Goal: Task Accomplishment & Management: Complete application form

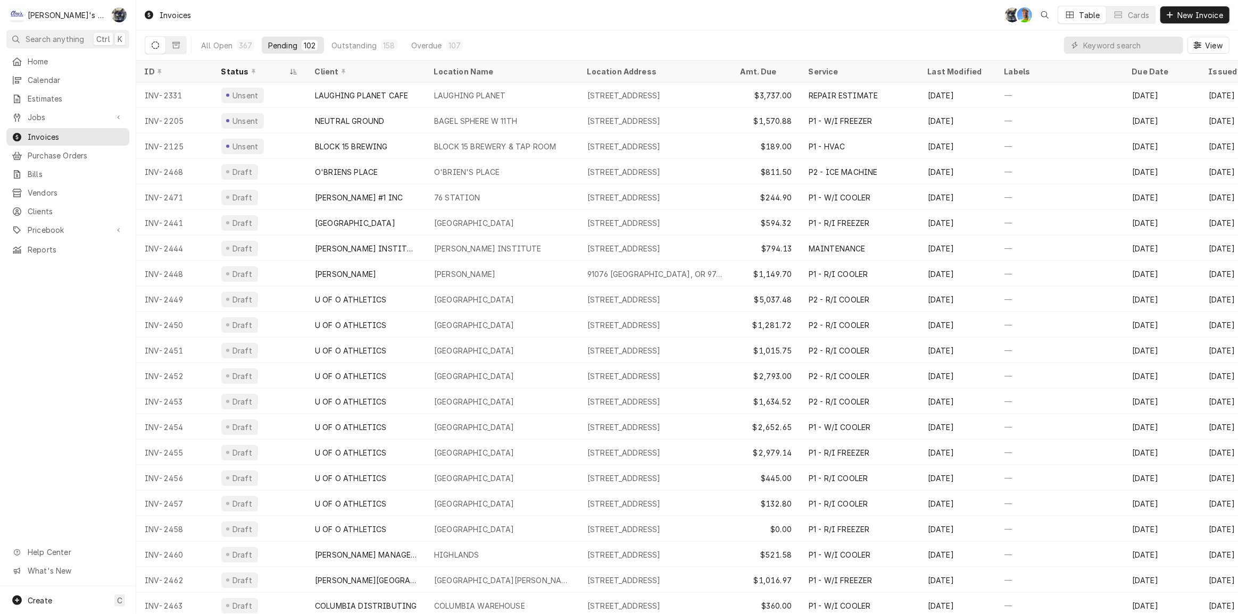
click at [371, 21] on div "Invoices SB GA Table Cards New Invoice" at bounding box center [687, 15] width 1102 height 30
click at [1088, 46] on input "Dynamic Content Wrapper" at bounding box center [1130, 45] width 95 height 17
click at [375, 13] on div "Invoices SB GA Table Cards New Invoice" at bounding box center [687, 15] width 1102 height 30
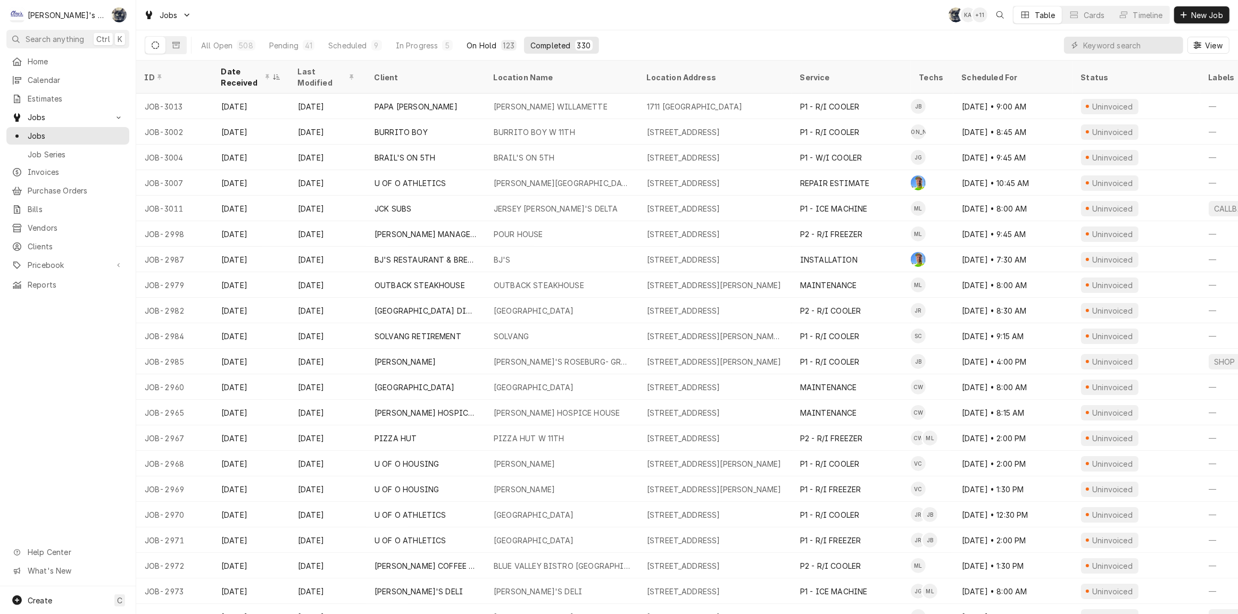
click at [470, 43] on div "On Hold" at bounding box center [482, 45] width 30 height 11
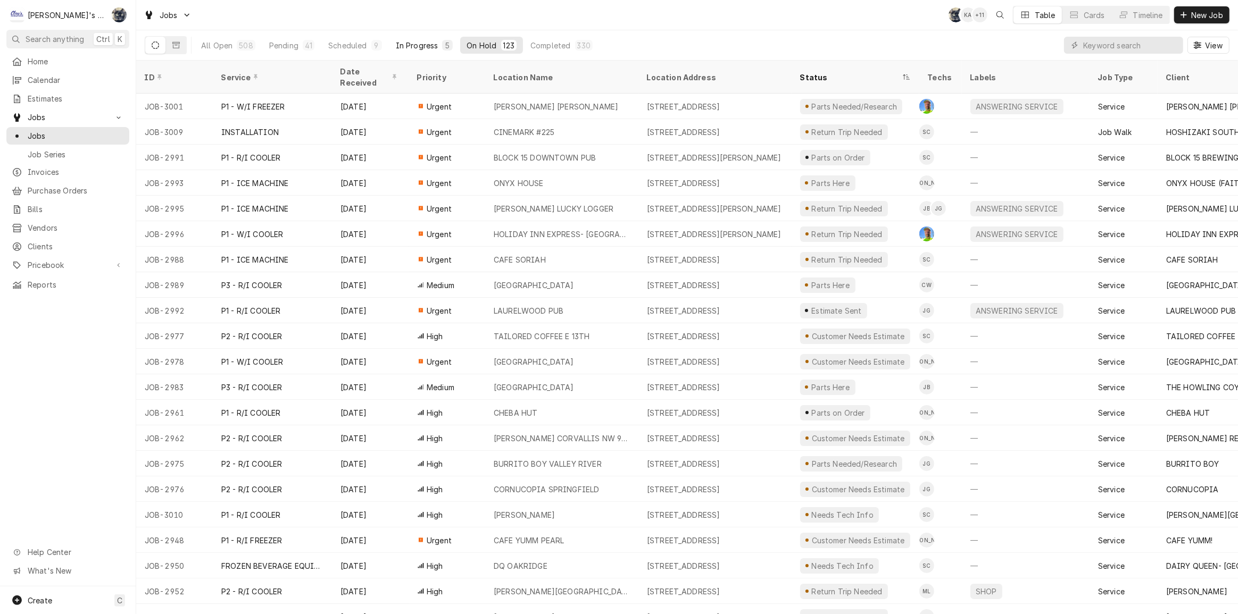
click at [406, 39] on button "In Progress 5" at bounding box center [424, 45] width 70 height 17
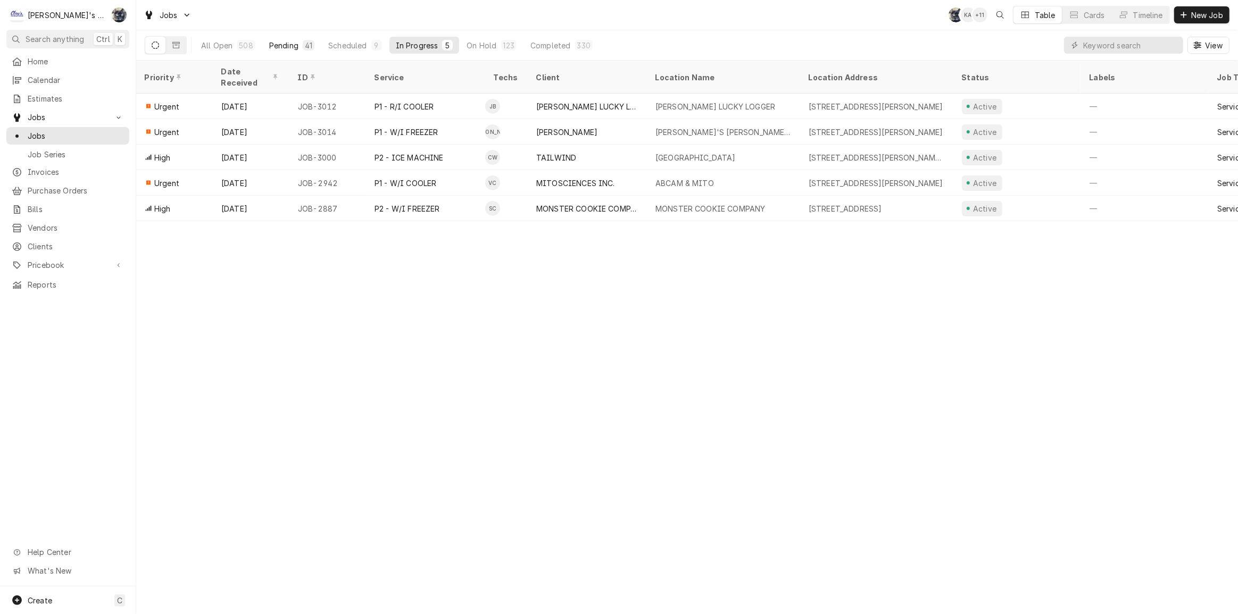
click at [290, 44] on div "Pending" at bounding box center [283, 45] width 29 height 11
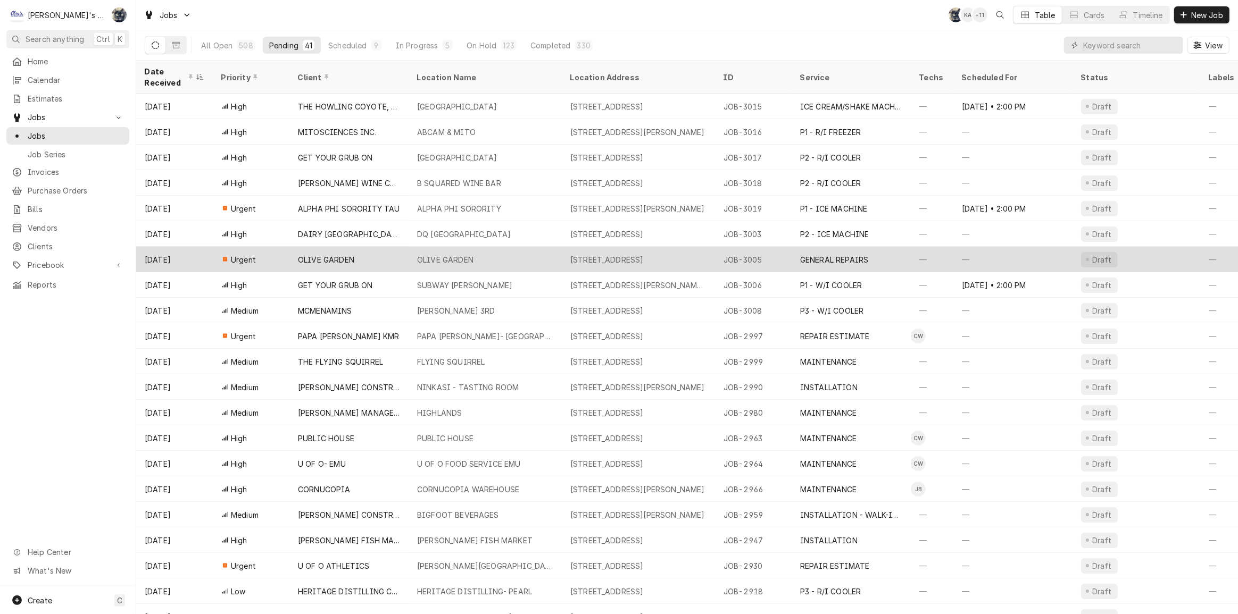
click at [486, 255] on div "OLIVE GARDEN" at bounding box center [485, 260] width 153 height 26
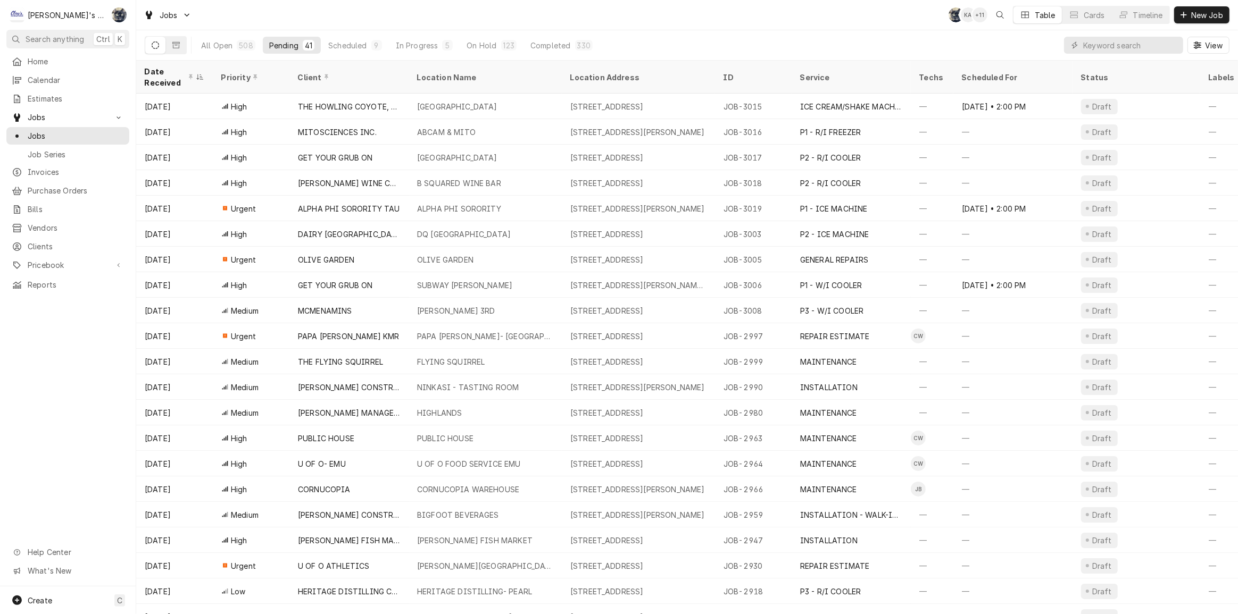
click at [553, 35] on div "All Open 508 Pending 41 Scheduled 9 In Progress 5 On Hold 123 Completed 330" at bounding box center [397, 45] width 404 height 30
click at [553, 44] on div "Completed" at bounding box center [550, 45] width 40 height 11
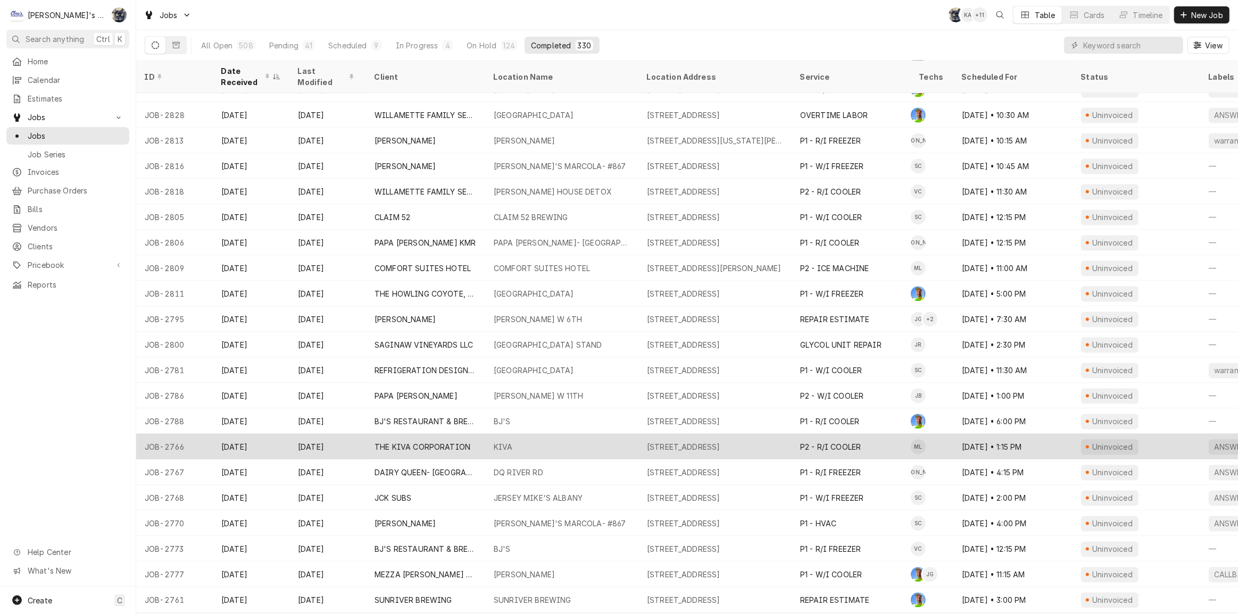
scroll to position [2315, 0]
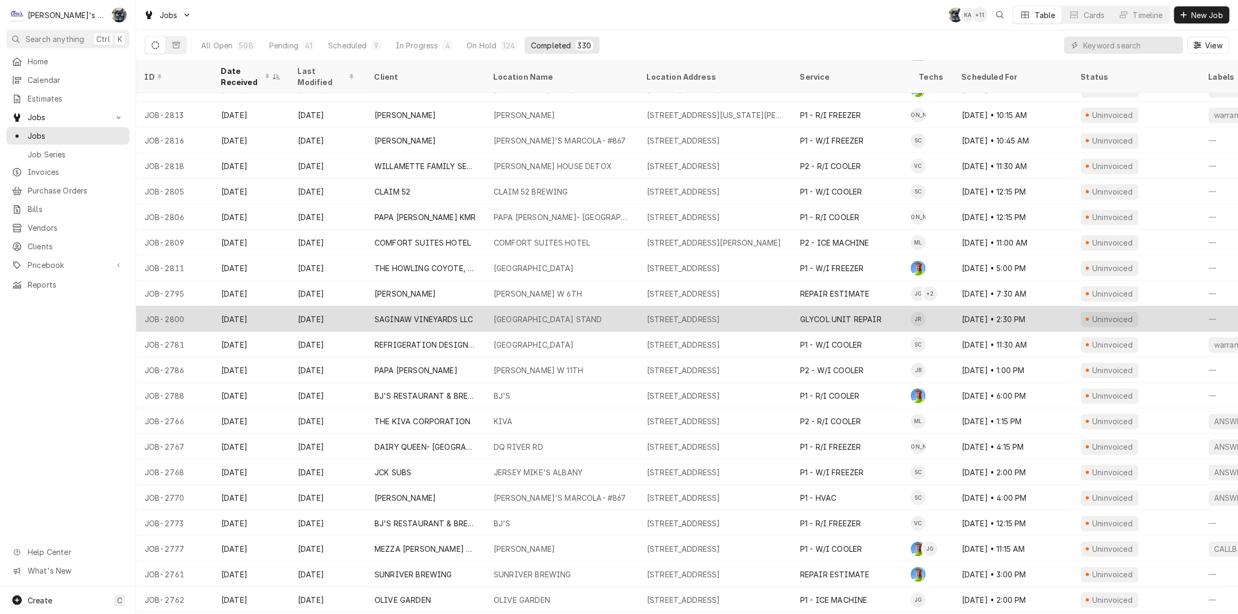
click at [368, 317] on div "SAGINAW VINEYARDS LLC" at bounding box center [425, 320] width 119 height 26
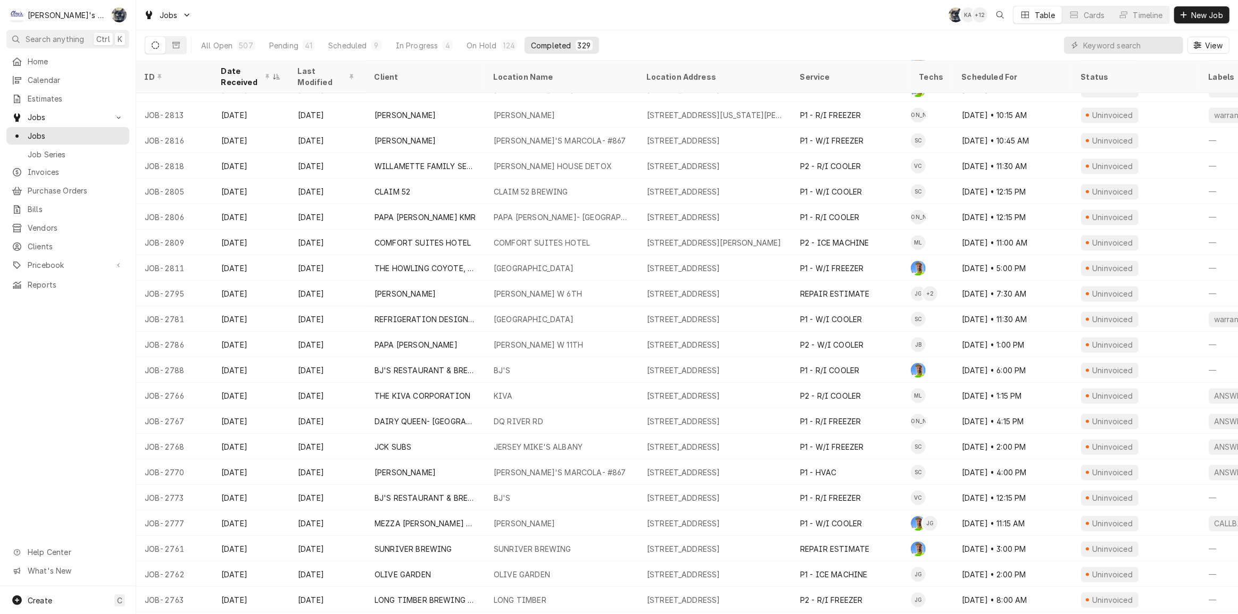
click at [590, 22] on div "Jobs SB KA + 12 Table Cards Timeline New Job" at bounding box center [687, 15] width 1102 height 30
click at [318, 22] on div "Jobs SB KA + 11 Table Cards Timeline New Job" at bounding box center [687, 15] width 1102 height 30
click at [551, 18] on div "Jobs SB KA + 11 Table Cards Timeline New Job" at bounding box center [687, 15] width 1102 height 30
click at [389, 26] on div "Jobs SB KA + 11 Table Cards Timeline New Job" at bounding box center [687, 15] width 1102 height 30
click at [427, 47] on div "In Progress" at bounding box center [418, 45] width 43 height 11
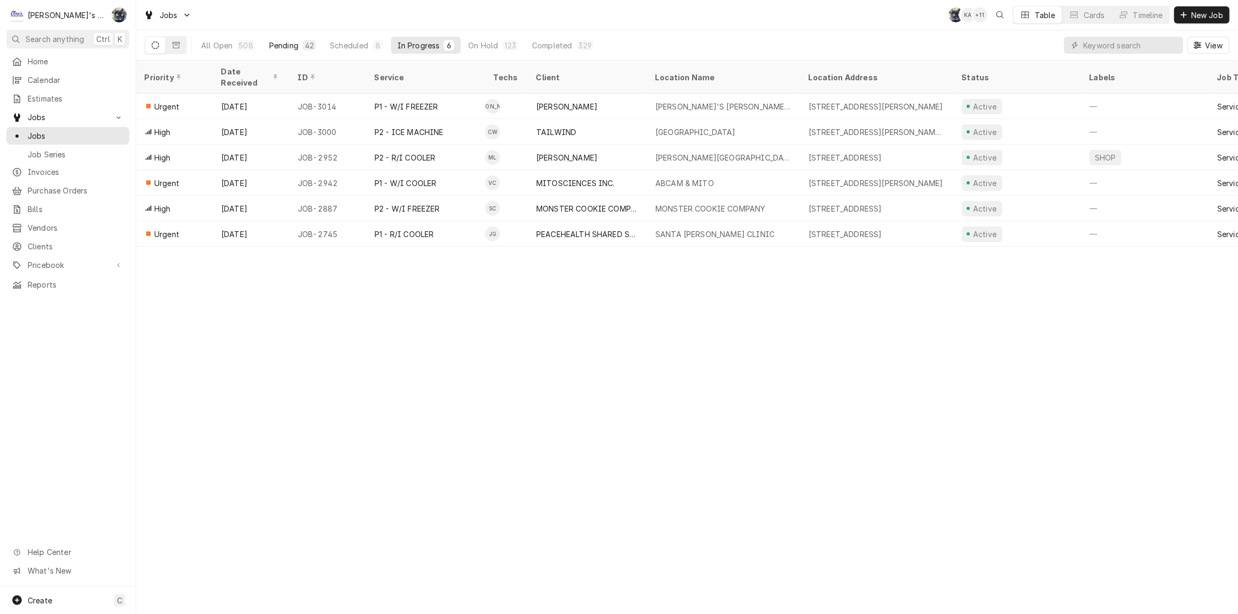
click at [282, 42] on div "Pending" at bounding box center [283, 45] width 29 height 11
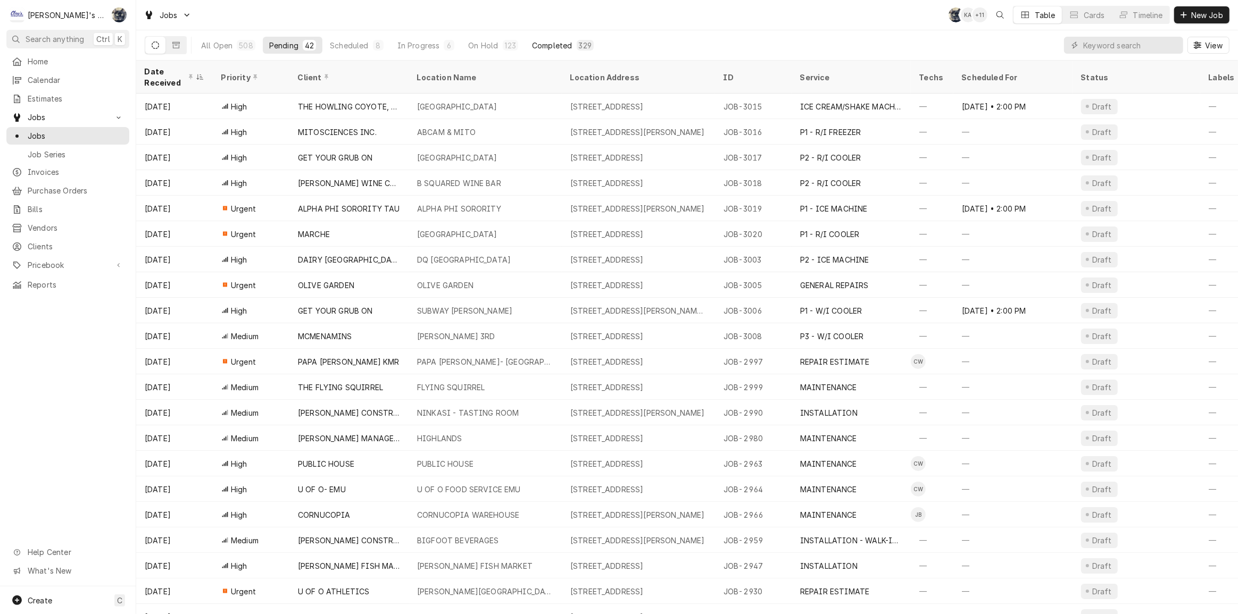
click at [550, 46] on div "Completed" at bounding box center [552, 45] width 40 height 11
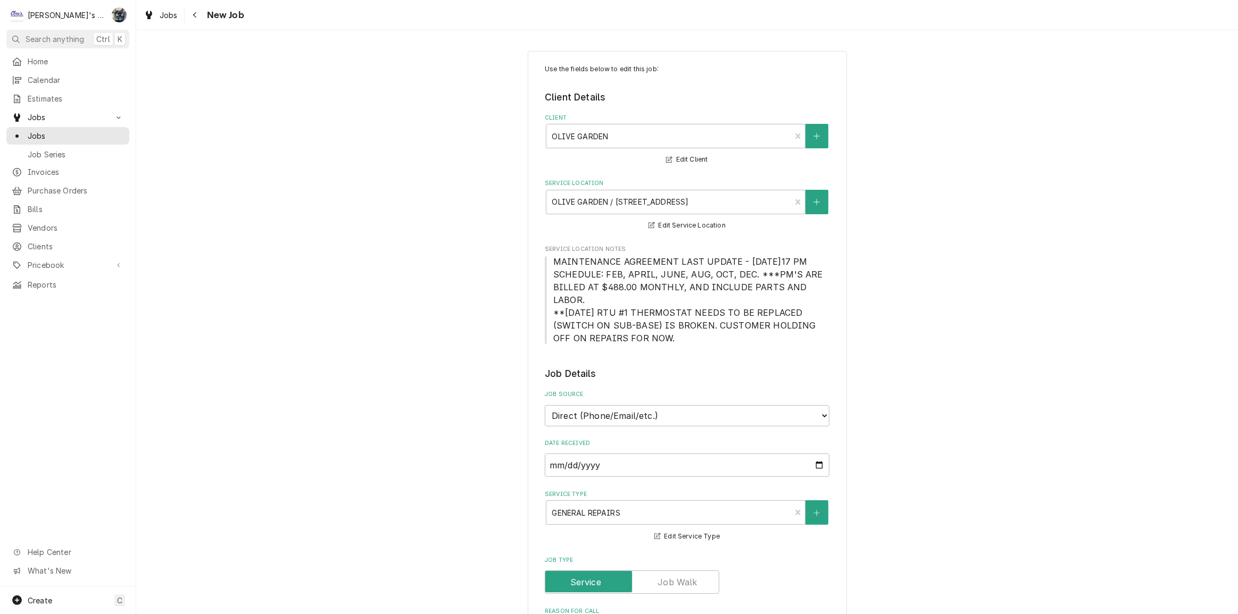
type textarea "x"
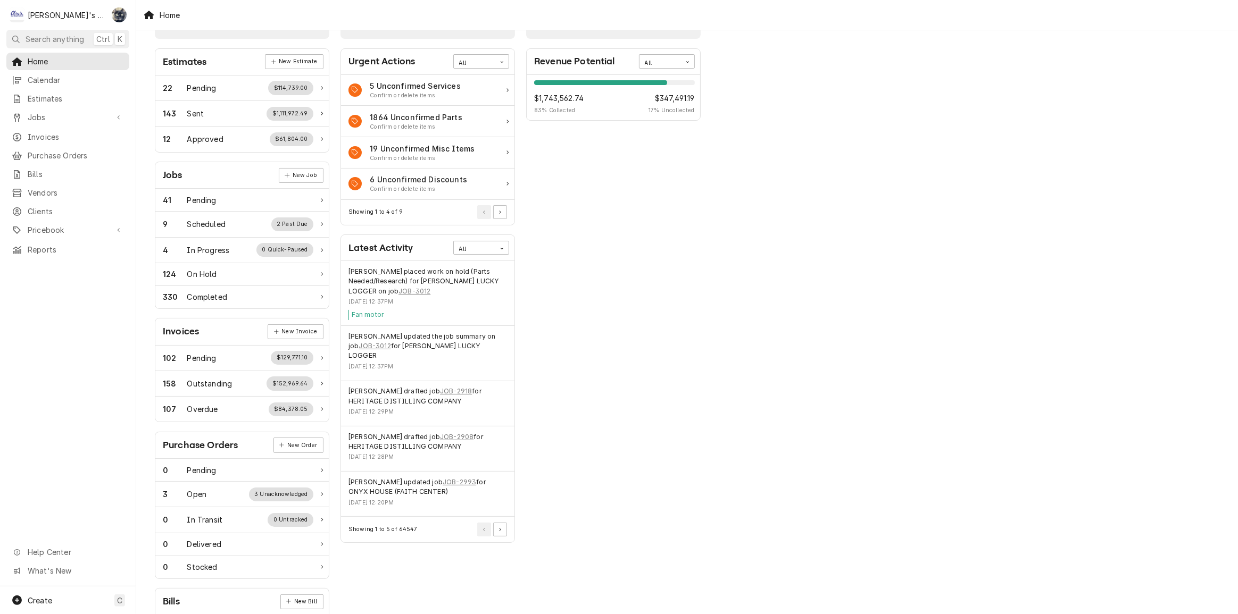
scroll to position [48, 0]
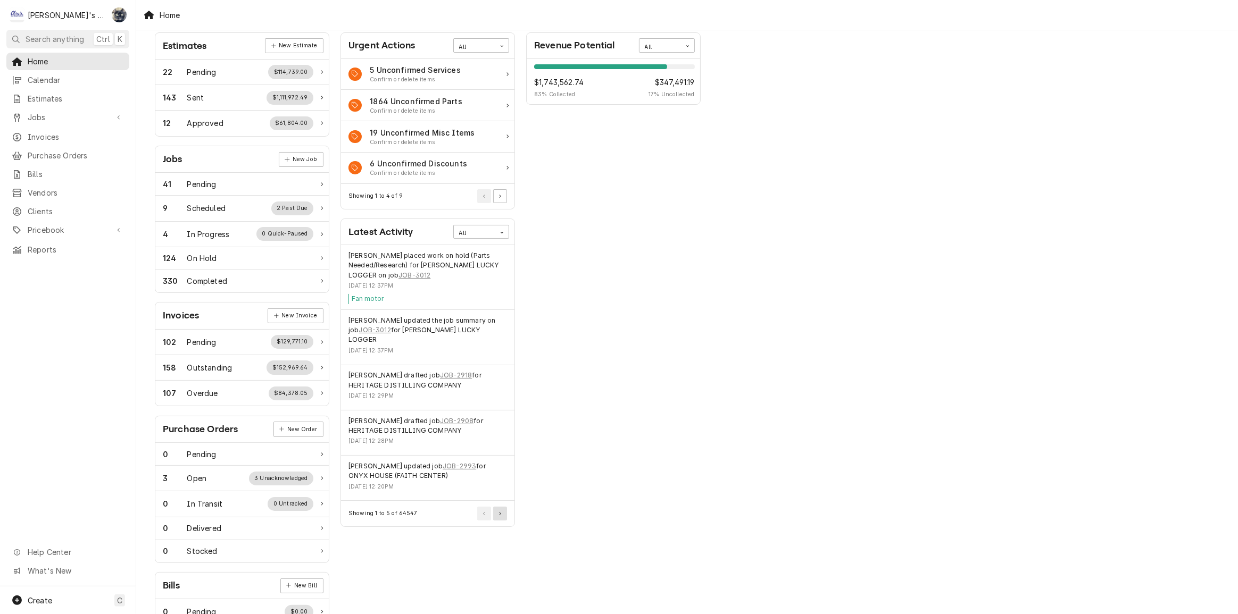
click at [501, 507] on button "Pagination Controls" at bounding box center [500, 514] width 14 height 14
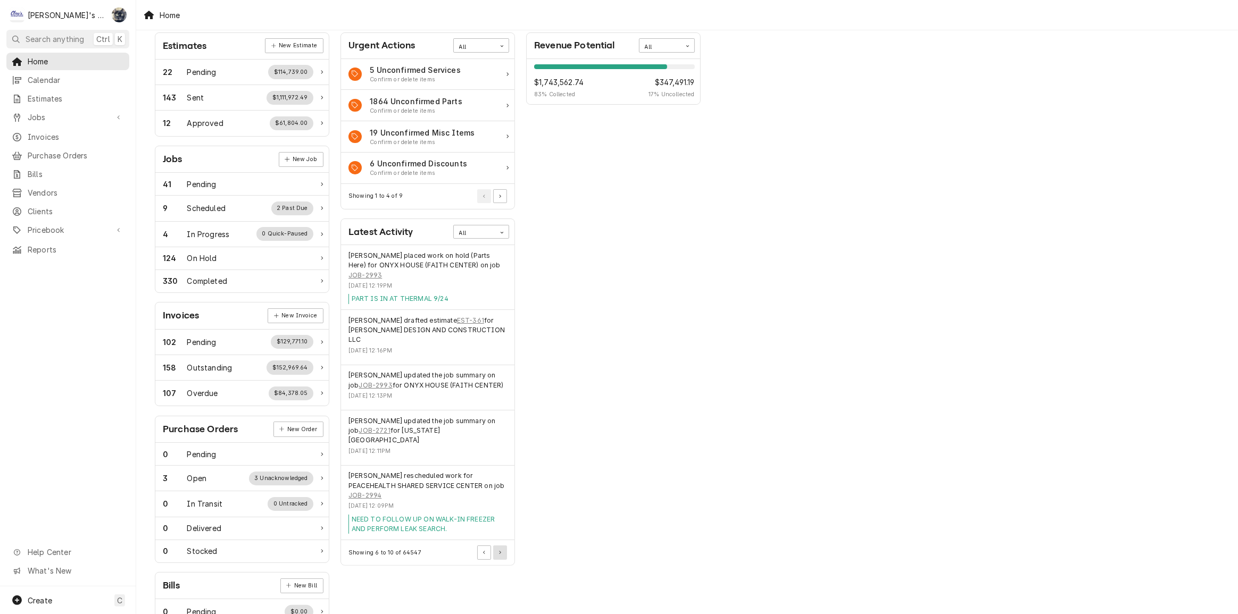
click at [500, 551] on icon "Pagination Controls" at bounding box center [500, 553] width 2 height 4
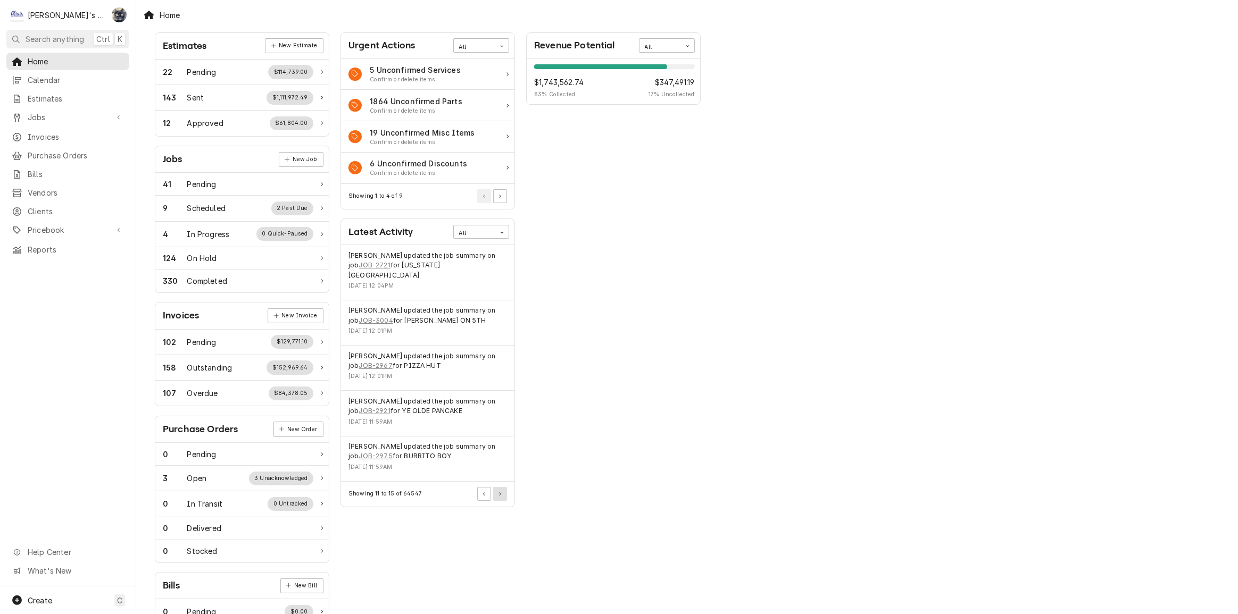
click at [502, 487] on button "Pagination Controls" at bounding box center [500, 494] width 14 height 14
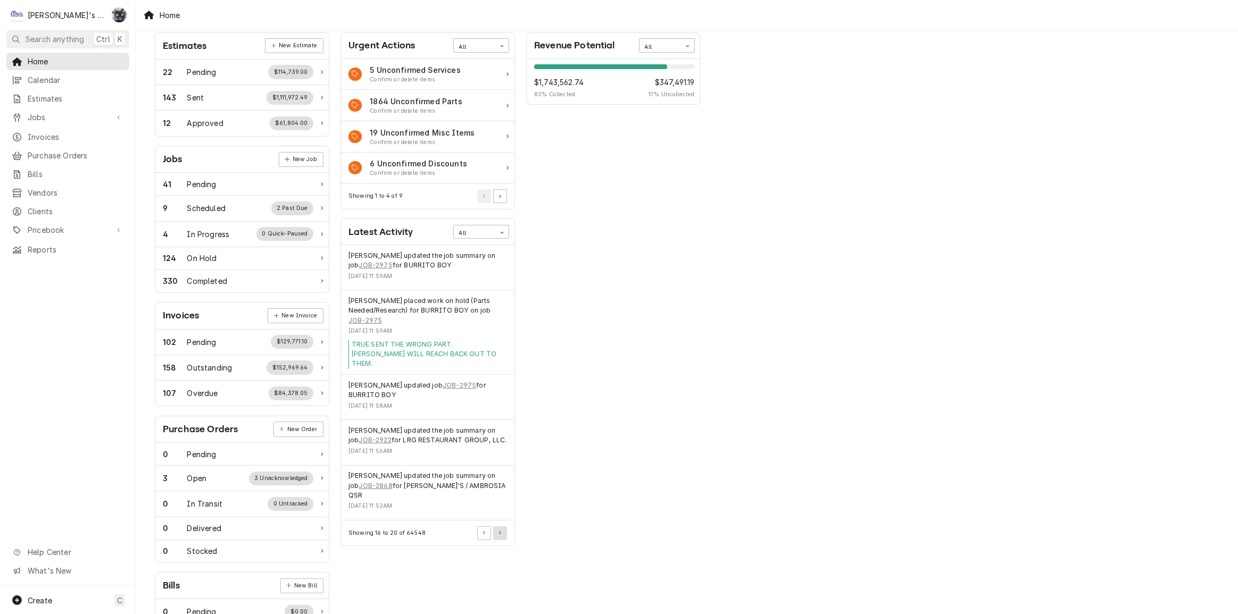
click at [504, 527] on button "Pagination Controls" at bounding box center [500, 534] width 14 height 14
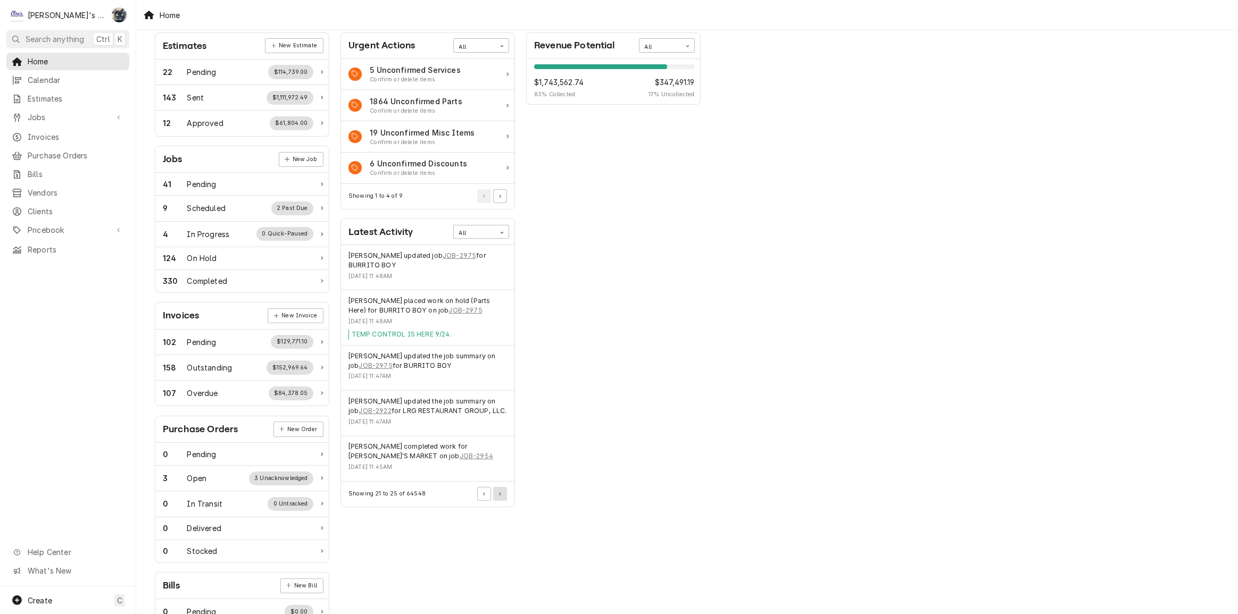
click at [502, 493] on button "Pagination Controls" at bounding box center [500, 494] width 14 height 14
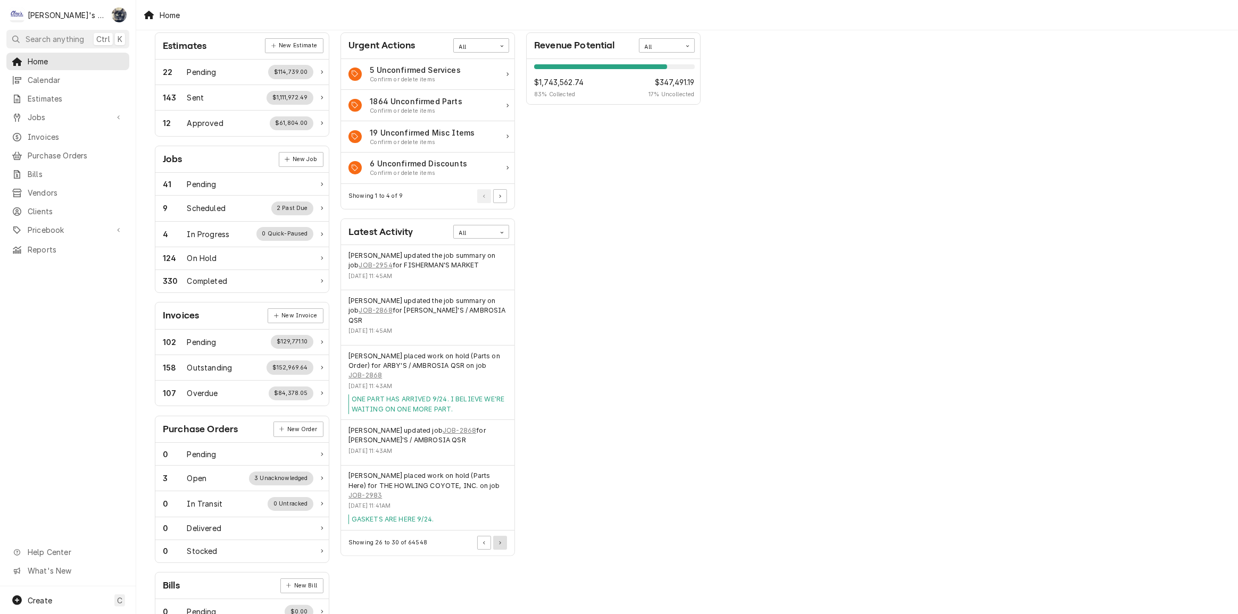
click at [500, 536] on button "Pagination Controls" at bounding box center [500, 543] width 14 height 14
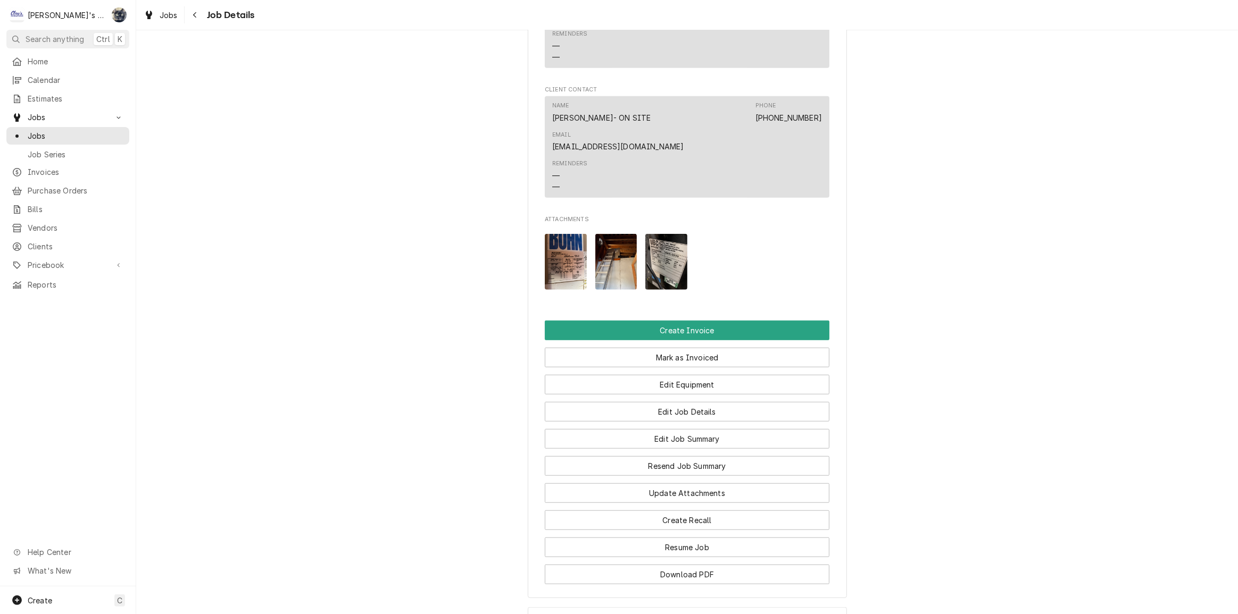
scroll to position [822, 0]
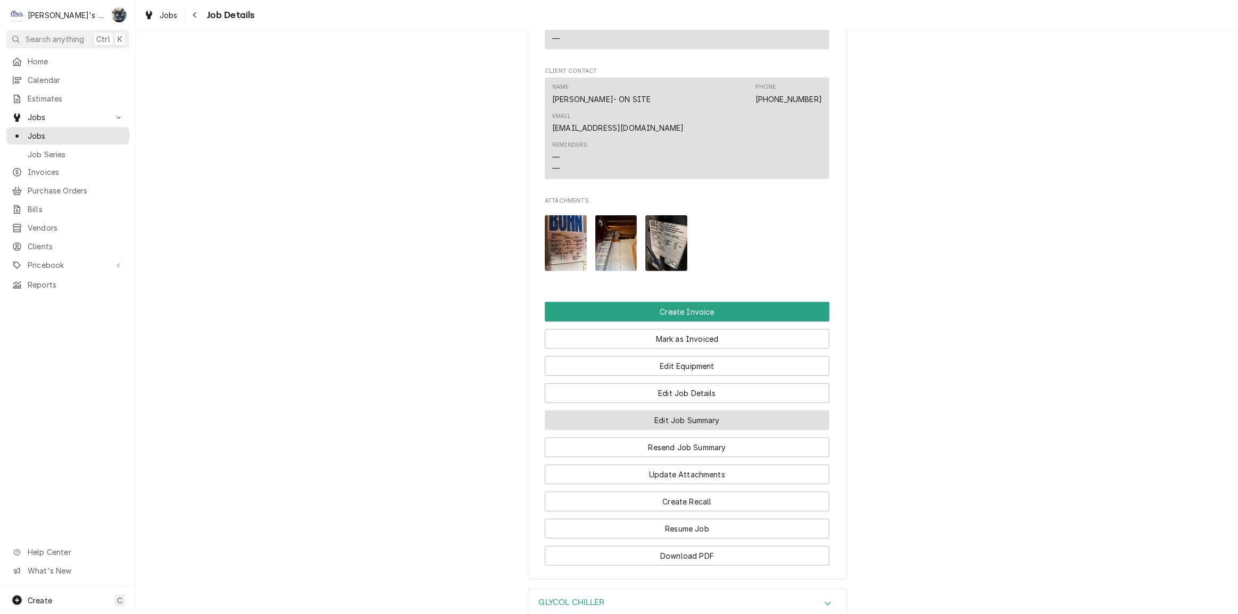
click at [653, 411] on button "Edit Job Summary" at bounding box center [687, 421] width 285 height 20
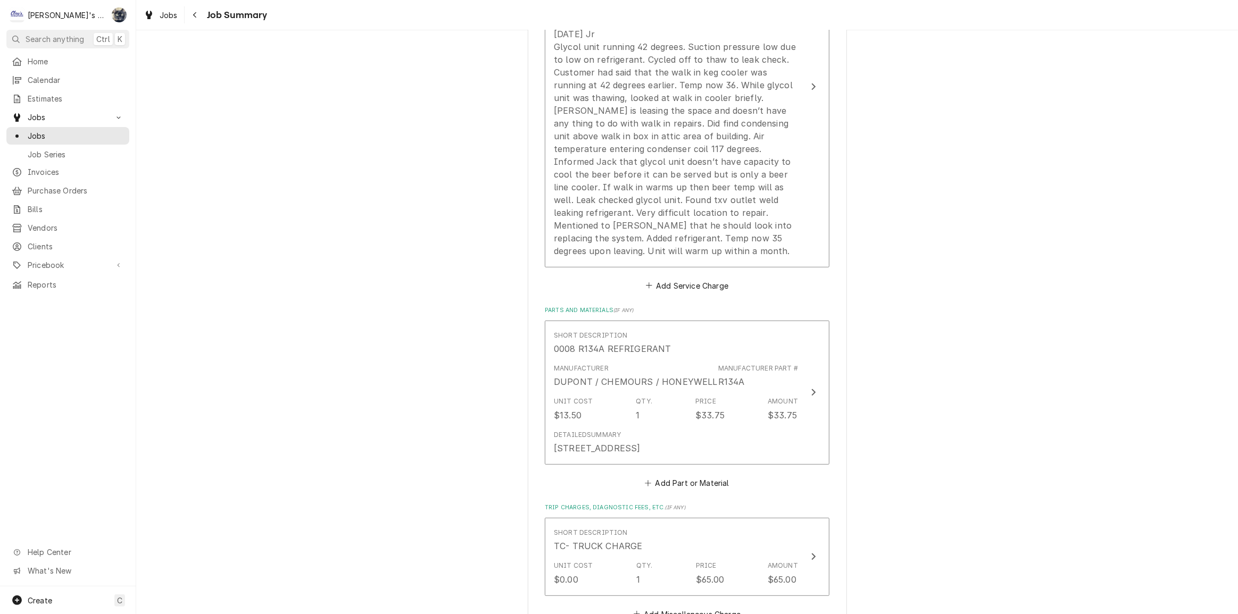
scroll to position [200, 0]
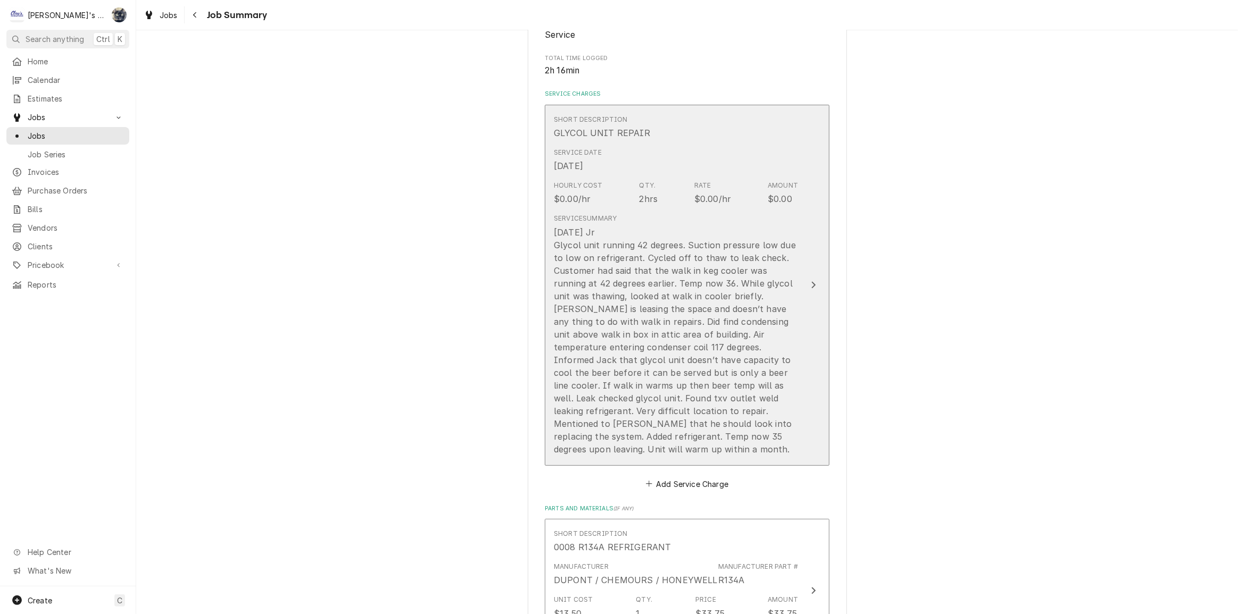
click at [631, 356] on div "8/29/2025 Jr Glycol unit running 42 degrees. Suction pressure low due to low on…" at bounding box center [676, 341] width 244 height 230
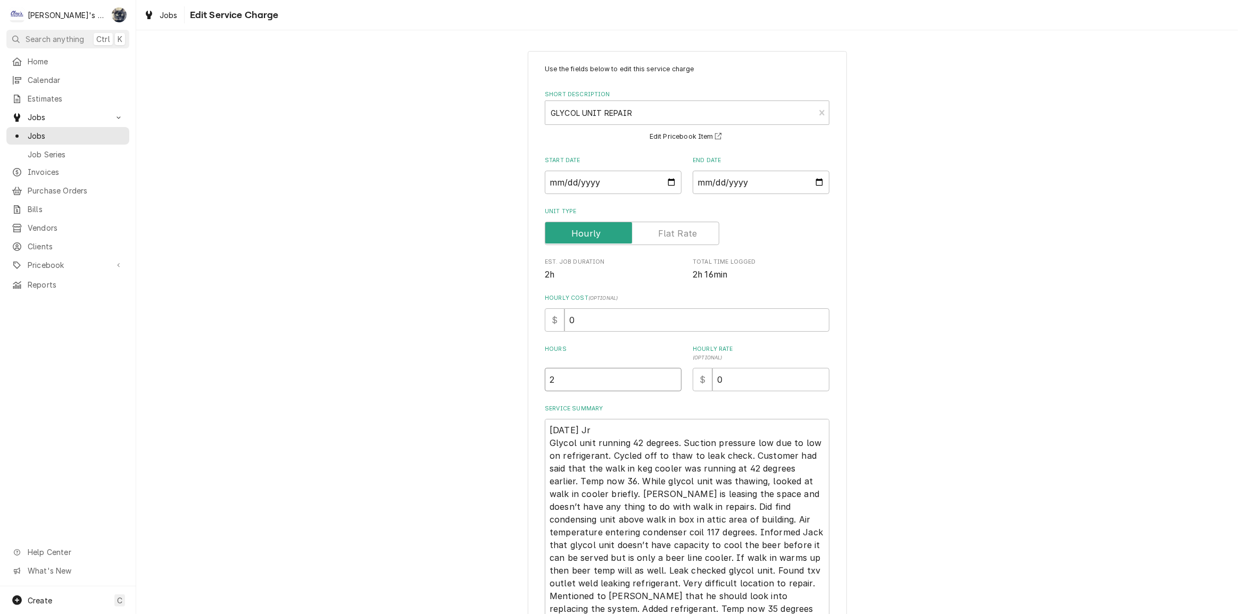
click at [575, 383] on input "2" at bounding box center [613, 379] width 137 height 23
type textarea "x"
type input "2.1"
type textarea "x"
type input "2.17"
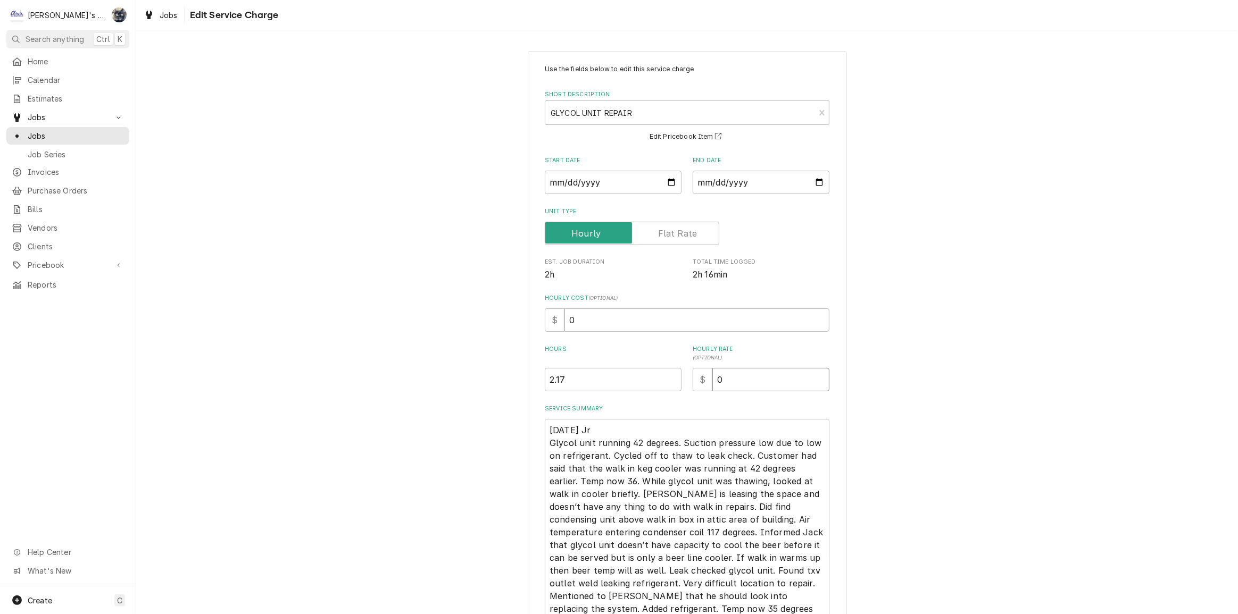
type textarea "x"
type input "1"
type textarea "x"
type input "12"
type textarea "x"
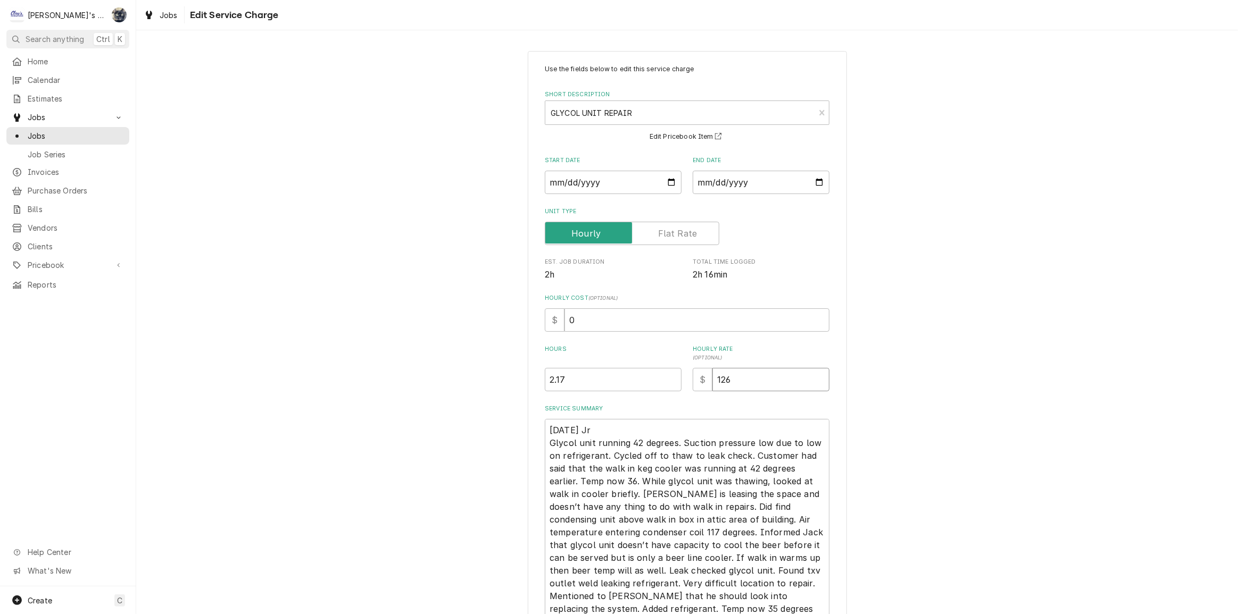
type input "126"
drag, startPoint x: 569, startPoint y: 334, endPoint x: 538, endPoint y: 330, distance: 31.1
click at [538, 330] on div "Use the fields below to edit this service charge Short Description GLYCOL UNIT …" at bounding box center [687, 377] width 319 height 652
drag, startPoint x: 572, startPoint y: 321, endPoint x: 560, endPoint y: 322, distance: 12.8
click at [564, 321] on input "0" at bounding box center [696, 320] width 265 height 23
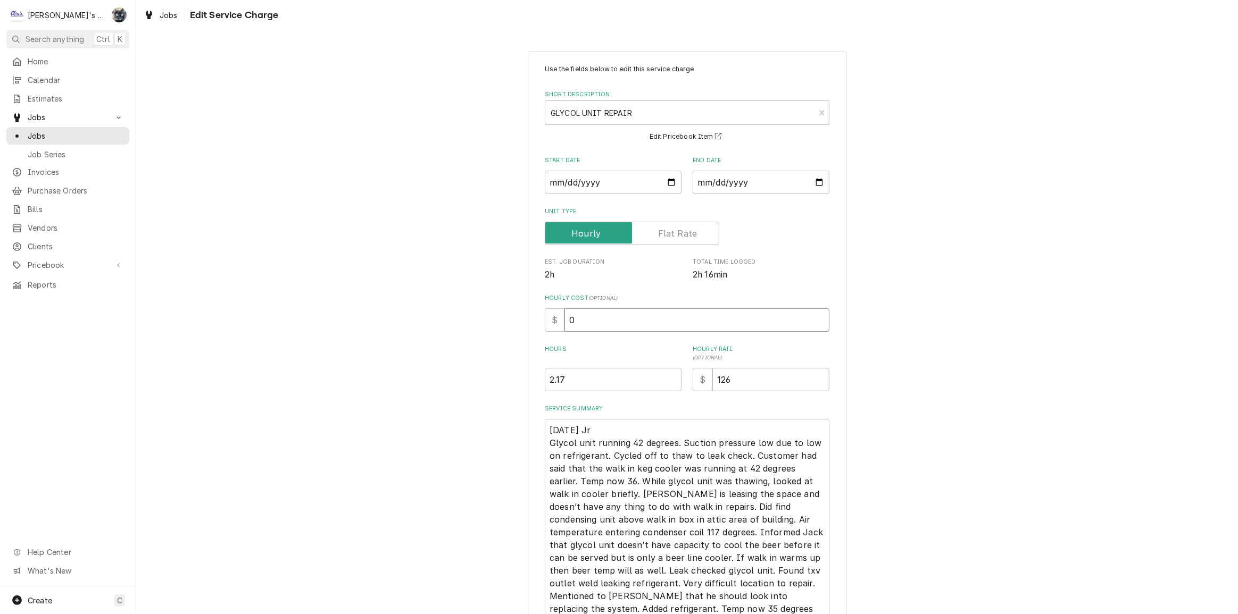
type textarea "x"
type input "6"
type textarea "x"
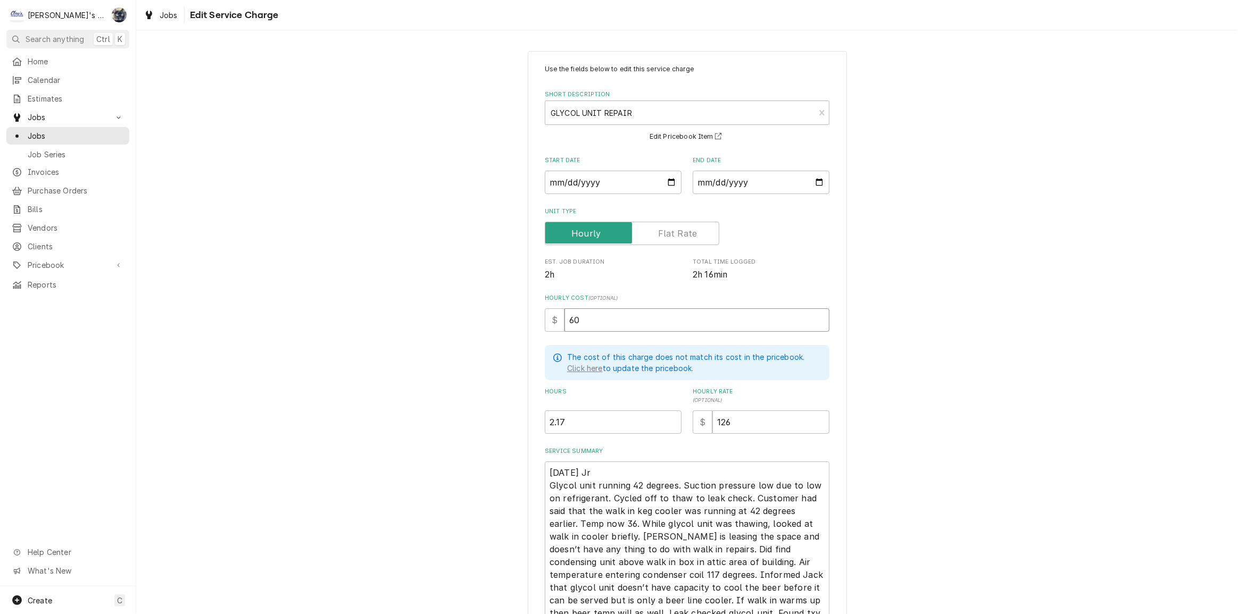
type input "60"
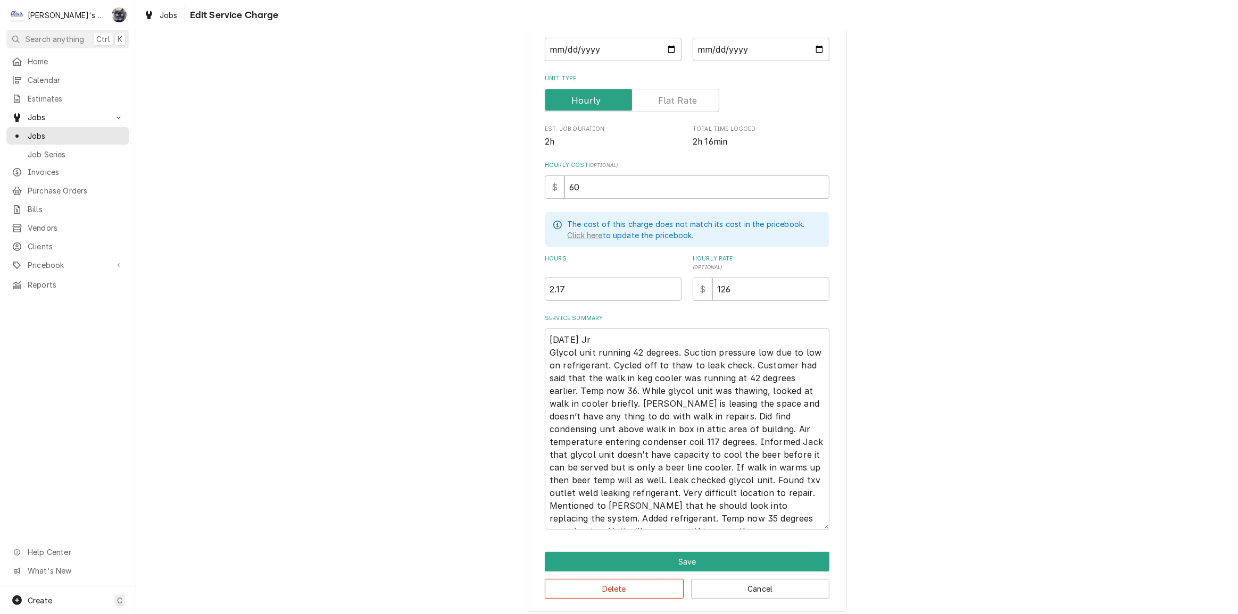
scroll to position [138, 0]
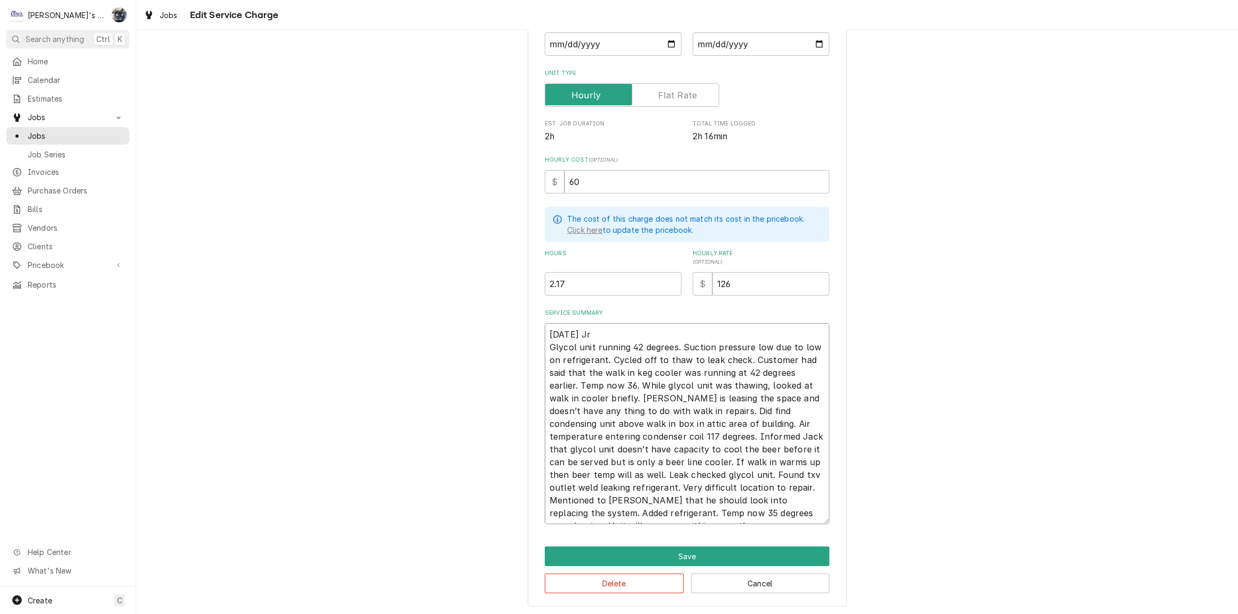
click at [602, 336] on textarea "8/29/2025 Jr Glycol unit running 42 degrees. Suction pressure low due to low on…" at bounding box center [687, 423] width 285 height 201
type textarea "x"
type textarea "8/29/2025 J Glycol unit running 42 degrees. Suction pressure low due to low on …"
type textarea "x"
type textarea "8/29/2025 JR Glycol unit running 42 degrees. Suction pressure low due to low on…"
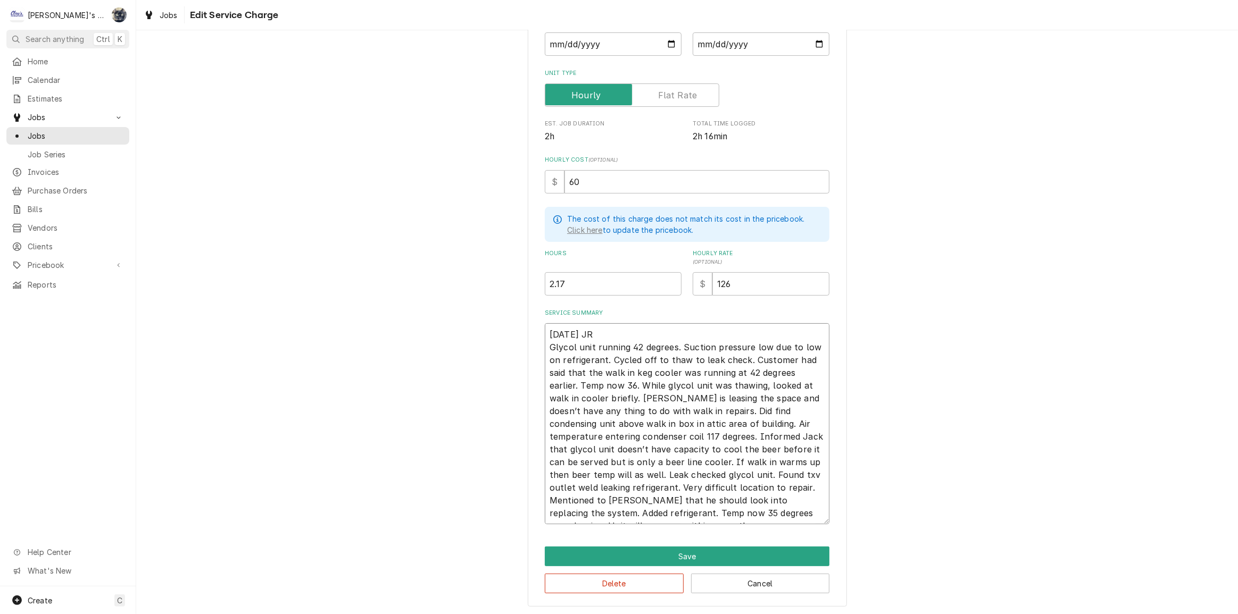
click at [562, 410] on textarea "8/29/2025 JR Glycol unit running 42 degrees. Suction pressure low due to low on…" at bounding box center [687, 423] width 285 height 201
type textarea "x"
type textarea "8/29/2025 JR Glycol unit running 42 degrees. Suction pressure low due to low on…"
click at [729, 462] on textarea "8/29/2025 JR Glycol unit running 42 degrees. Suction pressure low due to low on…" at bounding box center [687, 423] width 285 height 201
click at [727, 462] on textarea "8/29/2025 JR Glycol unit running 42 degrees. Suction pressure low due to low on…" at bounding box center [687, 423] width 285 height 201
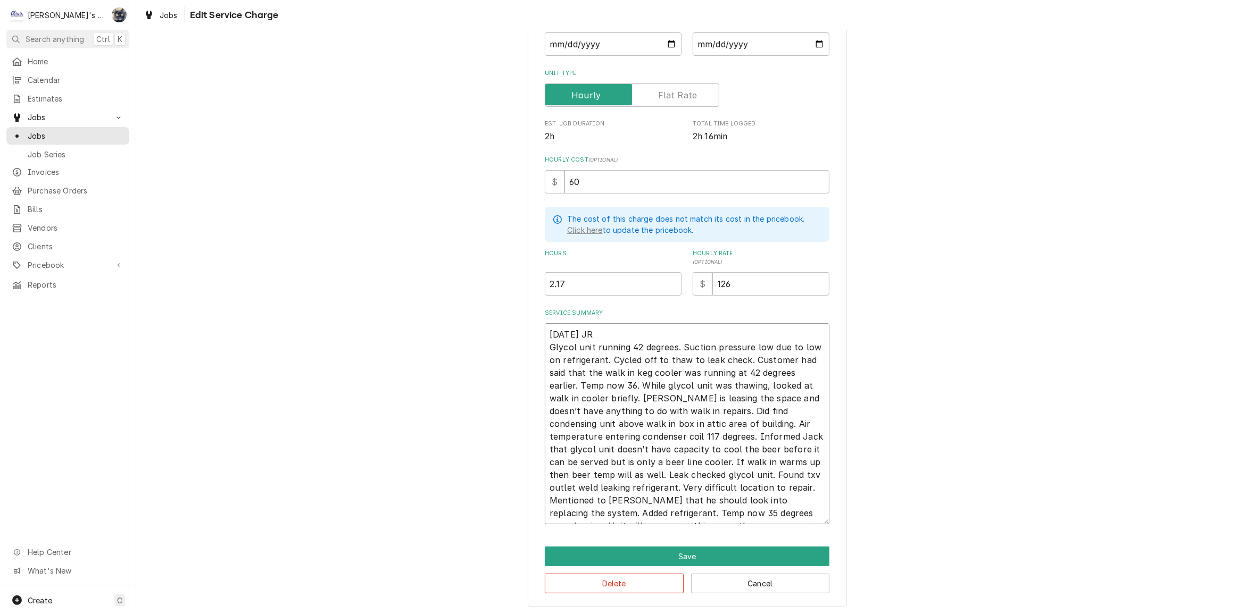
click at [728, 461] on textarea "8/29/2025 JR Glycol unit running 42 degrees. Suction pressure low due to low on…" at bounding box center [687, 423] width 285 height 201
type textarea "x"
type textarea "8/29/2025 JR Glycol unit running 42 degrees. Suction pressure low due to low on…"
type textarea "x"
type textarea "8/29/2025 JR Glycol unit running 42 degrees. Suction pressure low due to low on…"
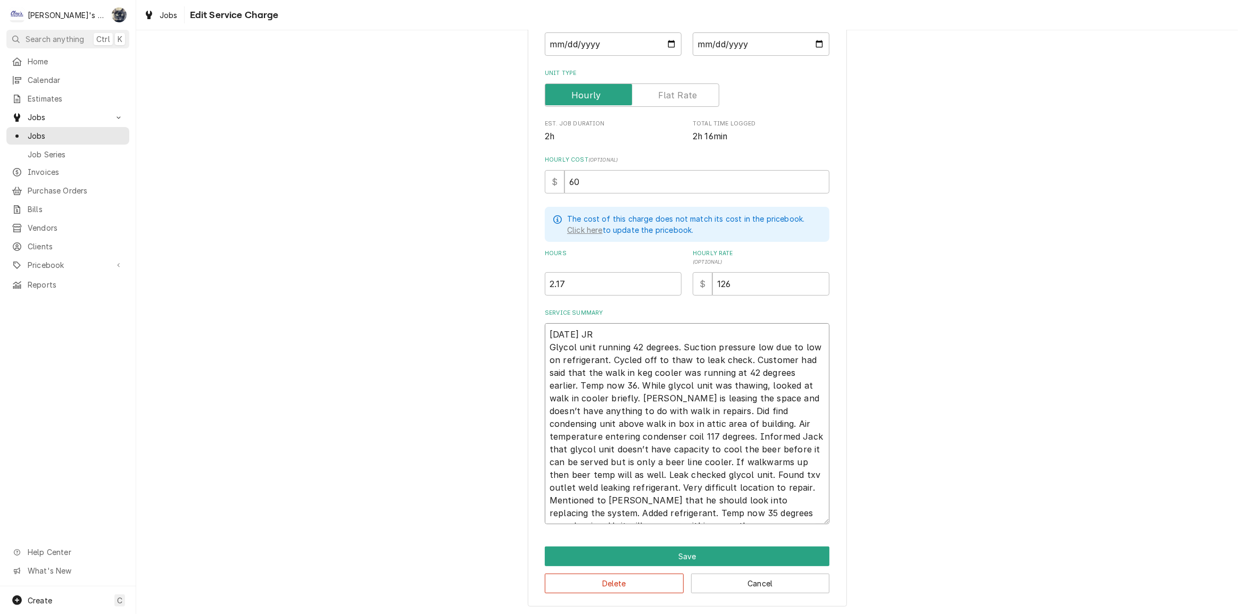
type textarea "x"
type textarea "8/29/2025 JR Glycol unit running 42 degrees. Suction pressure low due to low on…"
type textarea "x"
type textarea "8/29/2025 JR Glycol unit running 42 degrees. Suction pressure low due to low on…"
type textarea "x"
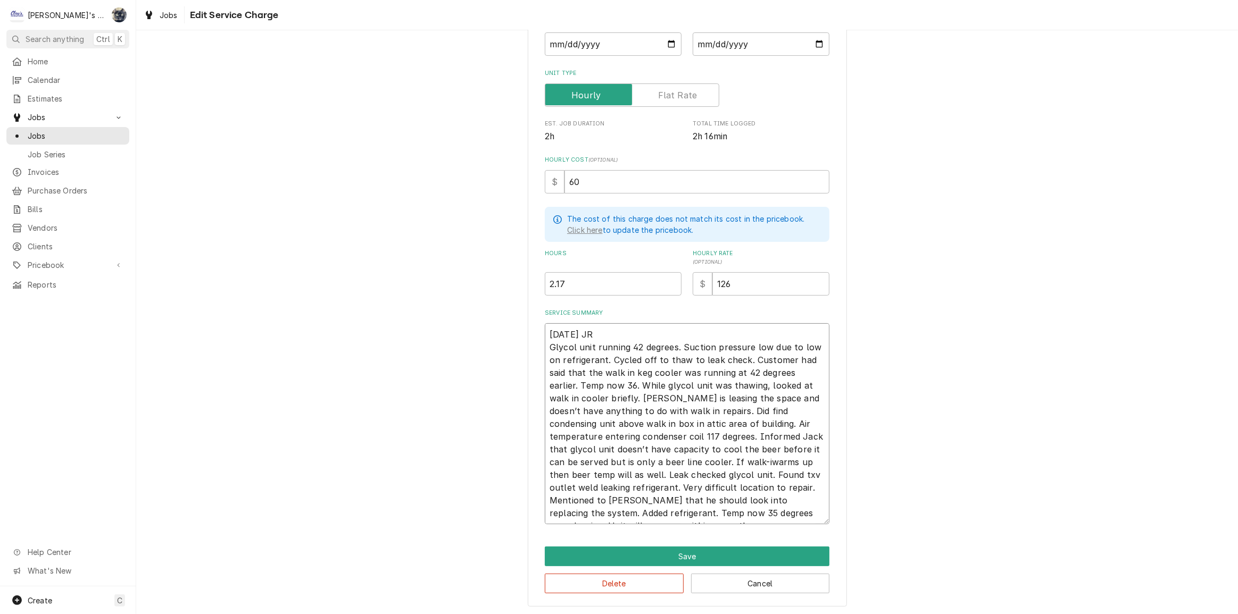
type textarea "8/29/2025 JR Glycol unit running 42 degrees. Suction pressure low due to low on…"
type textarea "x"
type textarea "8/29/2025 JR Glycol unit running 42 degrees. Suction pressure low due to low on…"
click at [801, 462] on textarea "8/29/2025 JR Glycol unit running 42 degrees. Suction pressure low due to low on…" at bounding box center [687, 423] width 285 height 201
click at [781, 461] on textarea "8/29/2025 JR Glycol unit running 42 degrees. Suction pressure low due to low on…" at bounding box center [687, 423] width 285 height 201
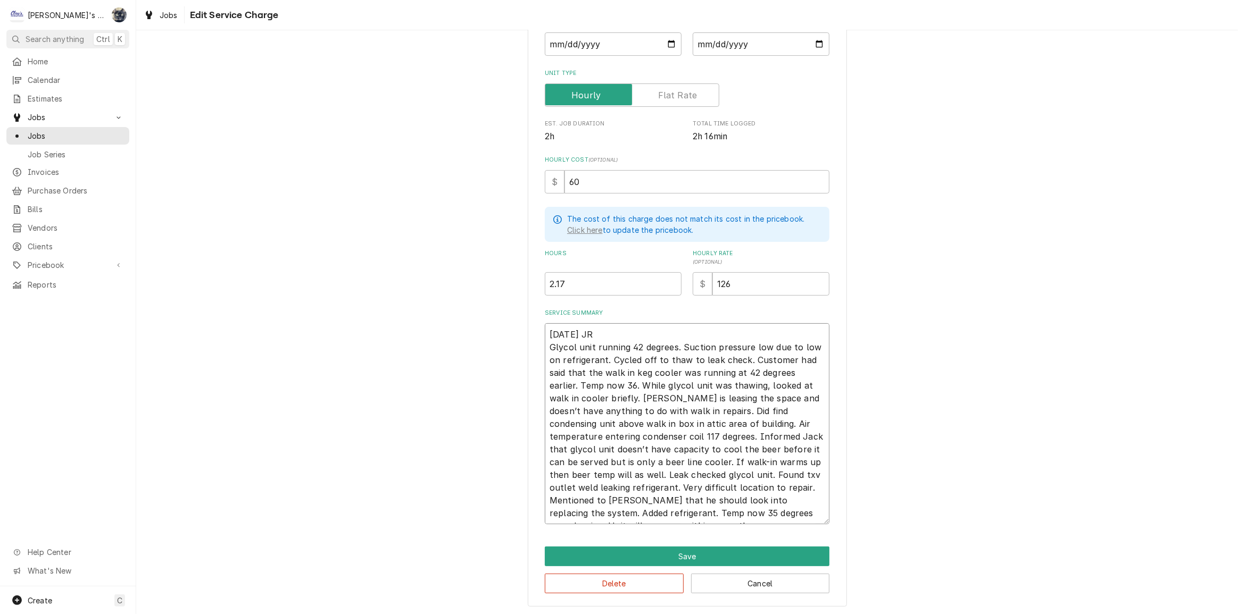
type textarea "x"
type textarea "8/29/2025 JR Glycol unit running 42 degrees. Suction pressure low due to low on…"
click at [664, 512] on textarea "8/29/2025 JR Glycol unit running 42 degrees. Suction pressure low due to low on…" at bounding box center [687, 423] width 285 height 201
type textarea "x"
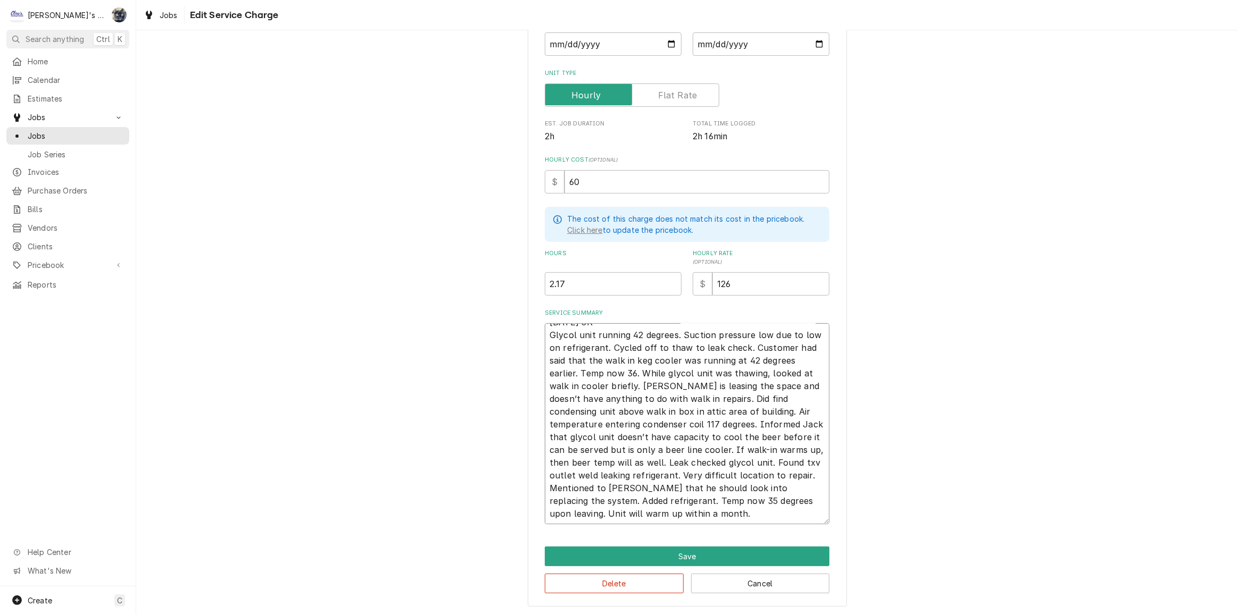
type textarea "8/29/2025 JR Glycol unit running 42 degrees. Suction pressure low due to low on…"
type textarea "x"
type textarea "8/29/2025 JR Glycol unit running 42 degrees. Suction pressure low due to low on…"
type textarea "x"
type textarea "8/29/2025 JR Glycol unit running 42 degrees. Suction pressure low due to low on…"
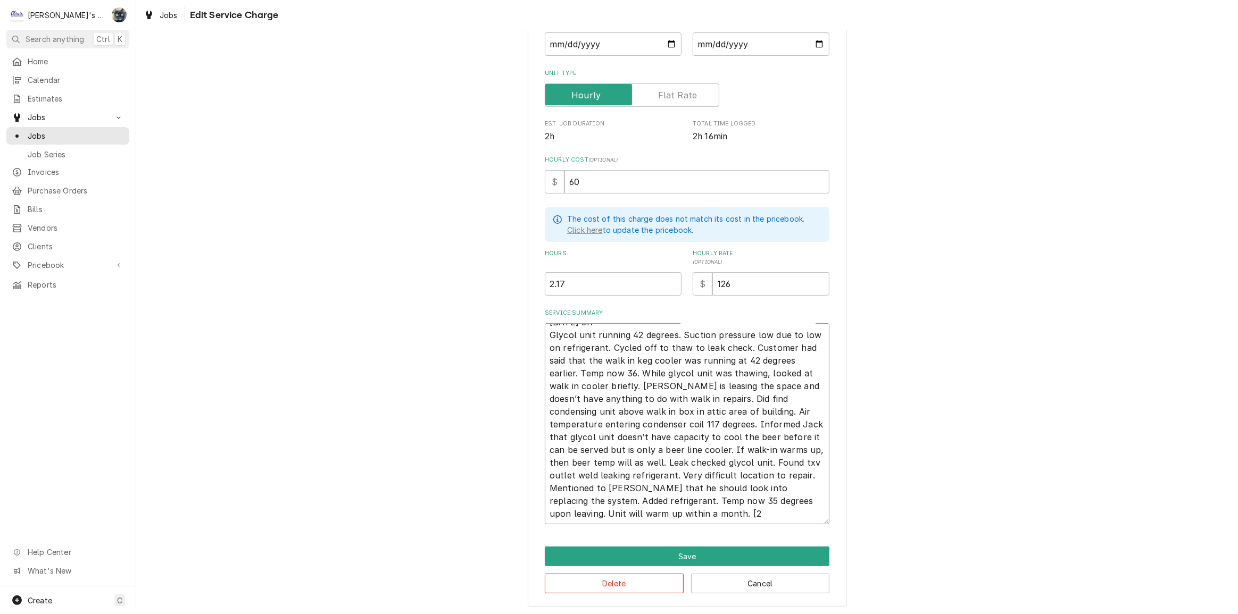
type textarea "x"
type textarea "8/29/2025 JR Glycol unit running 42 degrees. Suction pressure low due to low on…"
type textarea "x"
type textarea "8/29/2025 JR Glycol unit running 42 degrees. Suction pressure low due to low on…"
type textarea "x"
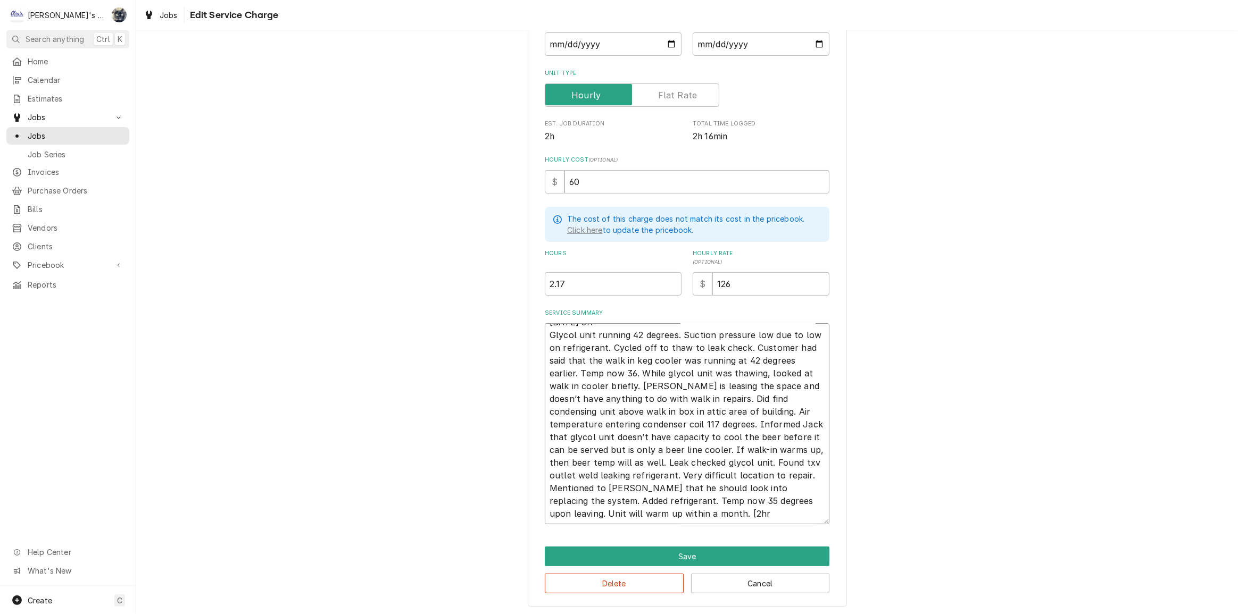
type textarea "8/29/2025 JR Glycol unit running 42 degrees. Suction pressure low due to low on…"
type textarea "x"
type textarea "8/29/2025 JR Glycol unit running 42 degrees. Suction pressure low due to low on…"
type textarea "x"
type textarea "8/29/2025 JR Glycol unit running 42 degrees. Suction pressure low due to low on…"
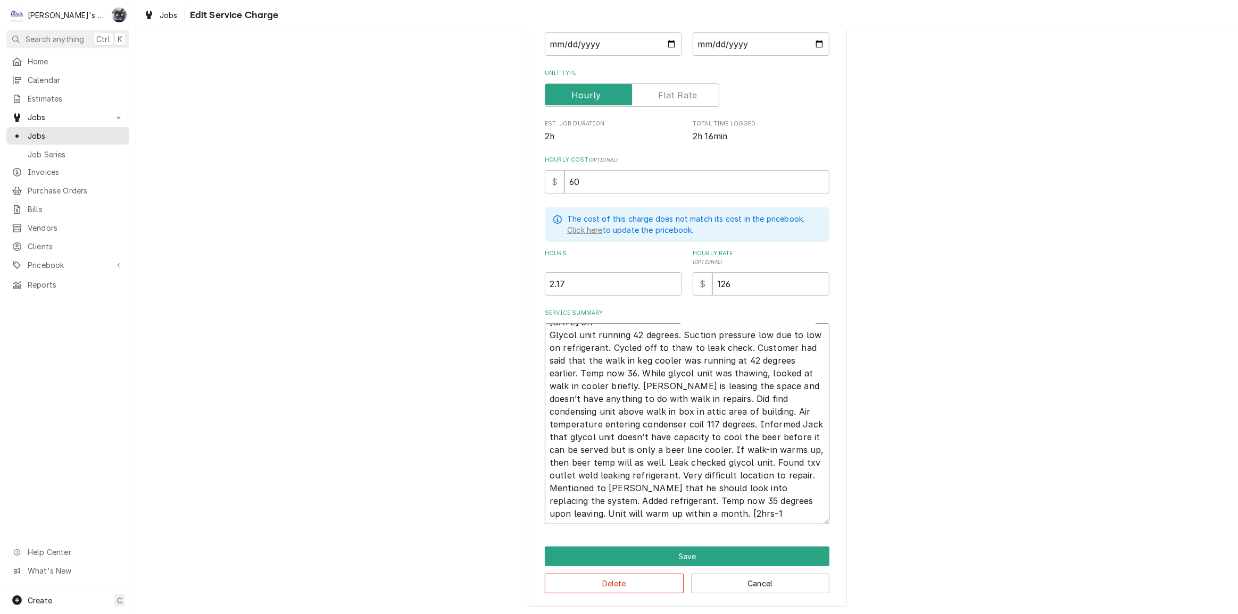
type textarea "x"
type textarea "8/29/2025 JR Glycol unit running 42 degrees. Suction pressure low due to low on…"
type textarea "x"
type textarea "8/29/2025 JR Glycol unit running 42 degrees. Suction pressure low due to low on…"
type textarea "x"
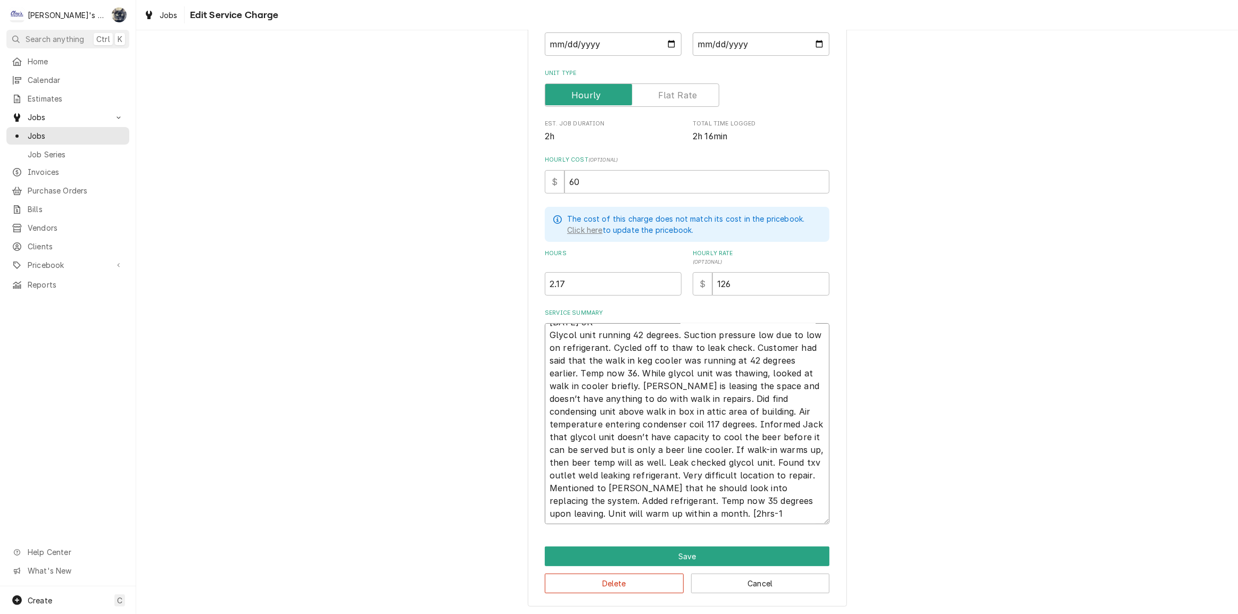
type textarea "8/29/2025 JR Glycol unit running 42 degrees. Suction pressure low due to low on…"
type textarea "x"
type textarea "8/29/2025 JR Glycol unit running 42 degrees. Suction pressure low due to low on…"
type textarea "x"
type textarea "8/29/2025 JR Glycol unit running 42 degrees. Suction pressure low due to low on…"
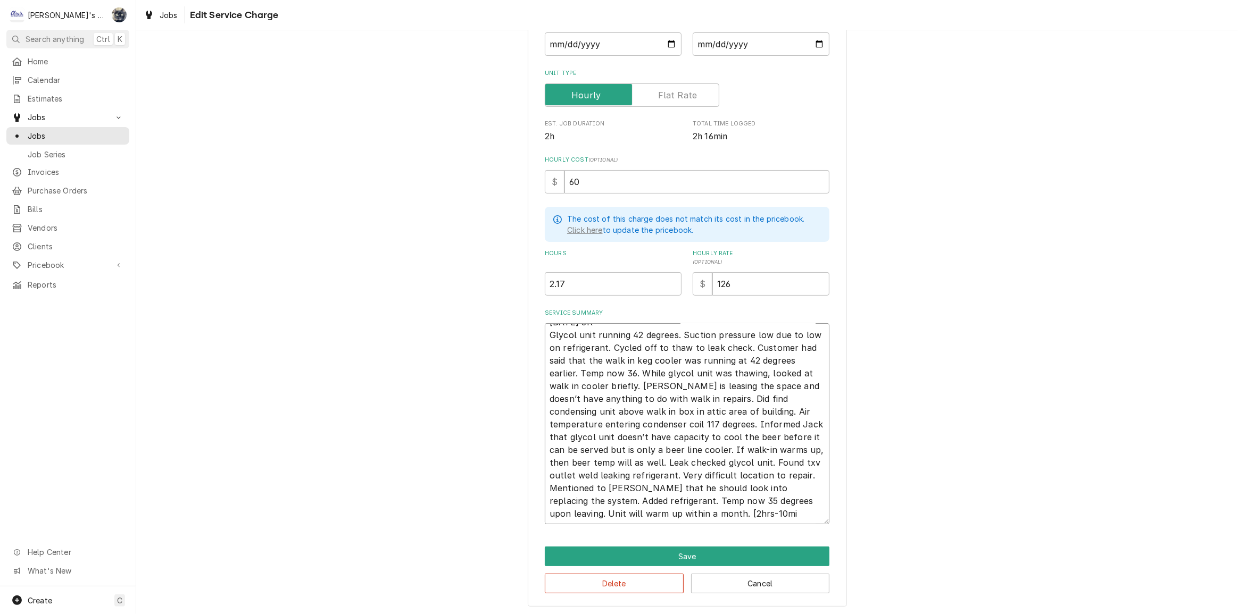
type textarea "x"
type textarea "8/29/2025 JR Glycol unit running 42 degrees. Suction pressure low due to low on…"
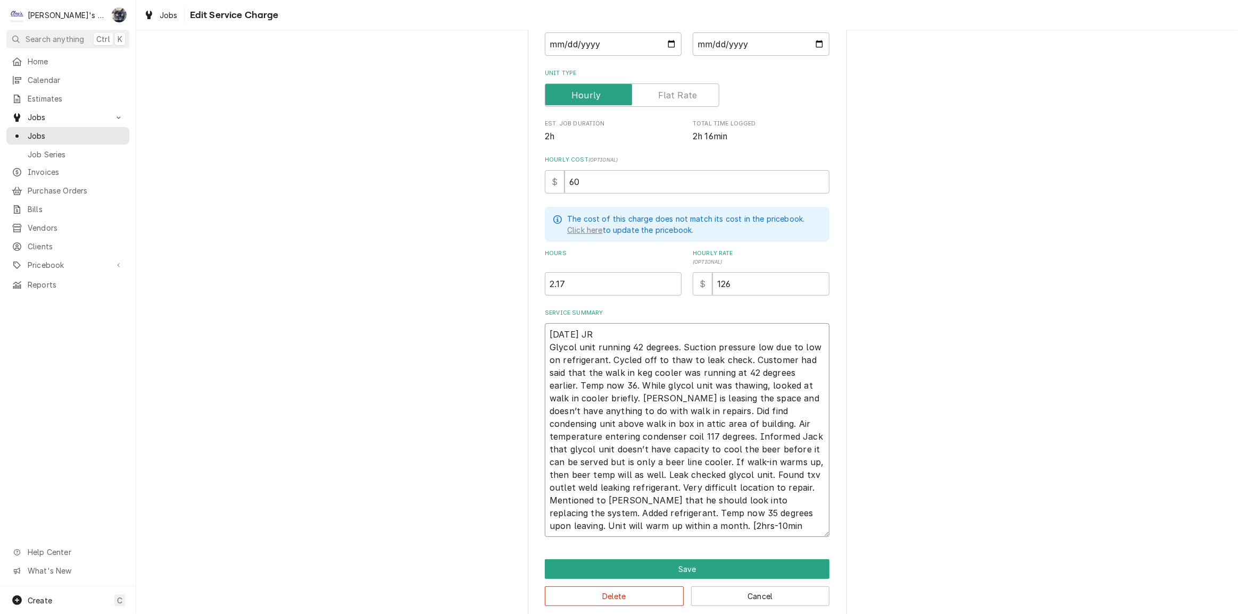
type textarea "x"
type textarea "8/29/2025 JR Glycol unit running 42 degrees. Suction pressure low due to low on…"
click at [734, 566] on button "Save" at bounding box center [687, 570] width 285 height 20
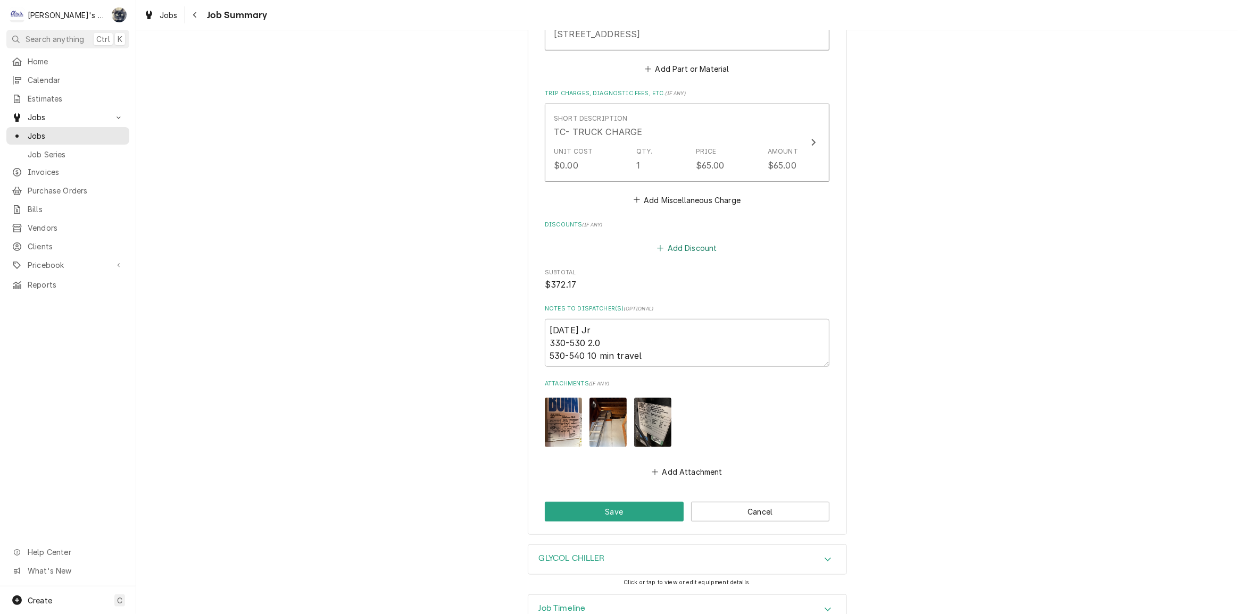
scroll to position [828, 0]
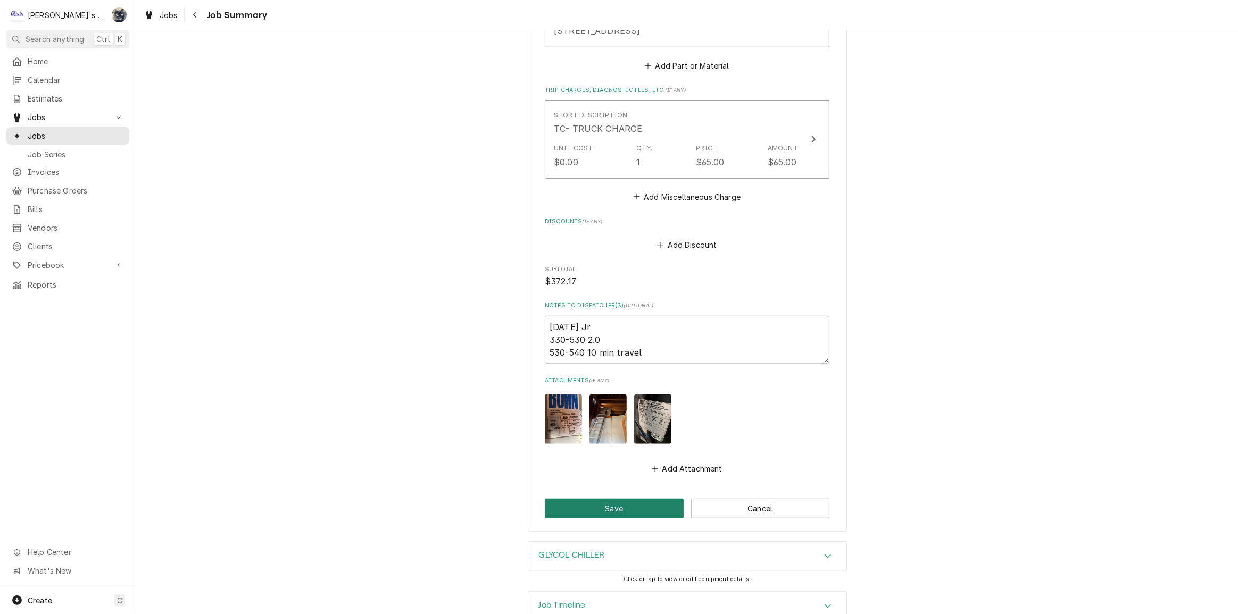
click at [649, 499] on button "Save" at bounding box center [614, 509] width 139 height 20
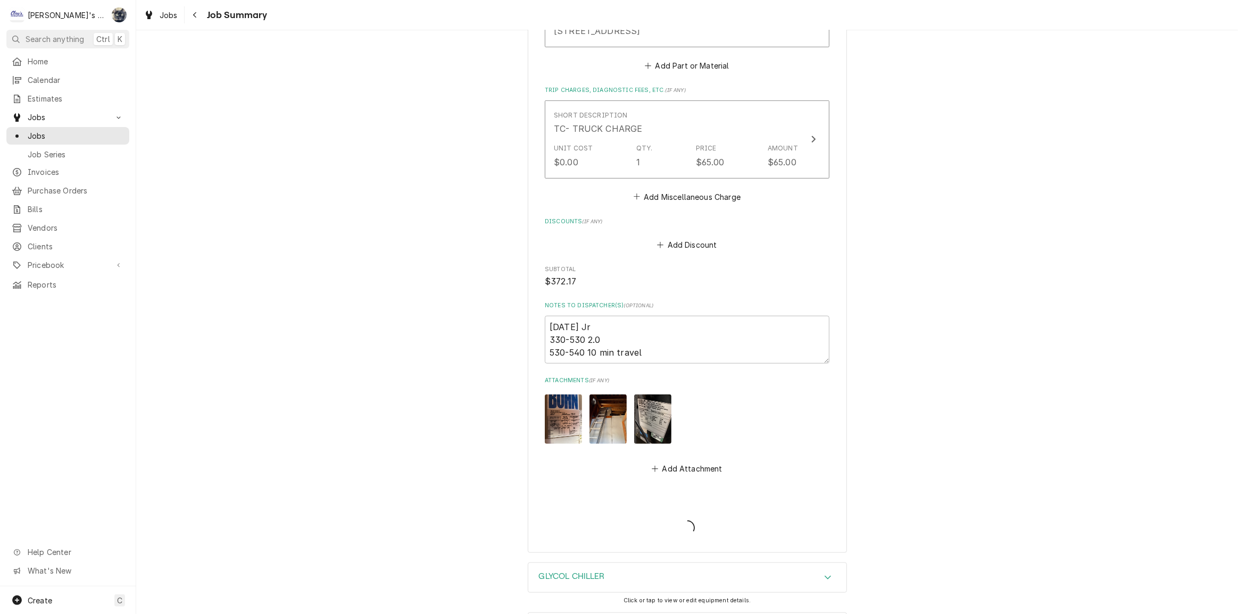
type textarea "x"
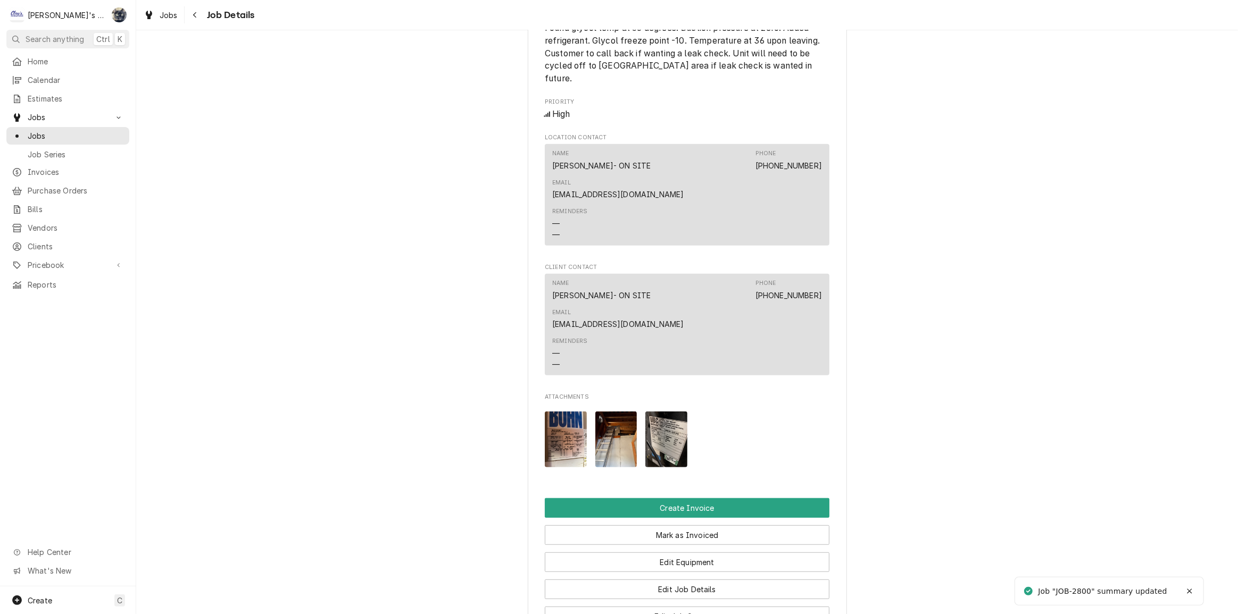
scroll to position [774, 0]
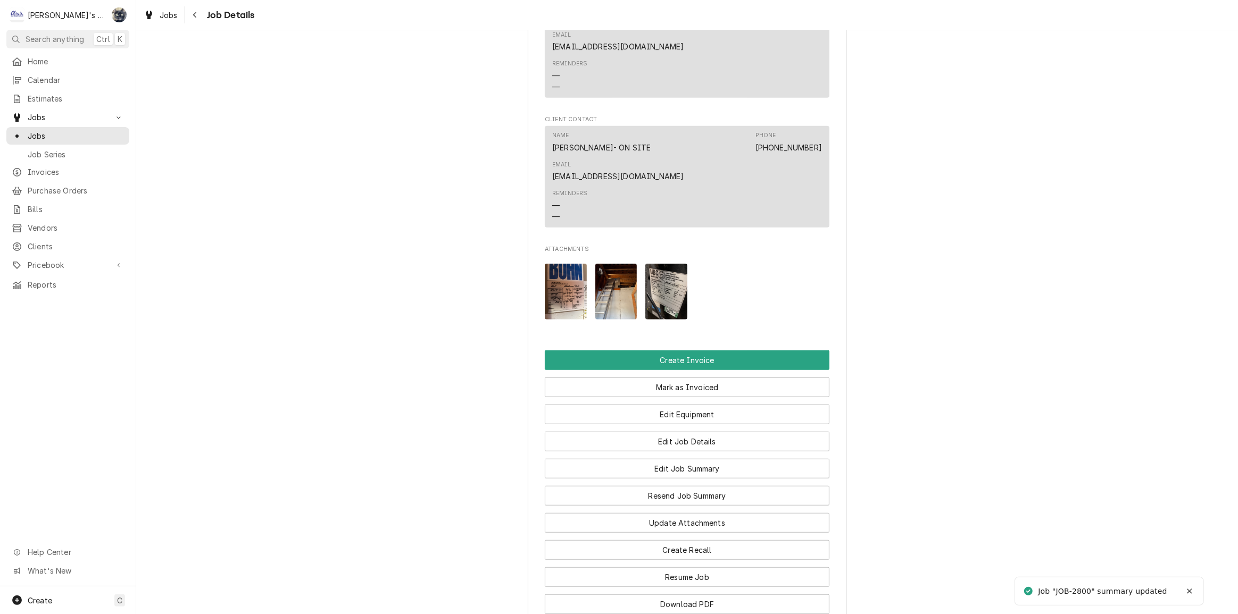
click at [675, 351] on button "Create Invoice" at bounding box center [687, 361] width 285 height 20
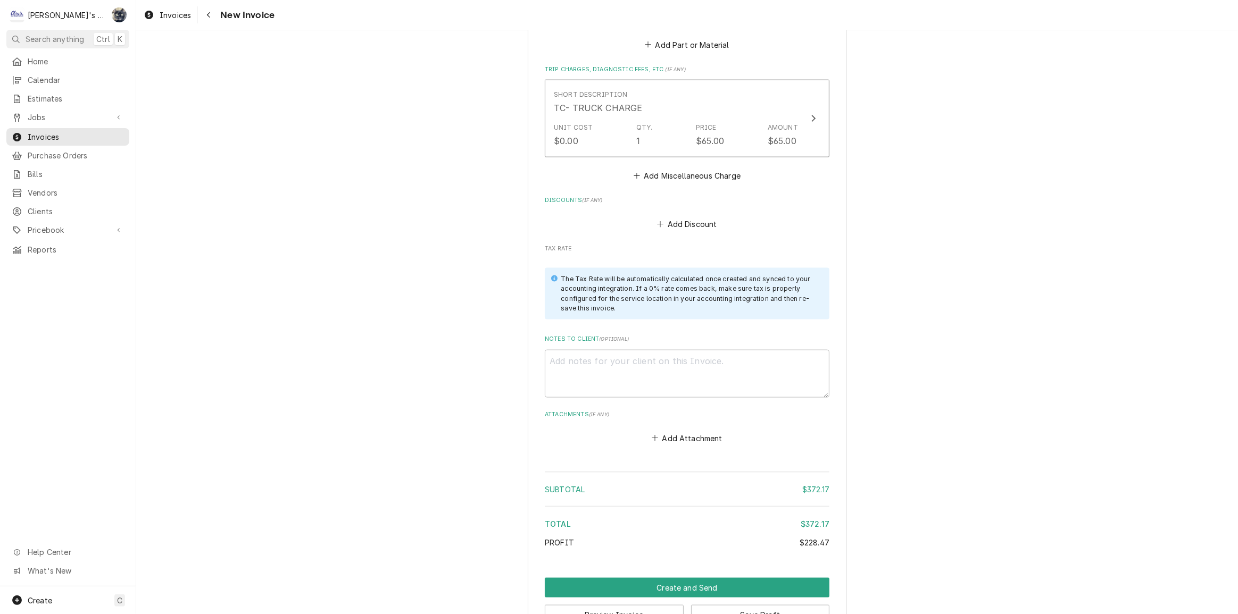
scroll to position [1520, 0]
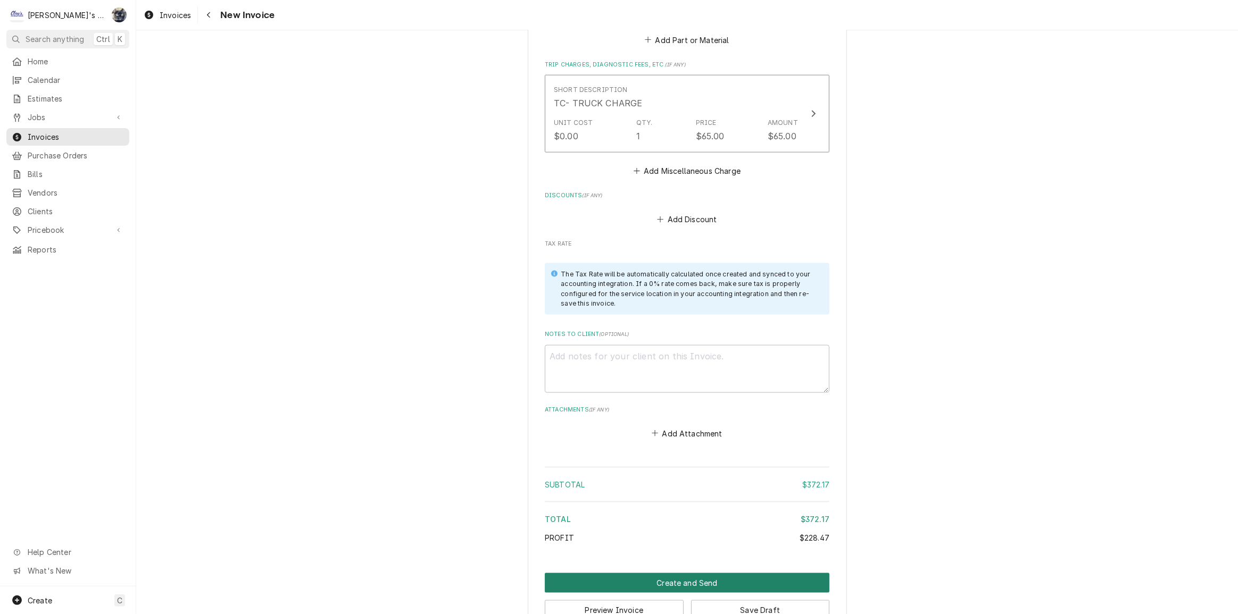
click at [689, 573] on button "Create and Send" at bounding box center [687, 583] width 285 height 20
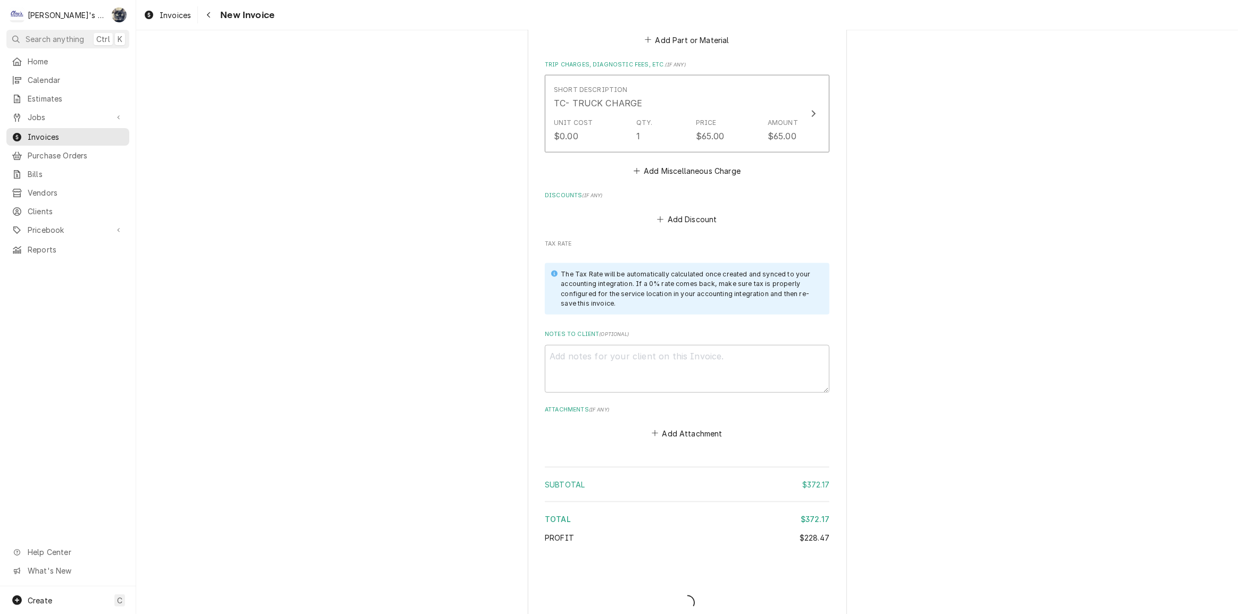
scroll to position [1515, 0]
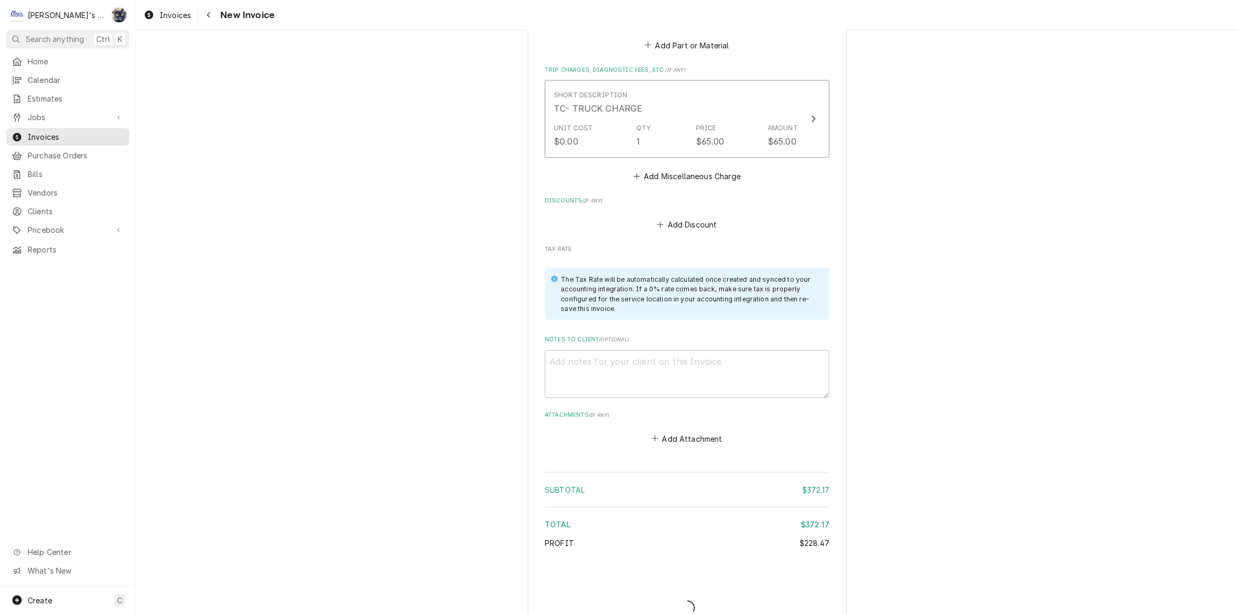
type textarea "x"
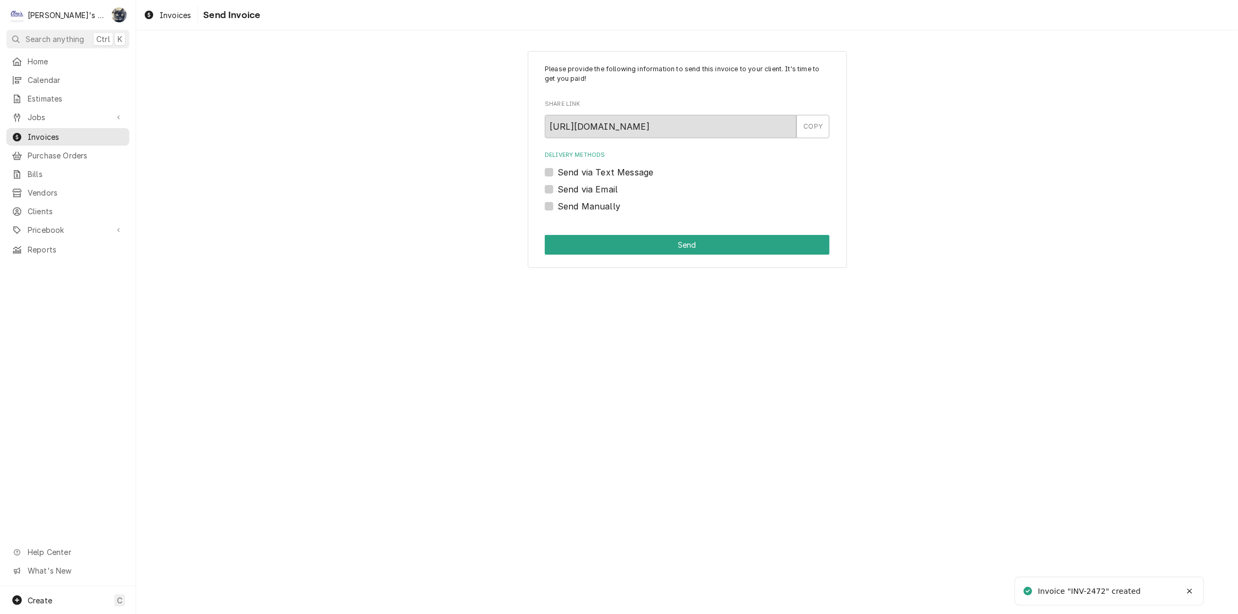
click at [558, 207] on label "Send Manually" at bounding box center [589, 206] width 63 height 13
click at [558, 207] on input "Send Manually" at bounding box center [700, 211] width 285 height 23
checkbox input "true"
click at [556, 235] on button "Send" at bounding box center [687, 245] width 285 height 20
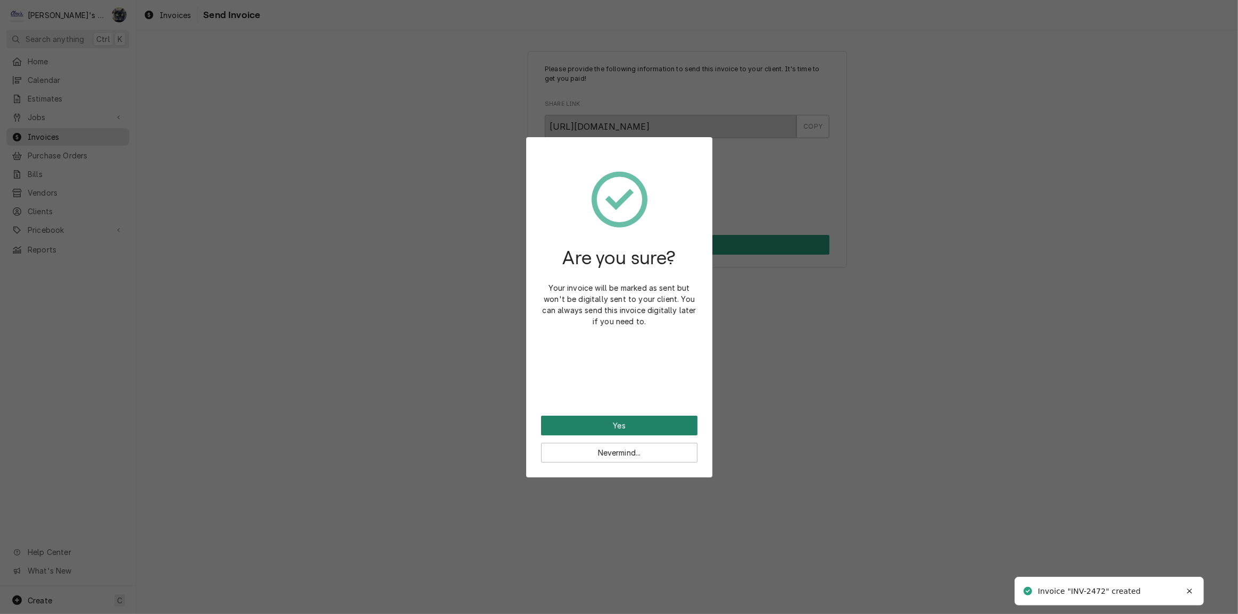
click at [610, 420] on button "Yes" at bounding box center [619, 426] width 156 height 20
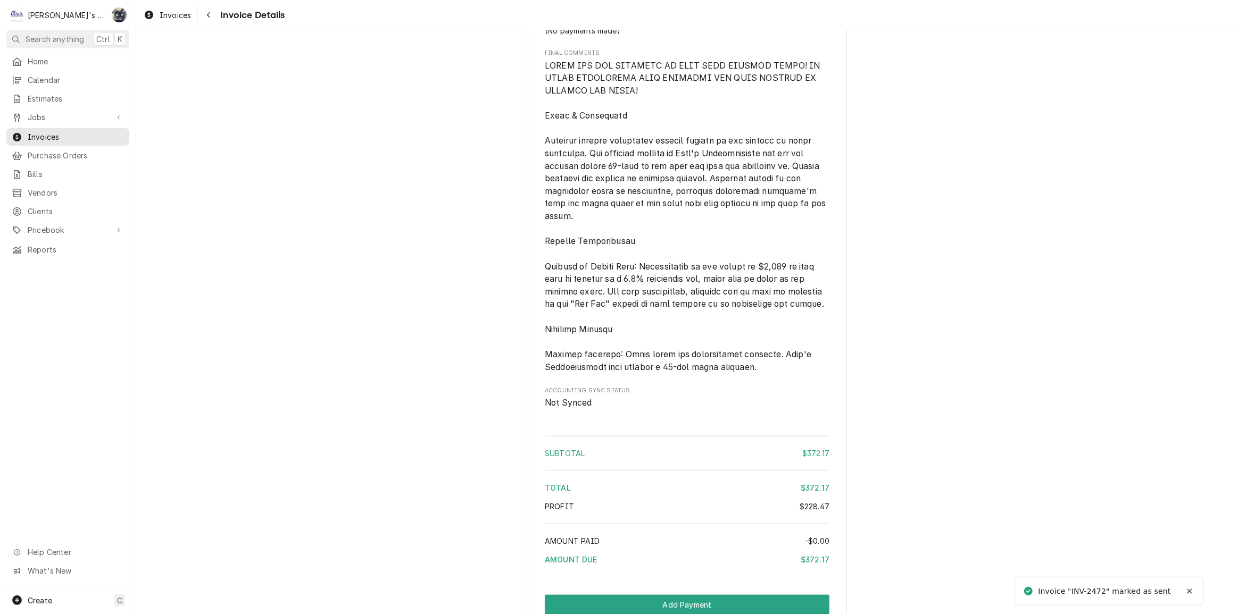
scroll to position [1398, 0]
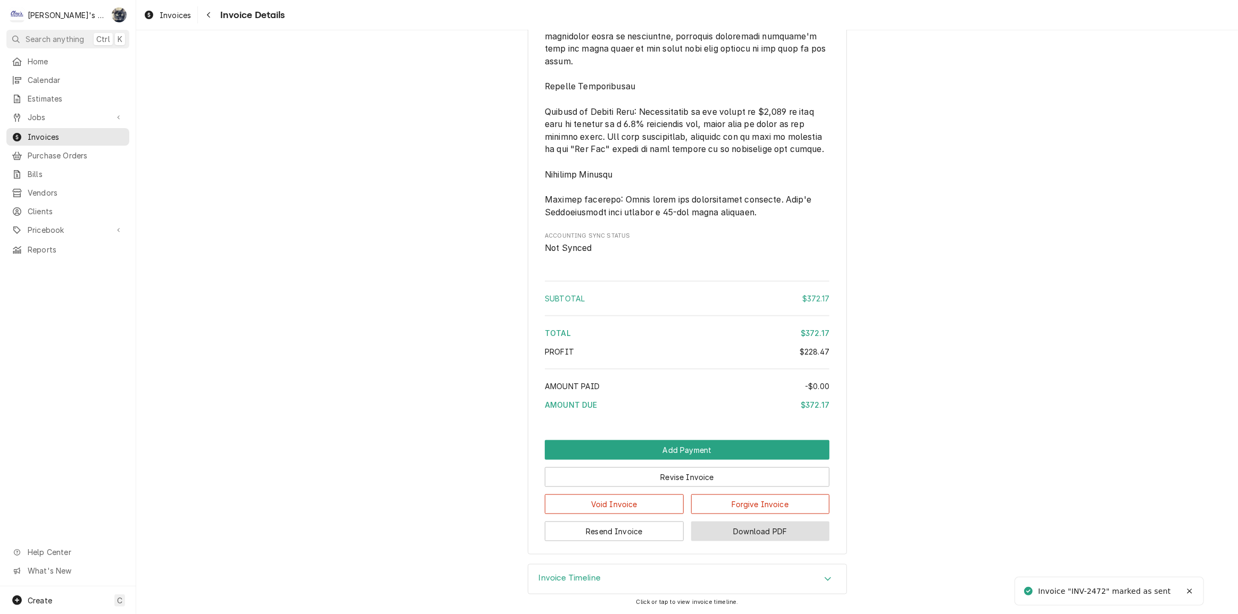
click at [714, 530] on button "Download PDF" at bounding box center [760, 532] width 139 height 20
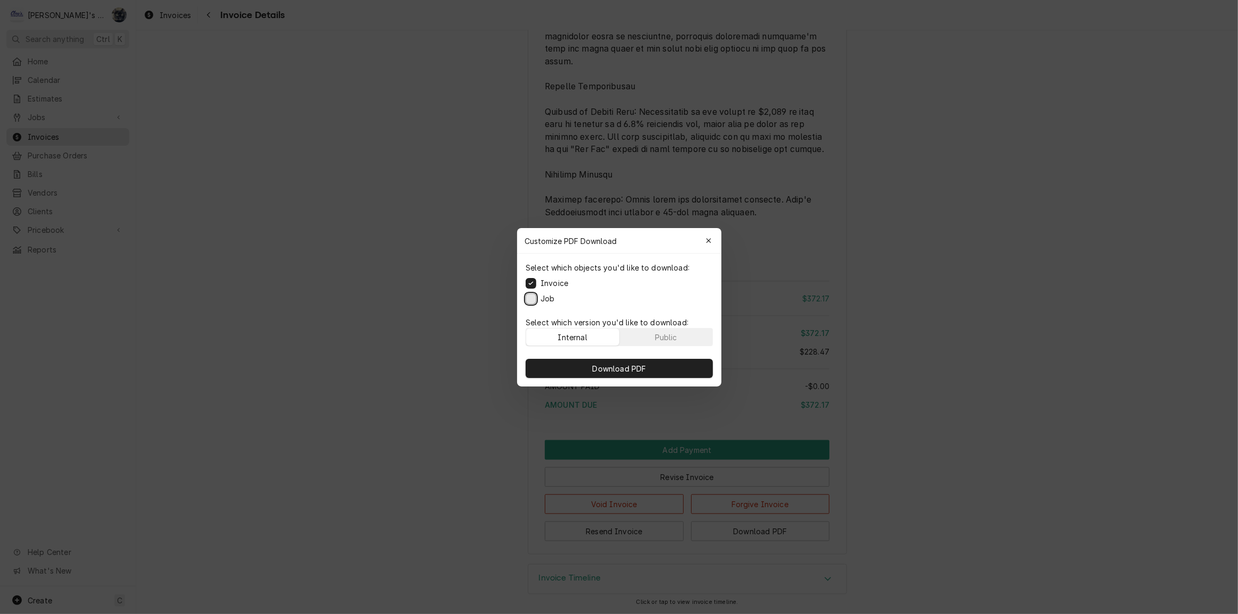
click at [531, 295] on button "Job" at bounding box center [531, 298] width 11 height 11
click at [566, 370] on button "Download PDF" at bounding box center [619, 368] width 187 height 19
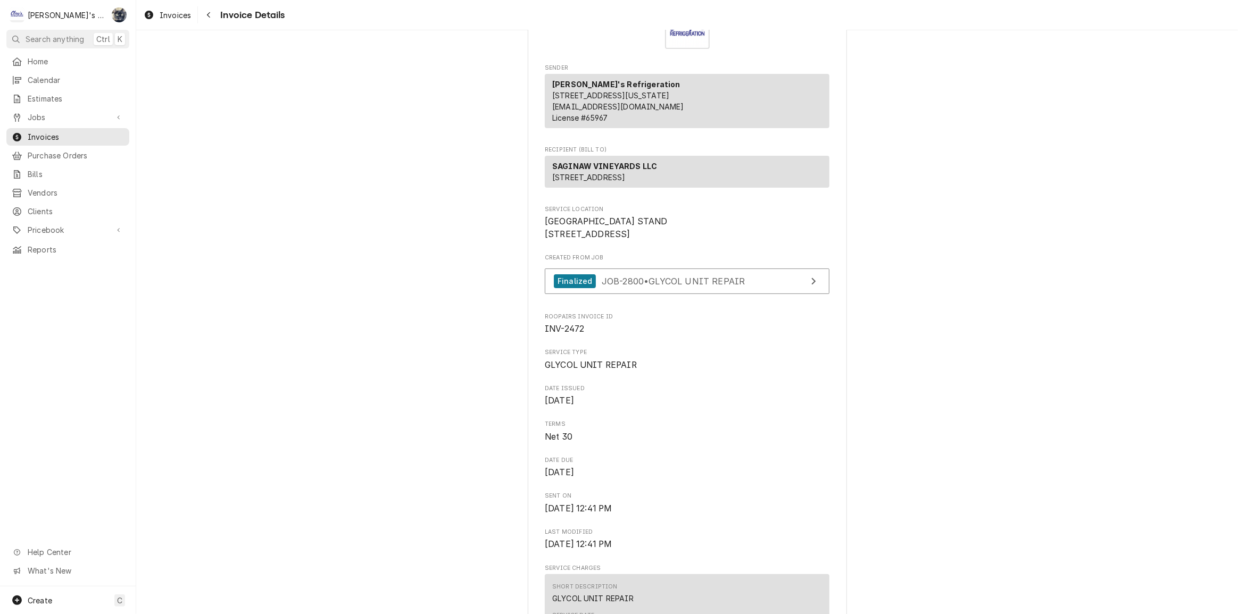
scroll to position [0, 0]
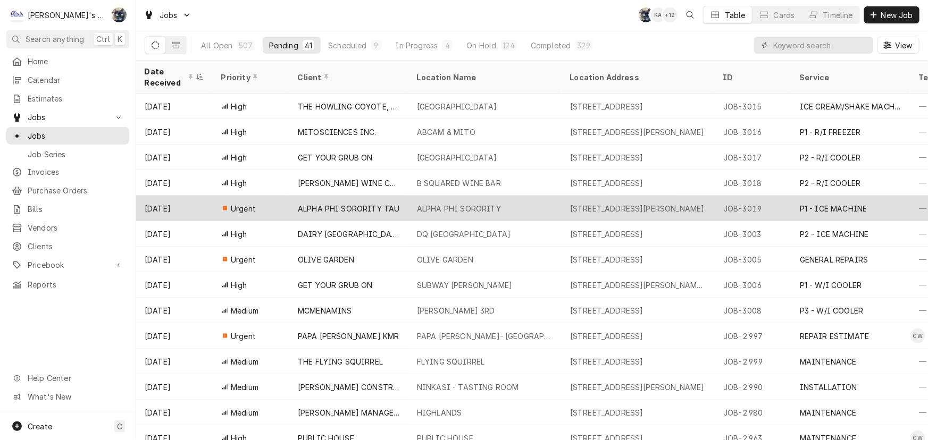
click at [326, 203] on div "ALPHA PHI SORORITY TAU" at bounding box center [349, 208] width 102 height 11
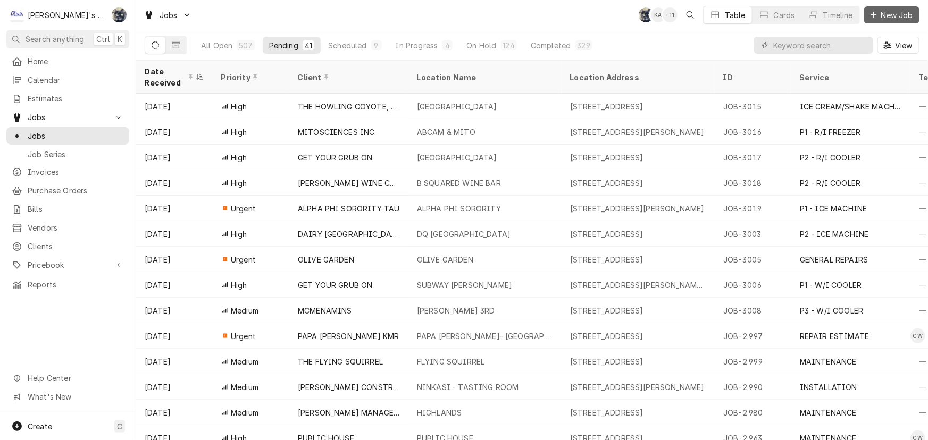
click at [896, 12] on span "New Job" at bounding box center [897, 15] width 36 height 11
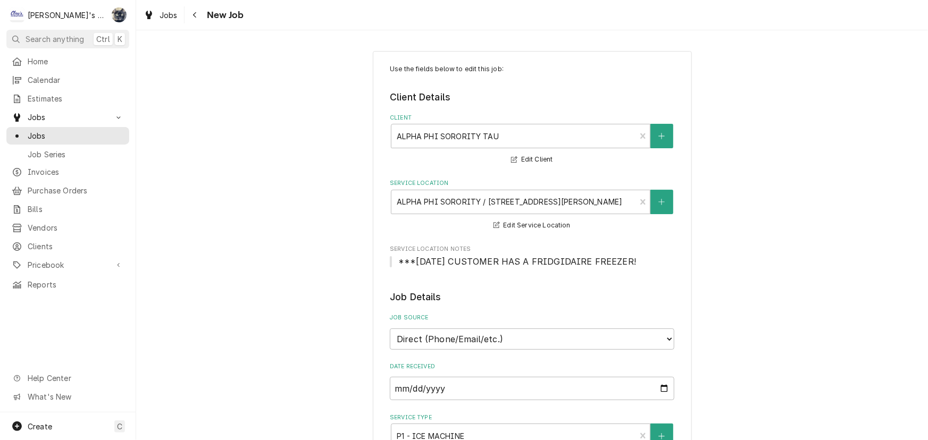
type textarea "x"
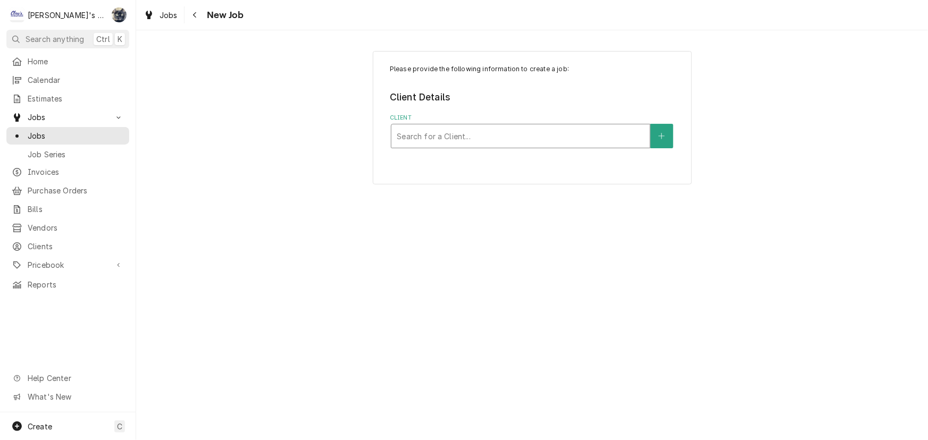
click at [459, 132] on div "Client" at bounding box center [521, 136] width 248 height 19
type input "marche"
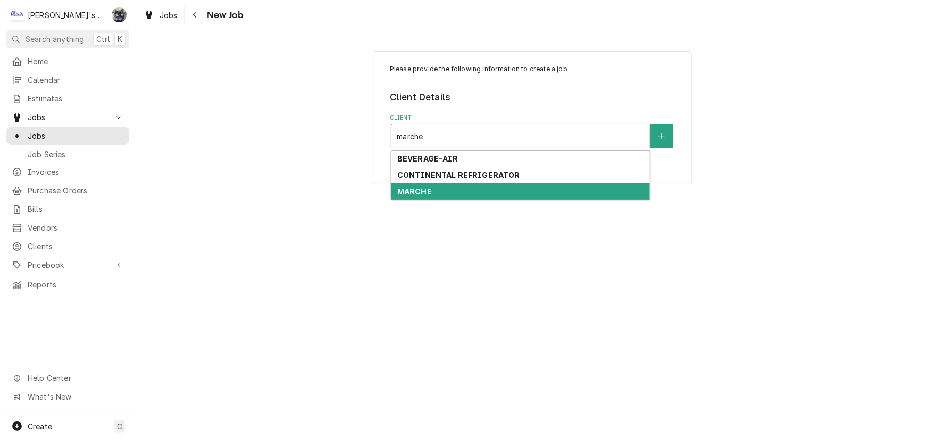
click at [457, 192] on div "MARCHE" at bounding box center [521, 192] width 259 height 16
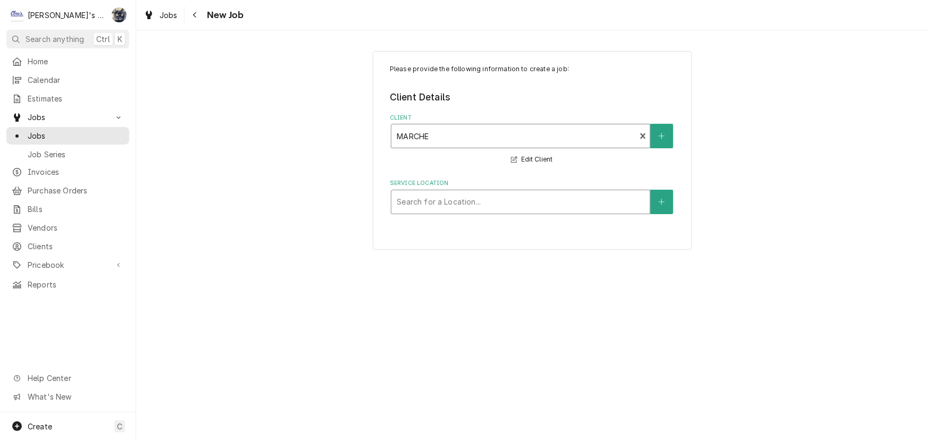
click at [456, 195] on div "Service Location" at bounding box center [521, 202] width 248 height 19
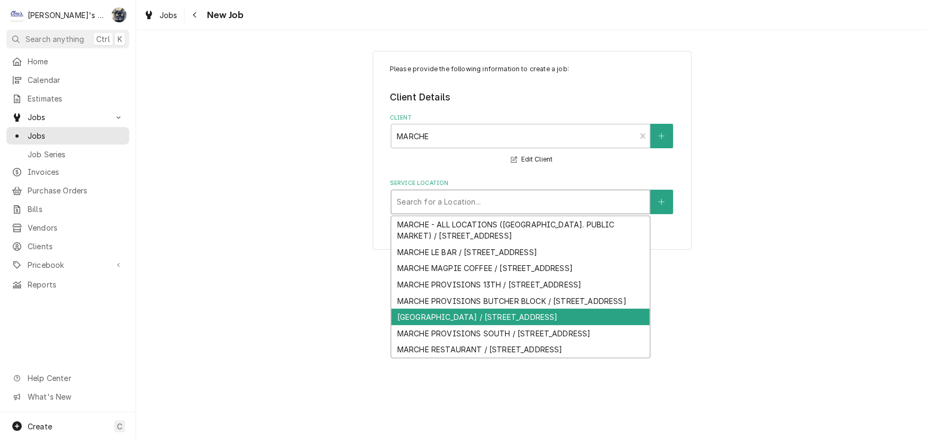
click at [467, 324] on div "[GEOGRAPHIC_DATA] / [STREET_ADDRESS]" at bounding box center [521, 317] width 259 height 16
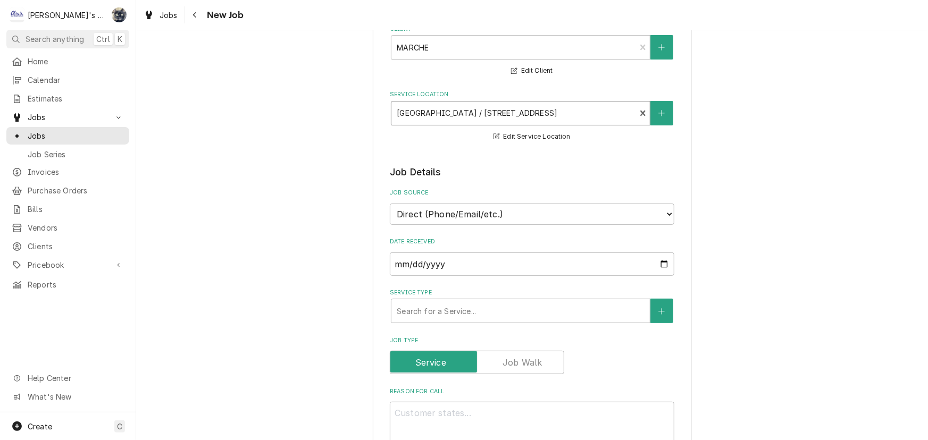
scroll to position [193, 0]
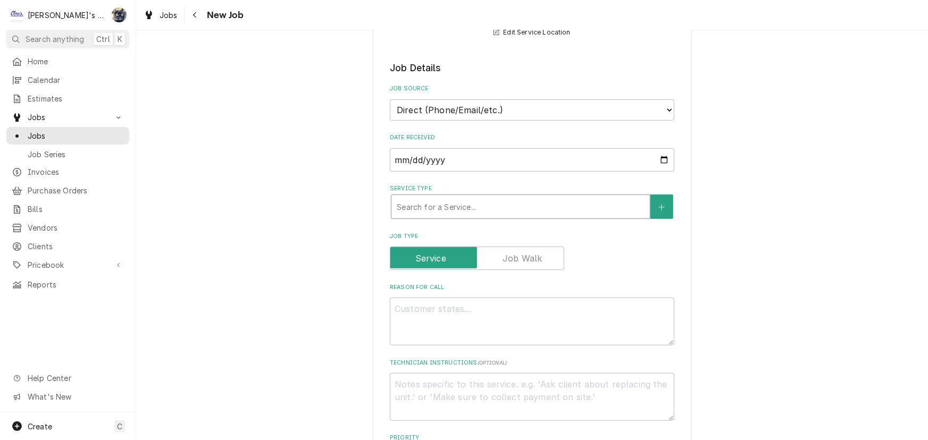
click at [455, 211] on div "Service Type" at bounding box center [521, 206] width 248 height 19
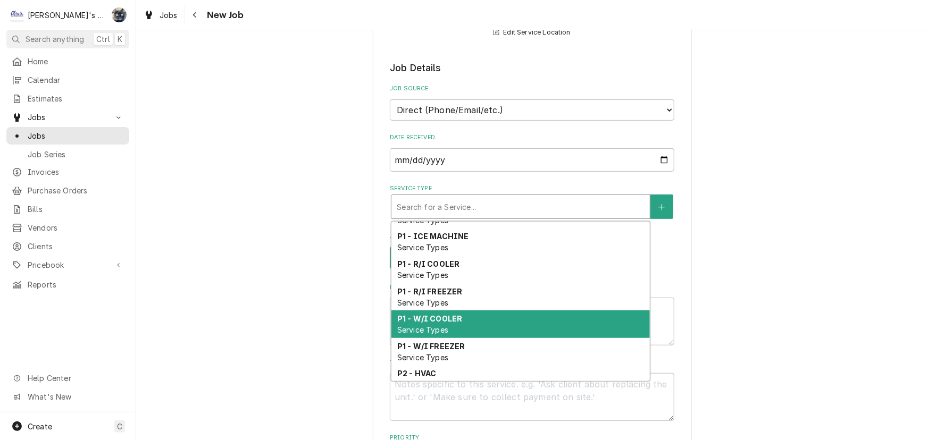
scroll to position [309, 0]
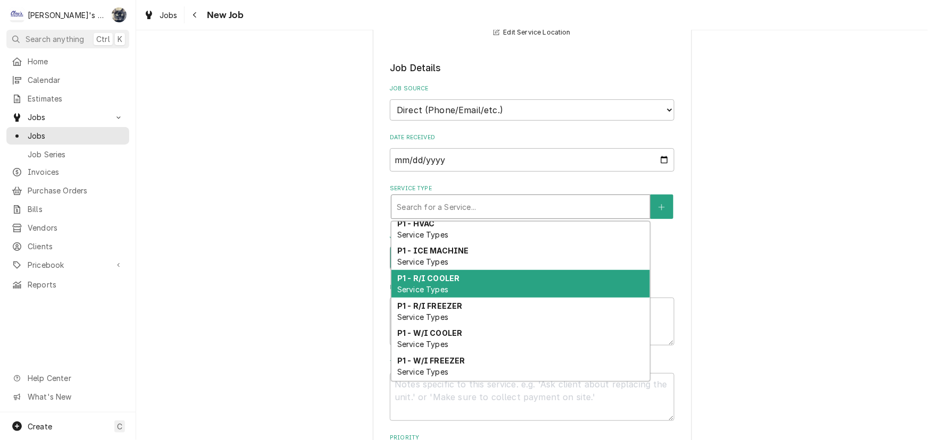
click at [458, 277] on div "P1 - R/I COOLER Service Types" at bounding box center [521, 284] width 259 height 28
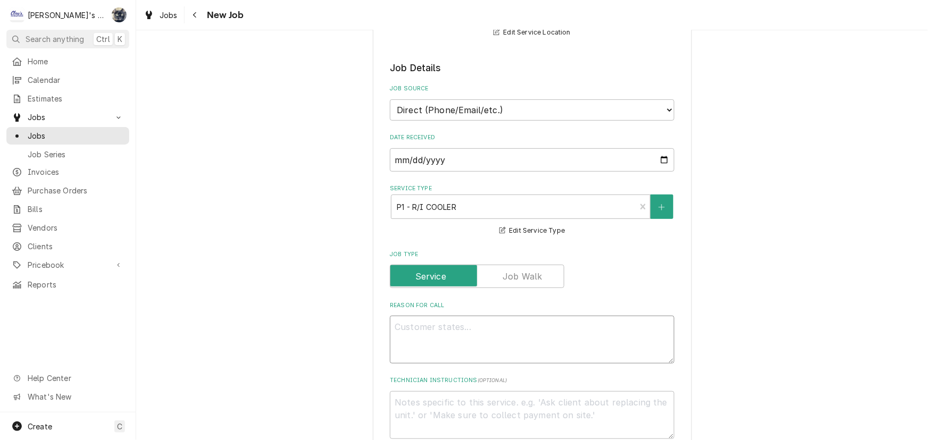
click at [462, 330] on textarea "Reason For Call" at bounding box center [532, 340] width 285 height 48
type textarea "x"
type textarea "9"
type textarea "x"
type textarea "9/"
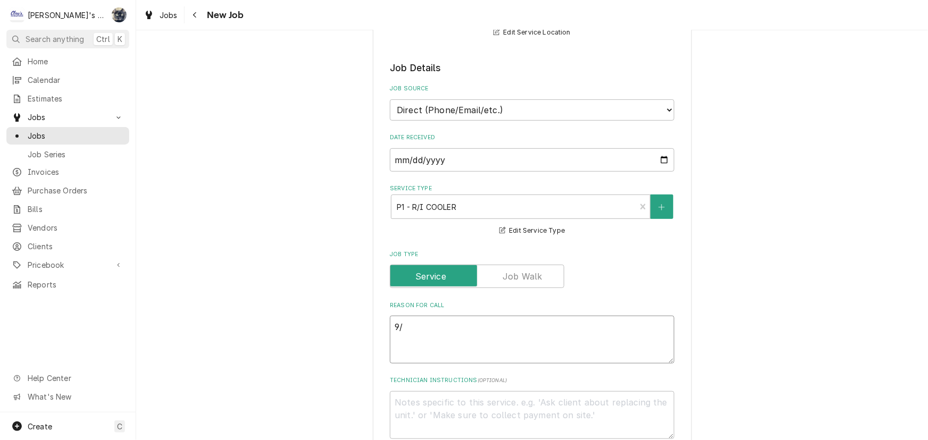
type textarea "x"
type textarea "9/2"
type textarea "x"
type textarea "9/24"
type textarea "x"
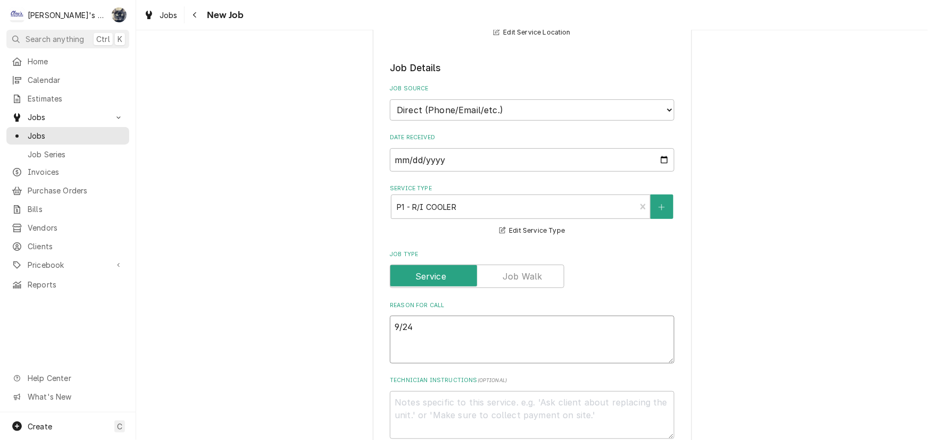
type textarea "9/24/"
type textarea "x"
type textarea "9/24/2"
type textarea "x"
type textarea "[DATE]"
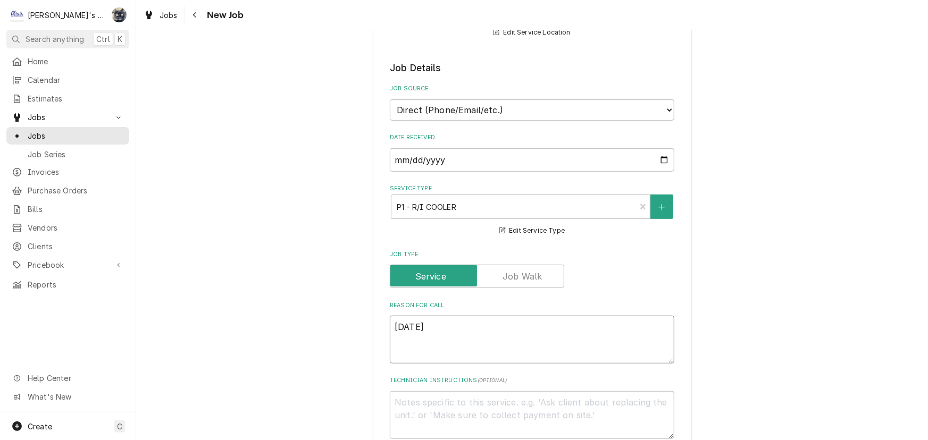
type textarea "x"
type textarea "9/24/202"
type textarea "x"
type textarea "[DATE]"
type textarea "x"
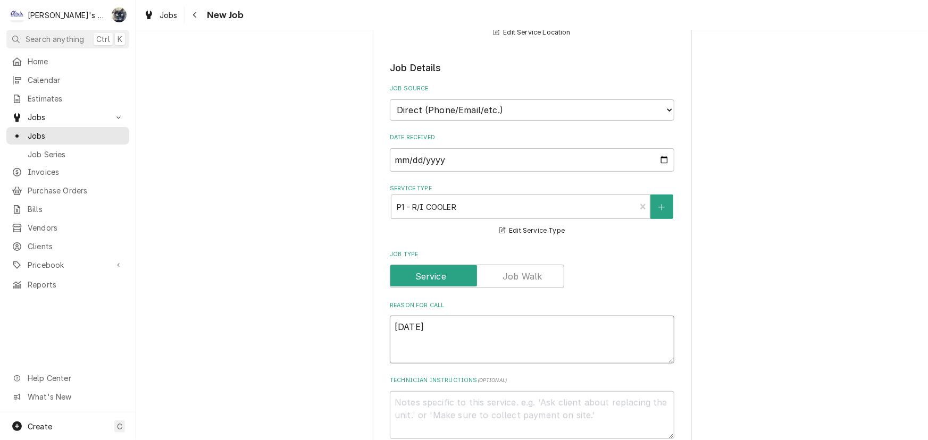
type textarea "[DATE]"
type textarea "x"
type textarea "[DATE] 1"
type textarea "x"
type textarea "[DATE] 12"
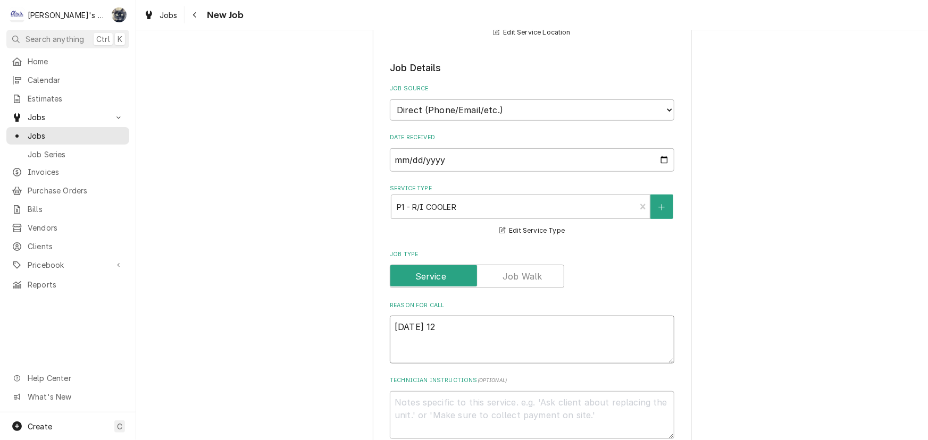
type textarea "x"
type textarea "[DATE] 12:"
type textarea "x"
type textarea "[DATE] 12:5"
type textarea "x"
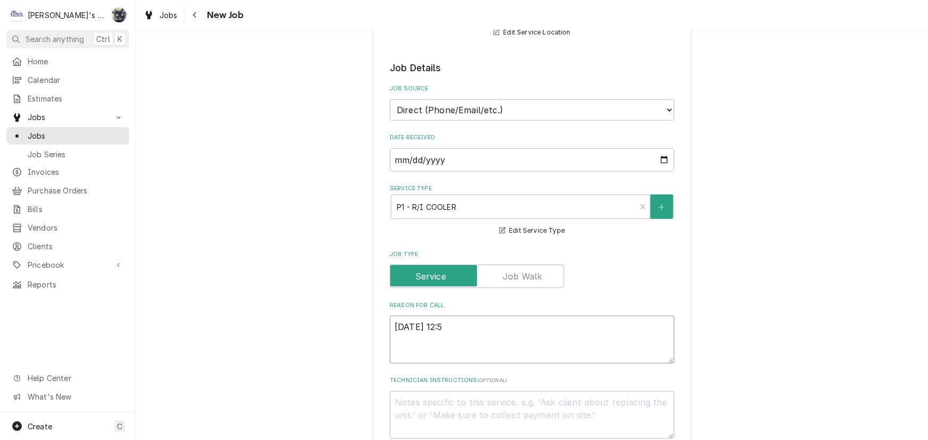
type textarea "[DATE] 12:50"
type textarea "x"
type textarea "[DATE] 12:50"
type textarea "x"
type textarea "[DATE] 12:50 p"
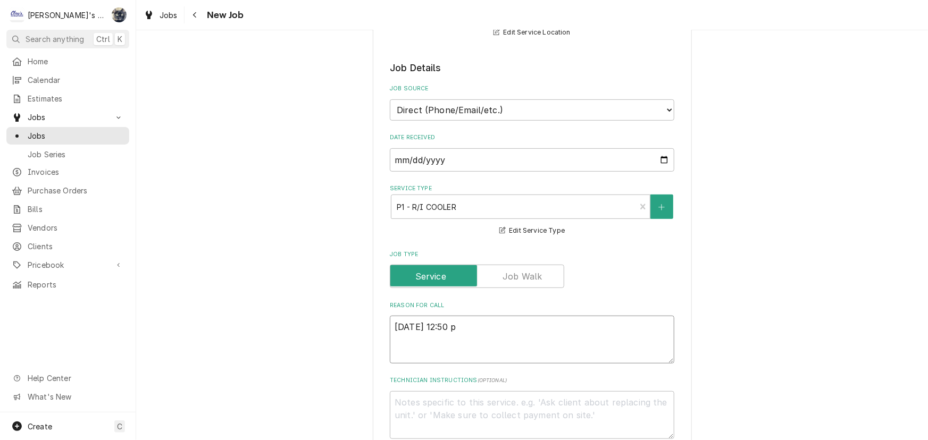
type textarea "x"
type textarea "[DATE] 12:50 pm"
type textarea "x"
type textarea "[DATE] 12:50 p"
type textarea "x"
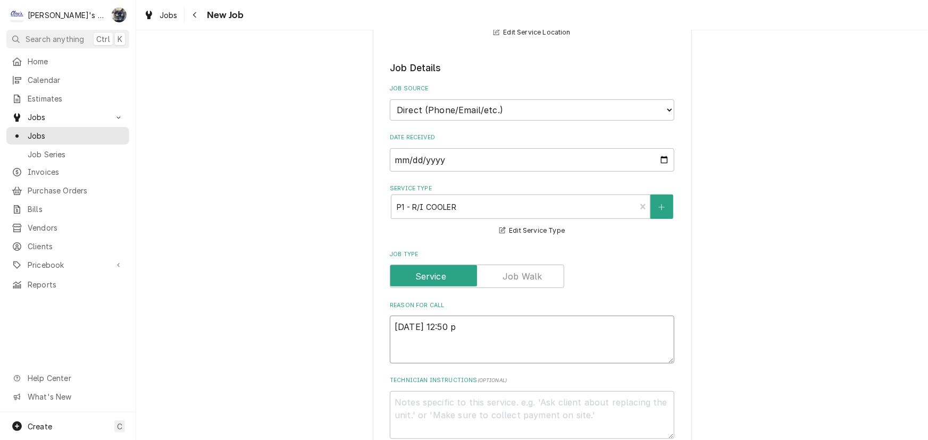
type textarea "[DATE] 12:50"
type textarea "x"
type textarea "[DATE] 12:50 P"
type textarea "x"
type textarea "[DATE] 12:50 PM"
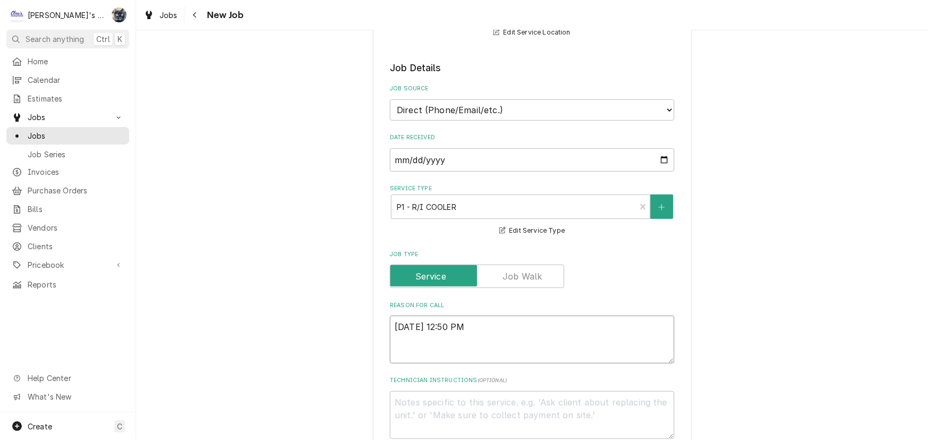
type textarea "x"
type textarea "[DATE] 12:50 PM-"
type textarea "x"
type textarea "[DATE] 12:50 PM-"
type textarea "x"
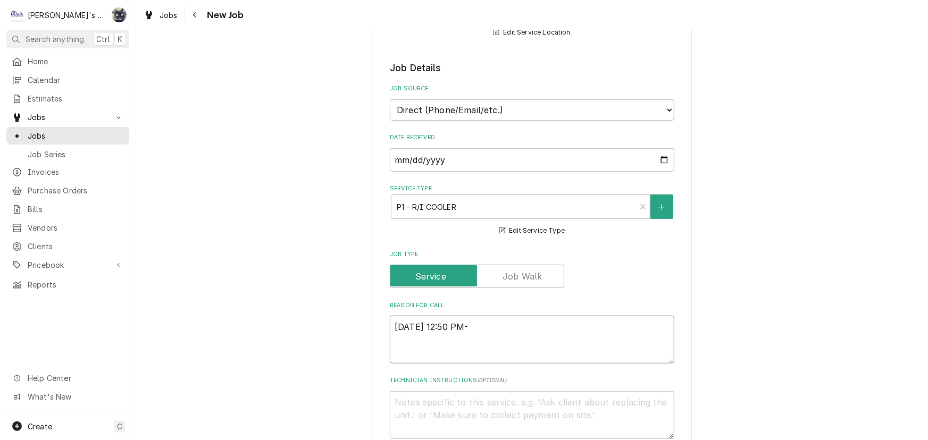
type textarea "[DATE] 12:50 PM- S"
type textarea "x"
type textarea "[DATE] 12:50 PM- [GEOGRAPHIC_DATA]"
type textarea "x"
type textarea "[DATE] 12:50 PM- SAR"
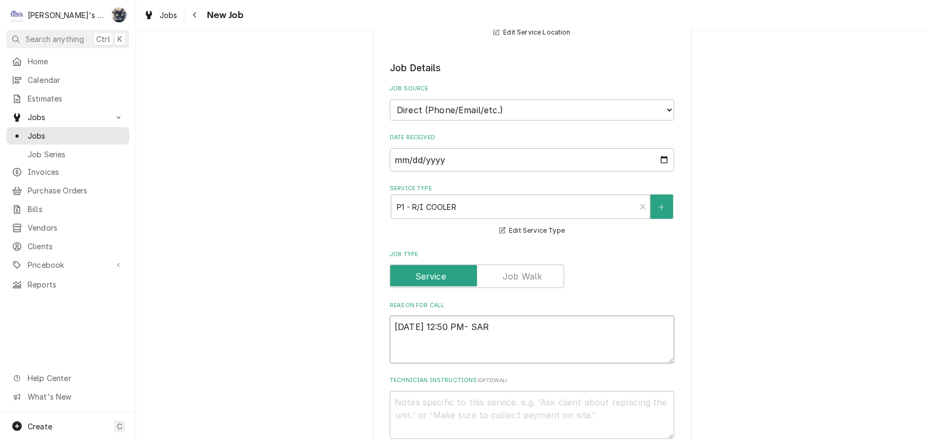
type textarea "x"
type textarea "[DATE] 12:50 PM- [PERSON_NAME]"
type textarea "x"
type textarea "[DATE] 12:50 PM- [PERSON_NAME]"
type textarea "x"
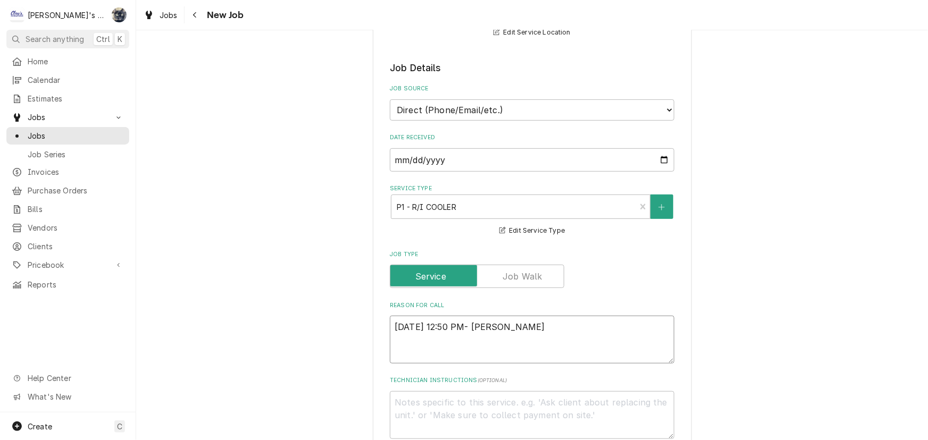
type textarea "[DATE] 12:50 PM- [PERSON_NAME]-"
type textarea "x"
type textarea "[DATE] 12:50 PM- [PERSON_NAME]-"
type textarea "x"
type textarea "[DATE] 12:50 PM- [PERSON_NAME]"
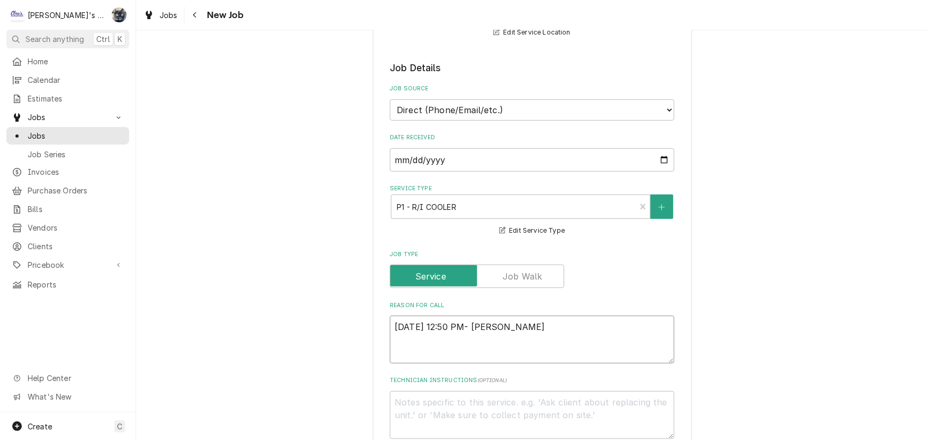
type textarea "x"
type textarea "[DATE] 12:50 PM- [PERSON_NAME]"
type textarea "x"
type textarea "[DATE] 12:50 PM- [PERSON_NAME]- PER"
type textarea "x"
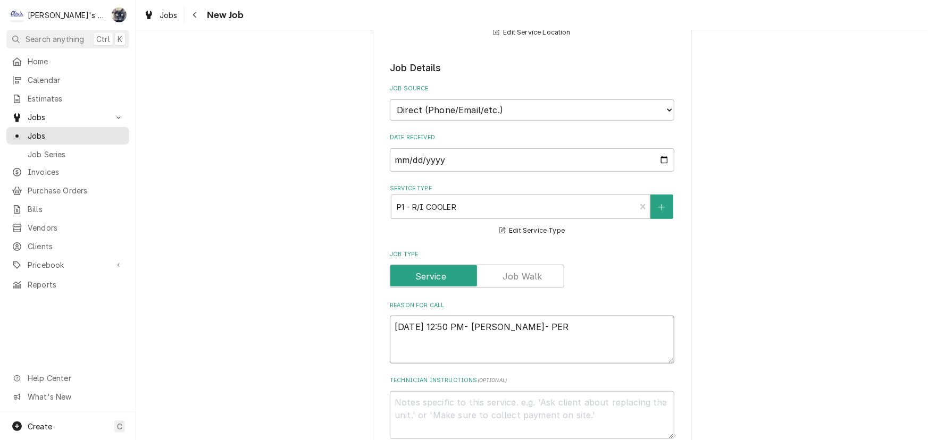
type textarea "[DATE] 12:50 PM- [PERSON_NAME]- PER"
type textarea "x"
type textarea "[DATE] 12:50 PM- [PERSON_NAME]- PER C"
type textarea "x"
type textarea "[DATE] 12:50 PM- [PERSON_NAME]- PER CO"
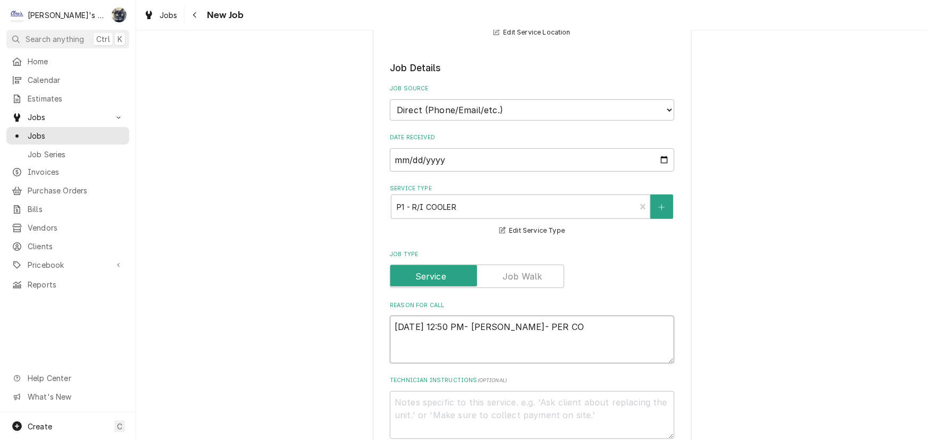
type textarea "x"
type textarea "[DATE] 12:50 PM- [PERSON_NAME]- PER COR"
type textarea "x"
type textarea "[DATE] 12:50 PM- [PERSON_NAME]- PER [PERSON_NAME]"
type textarea "x"
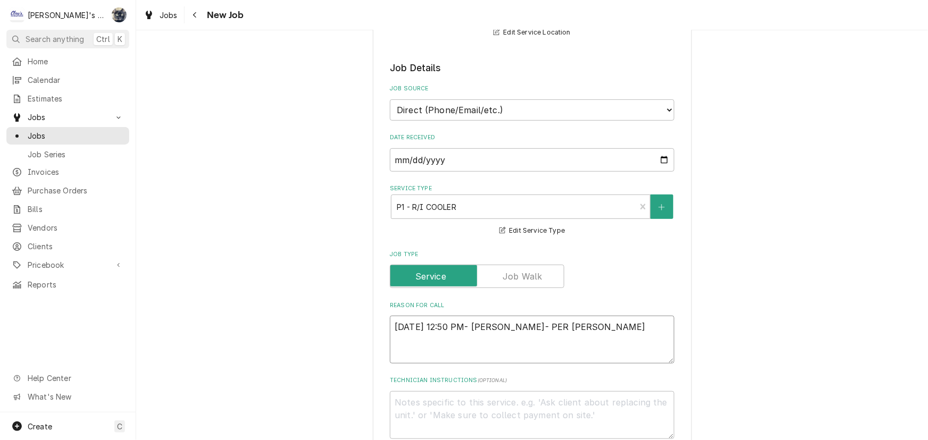
type textarea "[DATE] 12:50 PM- [PERSON_NAME]- PER [PERSON_NAME]-"
type textarea "x"
type textarea "[DATE] 12:50 PM- [PERSON_NAME]- PER [PERSON_NAME]-"
type textarea "x"
type textarea "[DATE] 12:50 PM- [PERSON_NAME]- PER [PERSON_NAME]- H"
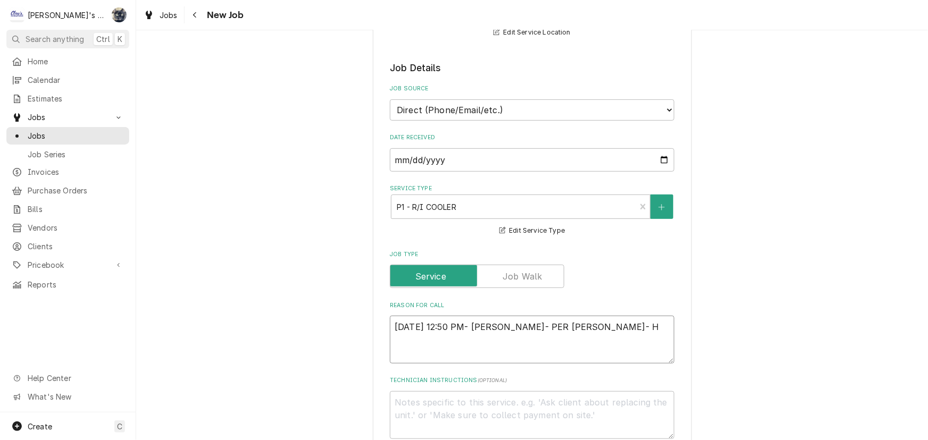
type textarea "x"
type textarea "[DATE] 12:50 PM- [PERSON_NAME]"
type textarea "x"
type textarea "[DATE] 12:50 PM- [PERSON_NAME]- PER [PERSON_NAME]- HOS"
type textarea "x"
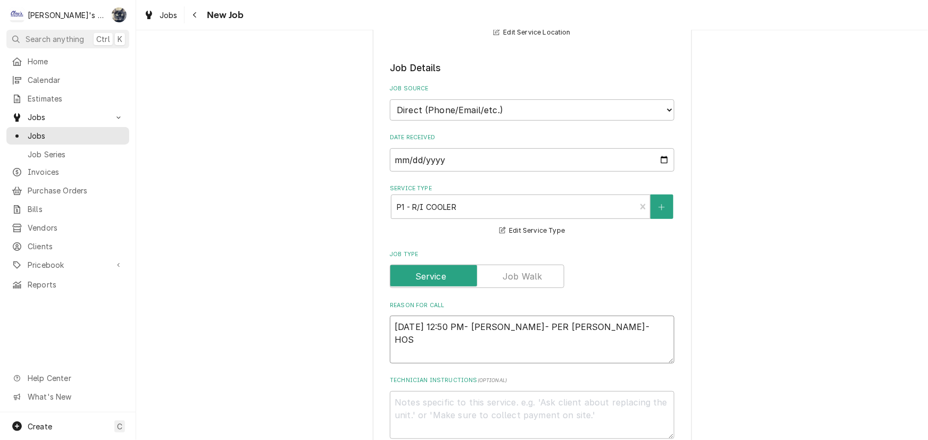
type textarea "[DATE] 12:50 PM- [PERSON_NAME]- PER [PERSON_NAME]- HOSH"
type textarea "x"
type textarea "[DATE] 12:50 PM- [PERSON_NAME]- PER [PERSON_NAME]- HOSHI"
type textarea "x"
type textarea "[DATE] 12:50 PM- [PERSON_NAME]- PER [PERSON_NAME]- HOSHIZ"
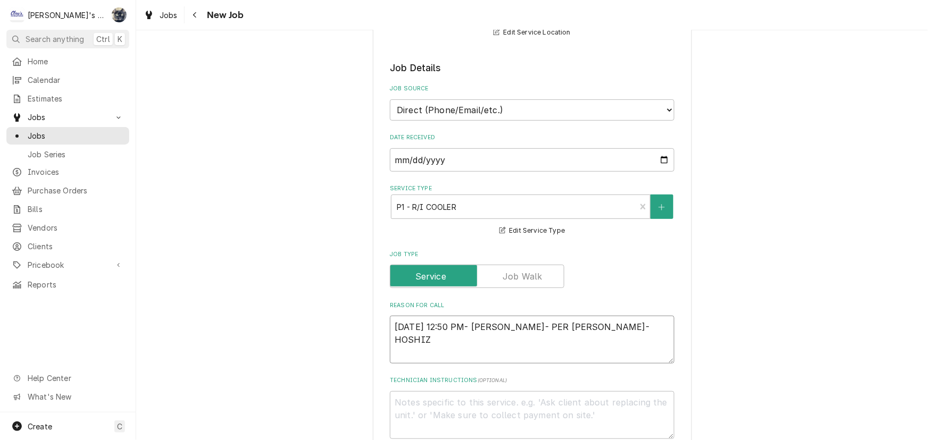
type textarea "x"
type textarea "9/24/2025 12:50 PM- SARAH- PER CORY- HOSHIZA"
type textarea "x"
type textarea "9/24/2025 12:50 PM- SARAH- PER CORY- HOSHIZAK"
type textarea "x"
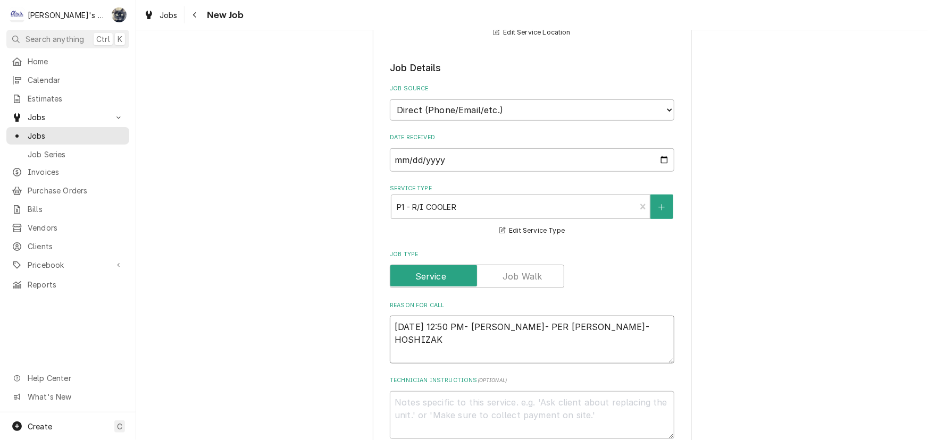
type textarea "9/24/2025 12:50 PM- SARAH- PER CORY- HOSHIZAKI"
type textarea "x"
type textarea "9/24/2025 12:50 PM- SARAH- PER CORY- HOSHIZAKI"
type textarea "x"
type textarea "9/24/2025 12:50 PM- SARAH- PER CORY- HOSHIZAKI R"
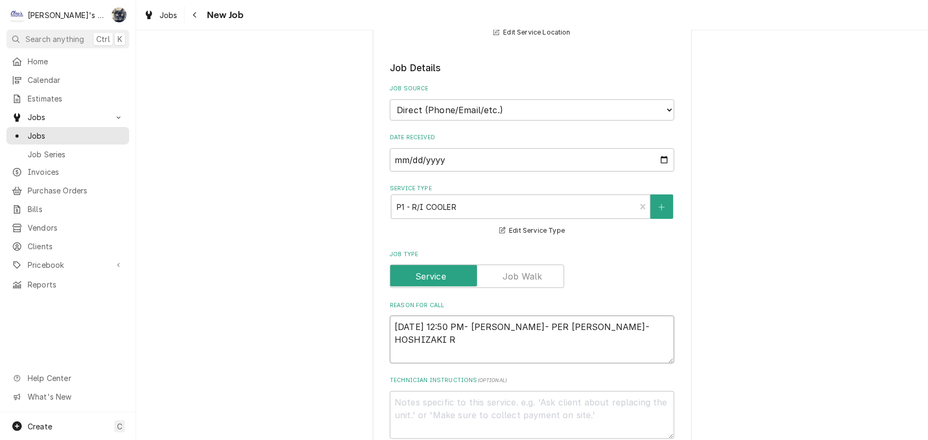
type textarea "x"
type textarea "9/24/2025 12:50 PM- SARAH- PER CORY- HOSHIZAKI RE"
type textarea "x"
type textarea "9/24/2025 12:50 PM- SARAH- PER CORY- HOSHIZAKI REA"
type textarea "x"
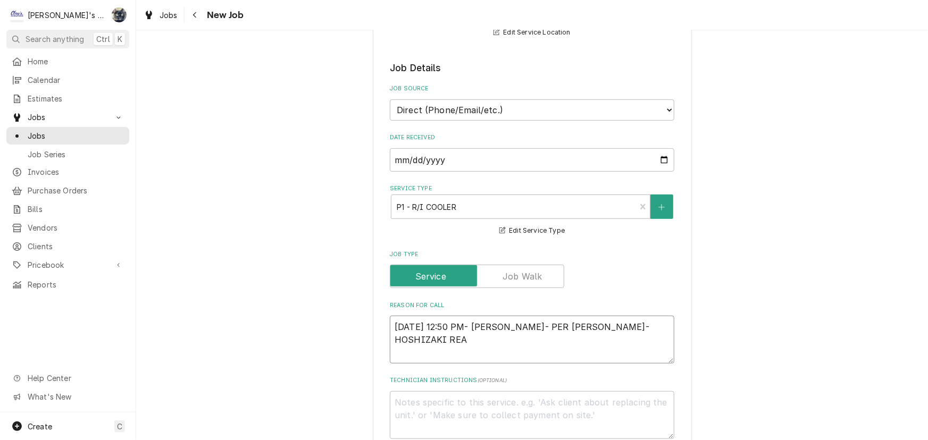
type textarea "9/24/2025 12:50 PM- SARAH- PER CORY- HOSHIZAKI REAC"
type textarea "x"
type textarea "9/24/2025 12:50 PM- SARAH- PER CORY- HOSHIZAKI REACH"
type textarea "x"
type textarea "9/24/2025 12:50 PM- SARAH- PER CORY- HOSHIZAKI REACH-"
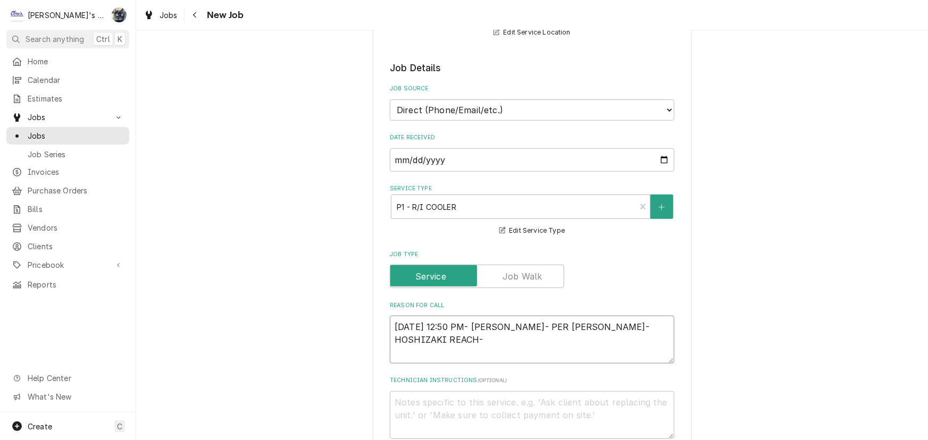
type textarea "x"
type textarea "9/24/2025 12:50 PM- SARAH- PER CORY- HOSHIZAKI REACH-I"
type textarea "x"
type textarea "9/24/2025 12:50 PM- SARAH- PER CORY- HOSHIZAKI REACH-IN"
type textarea "x"
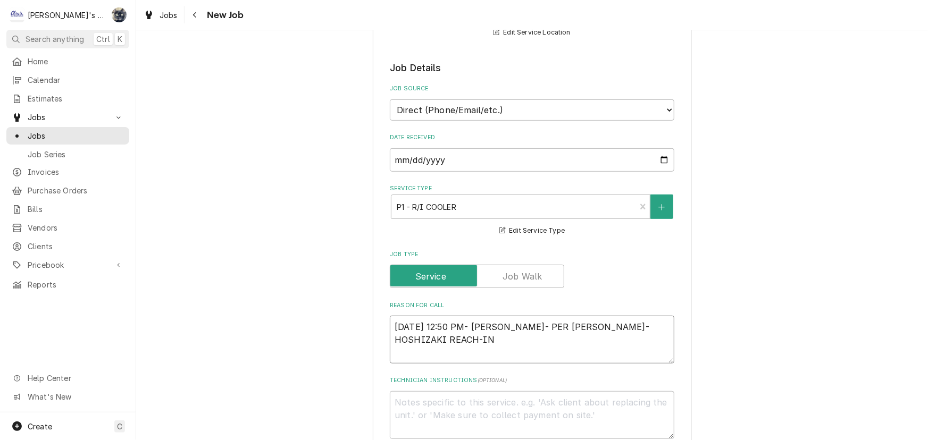
type textarea "9/24/2025 12:50 PM- SARAH- PER CORY- HOSHIZAKI REACH-IN"
type textarea "x"
type textarea "9/24/2025 12:50 PM- SARAH- PER CORY- HOSHIZAKI REACH-IN C"
type textarea "x"
type textarea "9/24/2025 12:50 PM- SARAH- PER CORY- HOSHIZAKI REACH-IN CO"
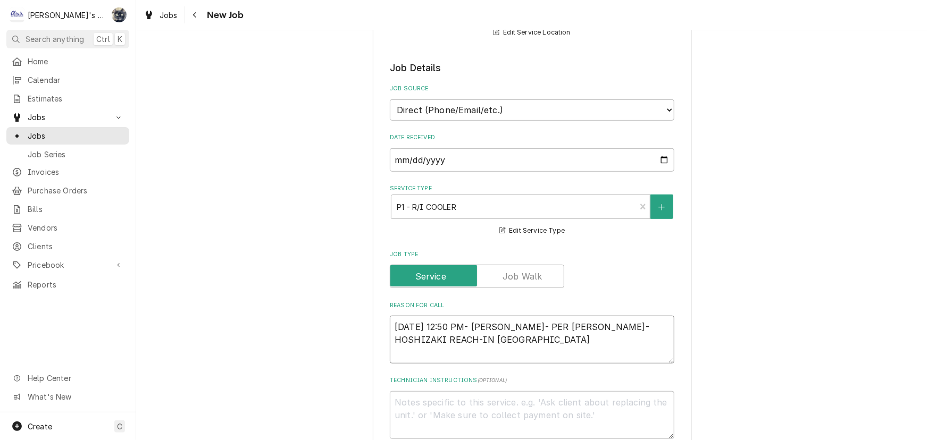
type textarea "x"
type textarea "9/24/2025 12:50 PM- SARAH- PER CORY- HOSHIZAKI REACH-IN COO"
type textarea "x"
type textarea "9/24/2025 12:50 PM- SARAH- PER CORY- HOSHIZAKI REACH-IN COOL"
type textarea "x"
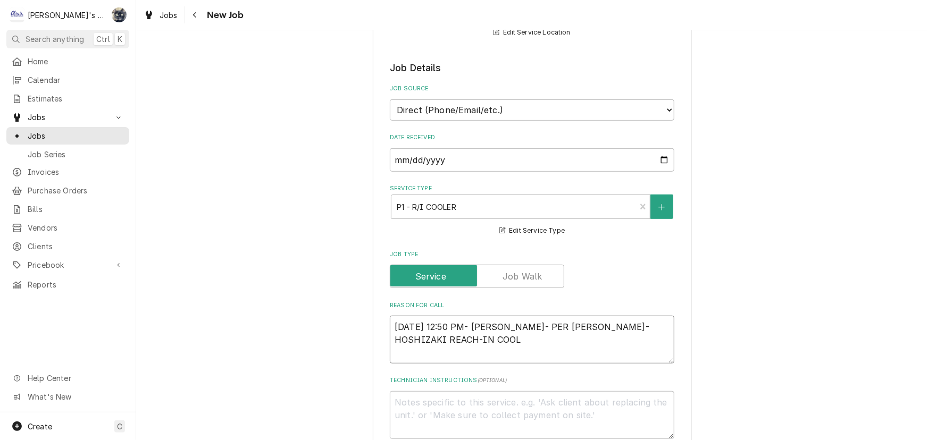
type textarea "9/24/2025 12:50 PM- SARAH- PER CORY- HOSHIZAKI REACH-IN COOLE"
type textarea "x"
type textarea "9/24/2025 12:50 PM- SARAH- PER CORY- HOSHIZAKI REACH-IN COOLER"
type textarea "x"
type textarea "9/24/2025 12:50 PM- SARAH- PER CORY- HOSHIZAKI REACH-IN COOLER"
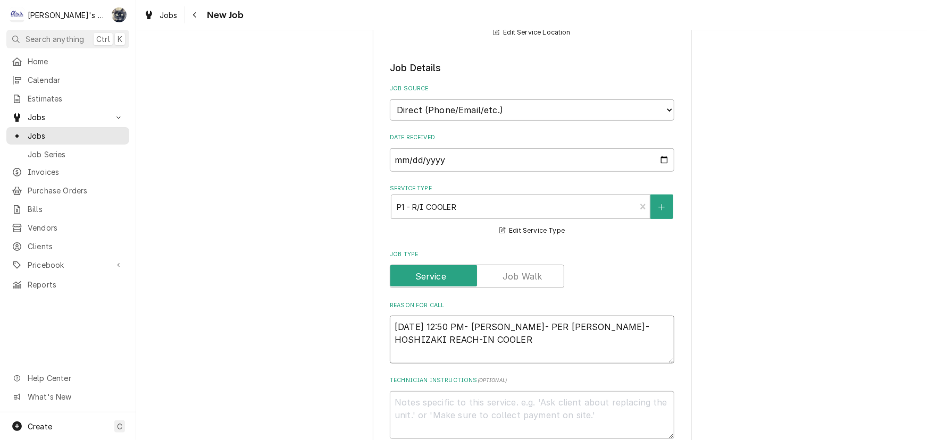
type textarea "x"
type textarea "9/24/2025 12:50 PM- SARAH- PER CORY- HOSHIZAKI REACH-IN COOLER I"
type textarea "x"
type textarea "9/24/2025 12:50 PM- SARAH- PER CORY- HOSHIZAKI REACH-IN COOLER IS"
type textarea "x"
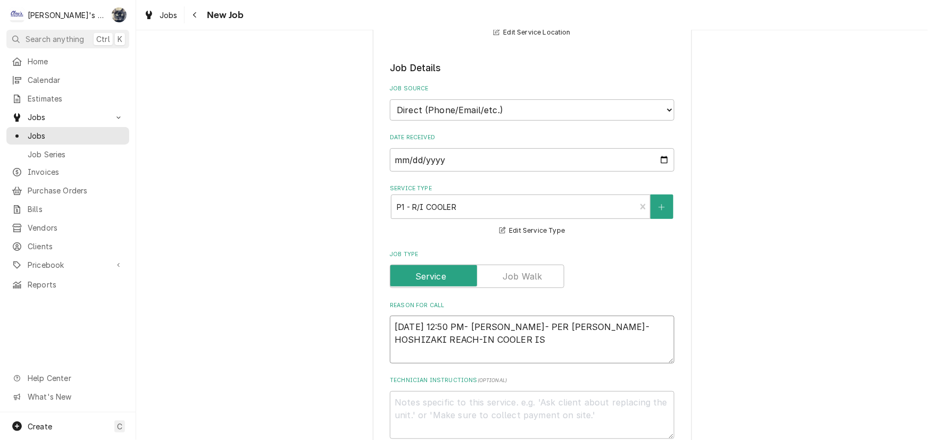
type textarea "9/24/2025 12:50 PM- SARAH- PER CORY- HOSHIZAKI REACH-IN COOLER IS"
type textarea "x"
type textarea "9/24/2025 12:50 PM- SARAH- PER CORY- HOSHIZAKI REACH-IN COOLER IS A"
type textarea "x"
type textarea "9/24/2025 12:50 PM- SARAH- PER CORY- HOSHIZAKI REACH-IN COOLER IS AT"
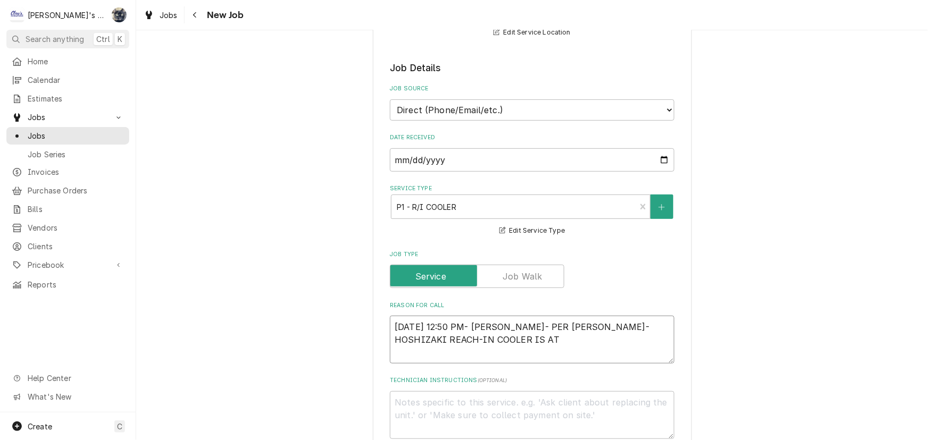
type textarea "x"
type textarea "9/24/2025 12:50 PM- SARAH- PER CORY- HOSHIZAKI REACH-IN COOLER IS AT"
type textarea "x"
type textarea "9/24/2025 12:50 PM- SARAH- PER CORY- HOSHIZAKI REACH-IN COOLER IS AT 4"
type textarea "x"
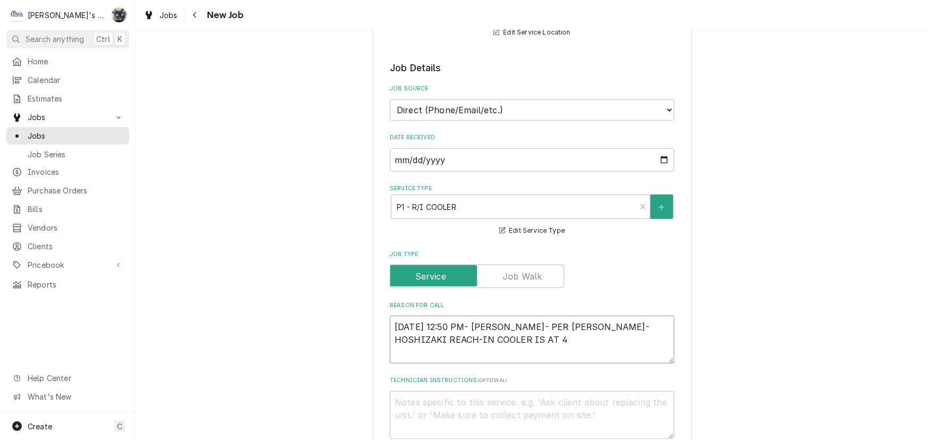
type textarea "9/24/2025 12:50 PM- SARAH- PER CORY- HOSHIZAKI REACH-IN COOLER IS AT 47"
type textarea "x"
type textarea "9/24/2025 12:50 PM- SARAH- PER CORY- HOSHIZAKI REACH-IN COOLER IS AT 47"
type textarea "x"
type textarea "9/24/2025 12:50 PM- SARAH- PER CORY- HOSHIZAKI REACH-IN COOLER IS AT 47 D"
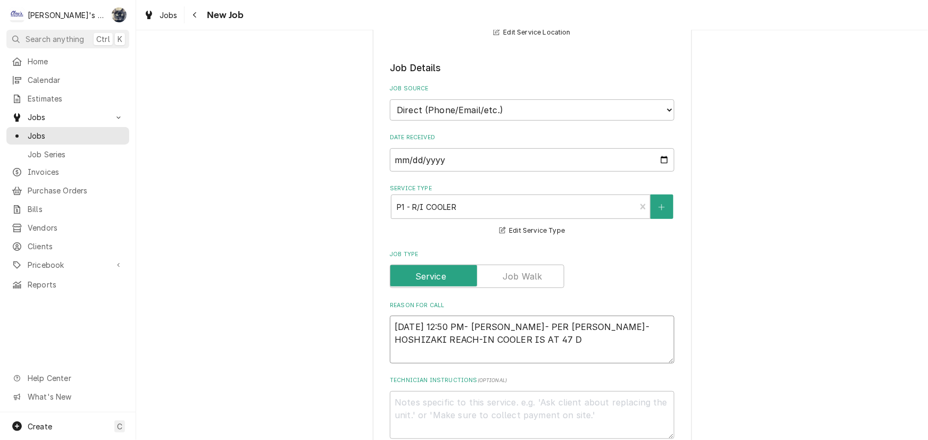
type textarea "x"
type textarea "9/24/2025 12:50 PM- SARAH- PER CORY- HOSHIZAKI REACH-IN COOLER IS AT 47 DE"
type textarea "x"
type textarea "9/24/2025 12:50 PM- SARAH- PER CORY- HOSHIZAKI REACH-IN COOLER IS AT 47 DEG"
type textarea "x"
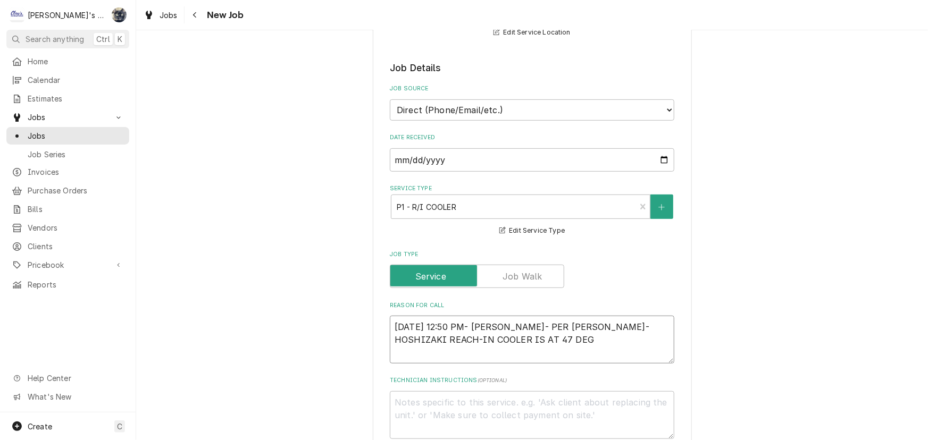
type textarea "9/24/2025 12:50 PM- SARAH- PER CORY- HOSHIZAKI REACH-IN COOLER IS AT 47 DEGR"
type textarea "x"
type textarea "9/24/2025 12:50 PM- SARAH- PER CORY- HOSHIZAKI REACH-IN COOLER IS AT 47 DEGRE"
type textarea "x"
type textarea "9/24/2025 12:50 PM- SARAH- PER CORY- HOSHIZAKI REACH-IN COOLER IS AT 47 DEGREE"
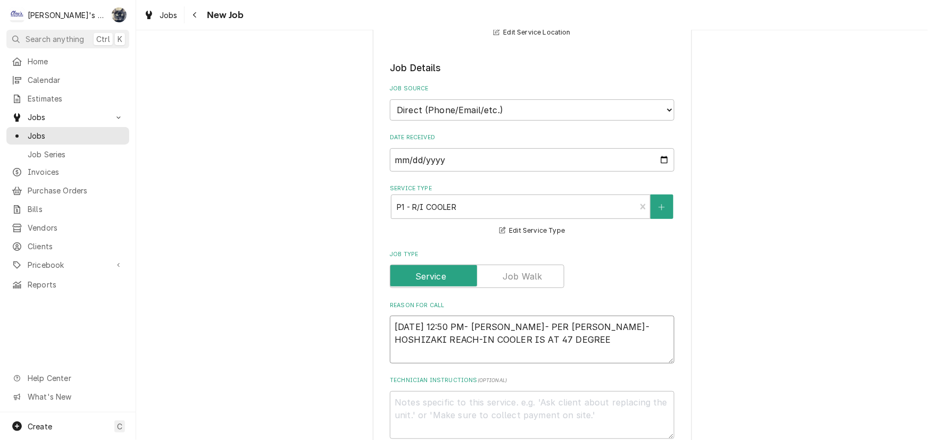
type textarea "x"
type textarea "9/24/2025 12:50 PM- SARAH- PER CORY- HOSHIZAKI REACH-IN COOLER IS AT 47 DEGREES"
type textarea "x"
type textarea "9/24/2025 12:50 PM- SARAH- PER CORY- HOSHIZAKI REACH-IN COOLER IS AT 47 DEGREES."
type textarea "x"
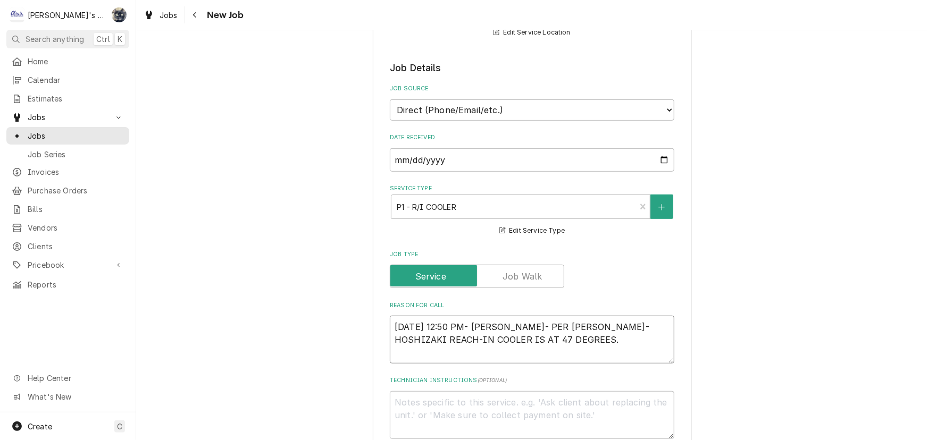
type textarea "9/24/2025 12:50 PM- SARAH- PER CORY- HOSHIZAKI REACH-IN COOLER IS AT 47 DEGREES."
type textarea "x"
type textarea "9/24/2025 12:50 PM- SARAH- PER CORY- HOSHIZAKI REACH-IN COOLER IS AT 47 DEGREES…"
type textarea "x"
type textarea "9/24/2025 12:50 PM- SARAH- PER CORY- HOSHIZAKI REACH-IN COOLER IS AT 47 DEGREES."
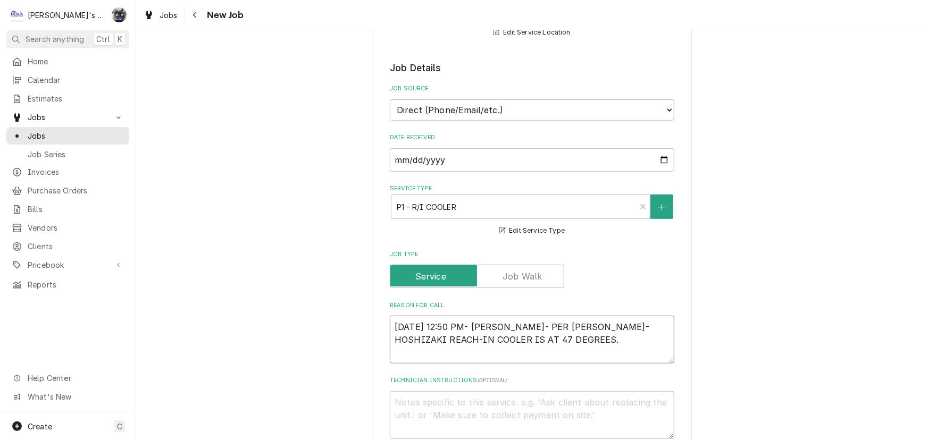
type textarea "x"
type textarea "9/24/2025 12:50 PM- SARAH- PER CORY- HOSHIZAKI REACH-IN COOLER IS AT 47 DEGREES…"
type textarea "x"
type textarea "9/24/2025 12:50 PM- SARAH- PER CORY- HOSHIZAKI REACH-IN COOLER IS AT 47 DEGREES…"
type textarea "x"
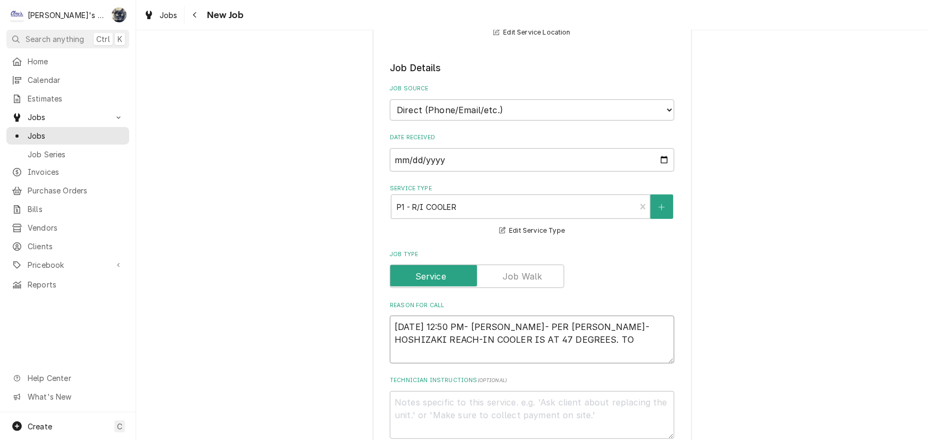
type textarea "9/24/2025 12:50 PM- SARAH- PER CORY- HOSHIZAKI REACH-IN COOLER IS AT 47 DEGREES…"
type textarea "x"
type textarea "9/24/2025 12:50 PM- SARAH- PER CORY- HOSHIZAKI REACH-IN COOLER IS AT 47 DEGREES…"
type textarea "x"
type textarea "9/24/2025 12:50 PM- SARAH- PER CORY- HOSHIZAKI REACH-IN COOLER IS AT 47 DEGREES…"
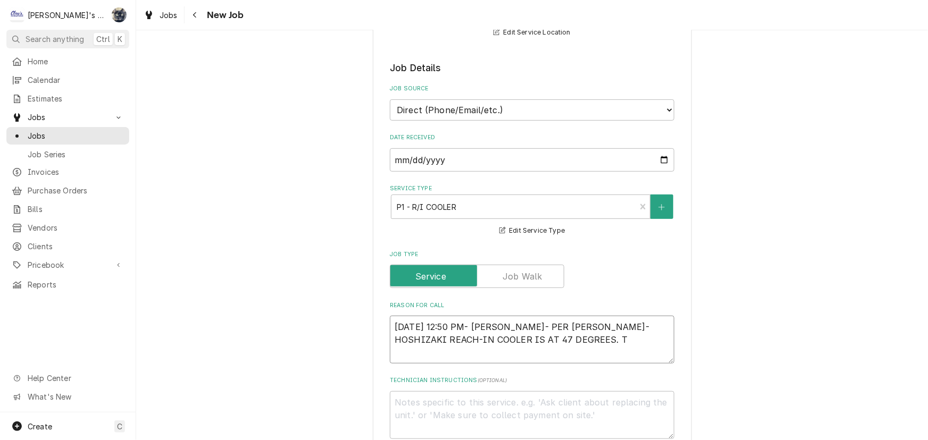
type textarea "x"
type textarea "9/24/2025 12:50 PM- SARAH- PER CORY- HOSHIZAKI REACH-IN COOLER IS AT 47 DEGREES."
type textarea "x"
type textarea "9/24/2025 12:50 PM- SARAH- PER CORY- HOSHIZAKI REACH-IN COOLER IS AT 47 DEGREES…"
type textarea "x"
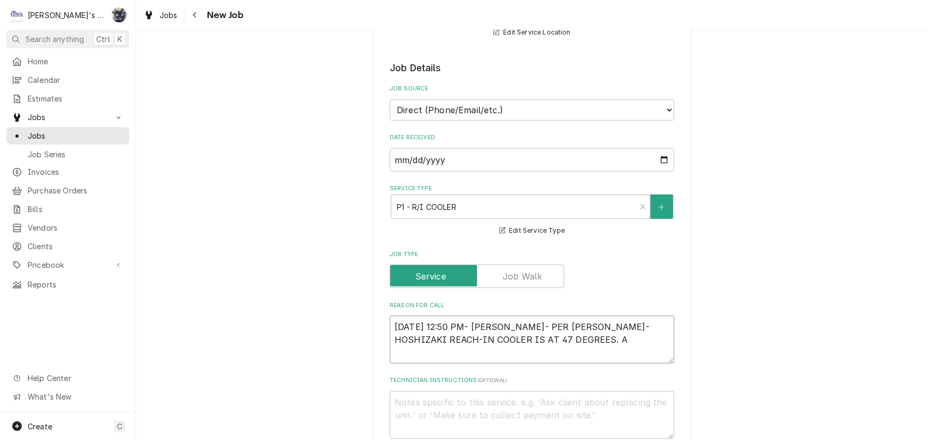
type textarea "9/24/2025 12:50 PM- SARAH- PER CORY- HOSHIZAKI REACH-IN COOLER IS AT 47 DEGREES…"
type textarea "x"
type textarea "9/24/2025 12:50 PM- SARAH- PER CORY- HOSHIZAKI REACH-IN COOLER IS AT 47 DEGREES…"
type textarea "x"
type textarea "9/24/2025 12:50 PM- SARAH- PER CORY- HOSHIZAKI REACH-IN COOLER IS AT 47 DEGREES…"
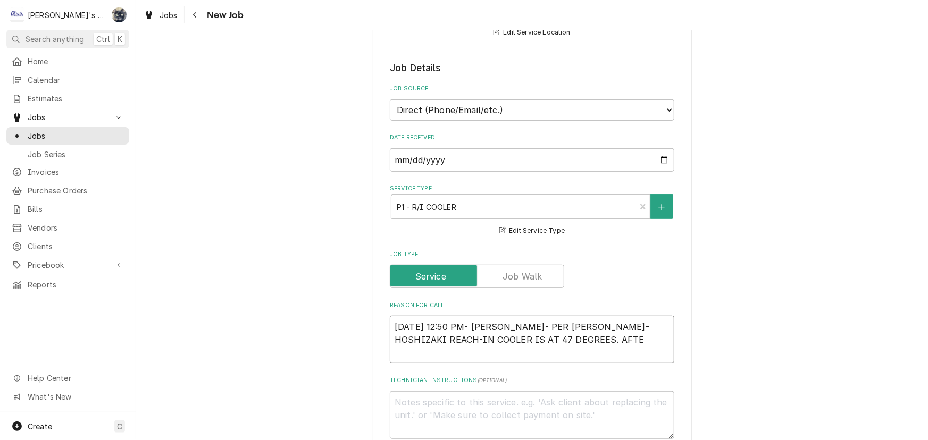
type textarea "x"
type textarea "9/24/2025 12:50 PM- SARAH- PER CORY- HOSHIZAKI REACH-IN COOLER IS AT 47 DEGREES…"
type textarea "x"
type textarea "9/24/2025 12:50 PM- SARAH- PER CORY- HOSHIZAKI REACH-IN COOLER IS AT 47 DEGREES…"
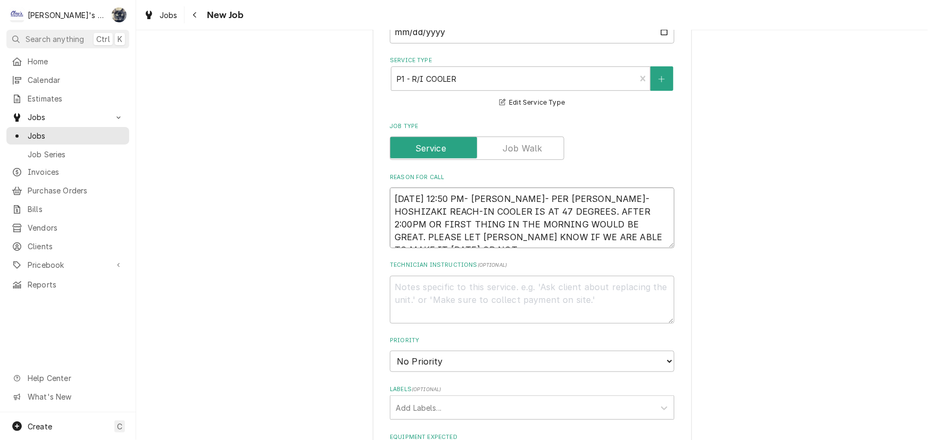
scroll to position [484, 0]
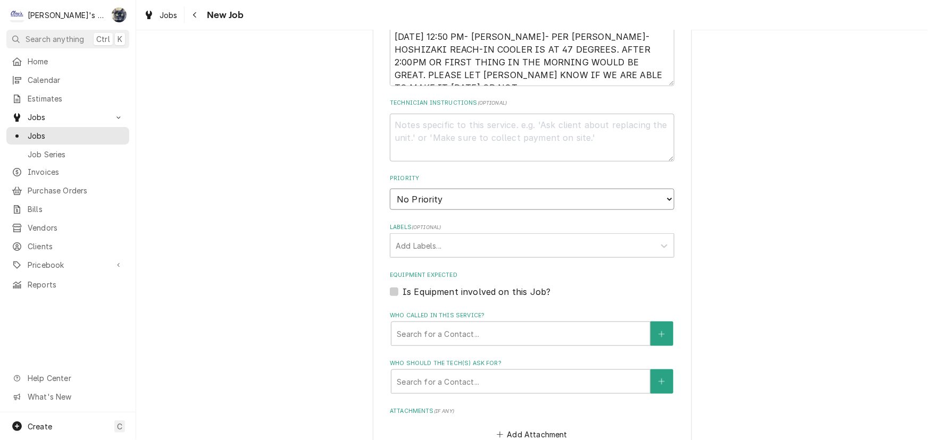
click at [519, 201] on select "No Priority Urgent High Medium Low" at bounding box center [532, 199] width 285 height 21
click at [390, 189] on select "No Priority Urgent High Medium Low" at bounding box center [532, 199] width 285 height 21
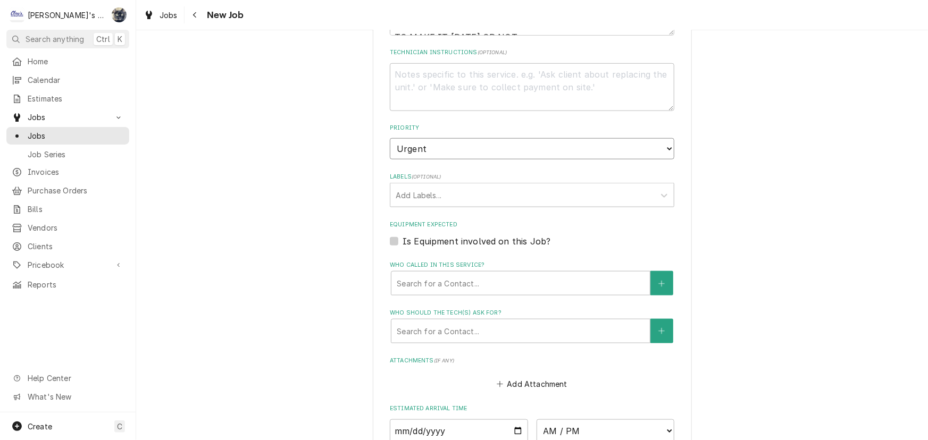
scroll to position [580, 0]
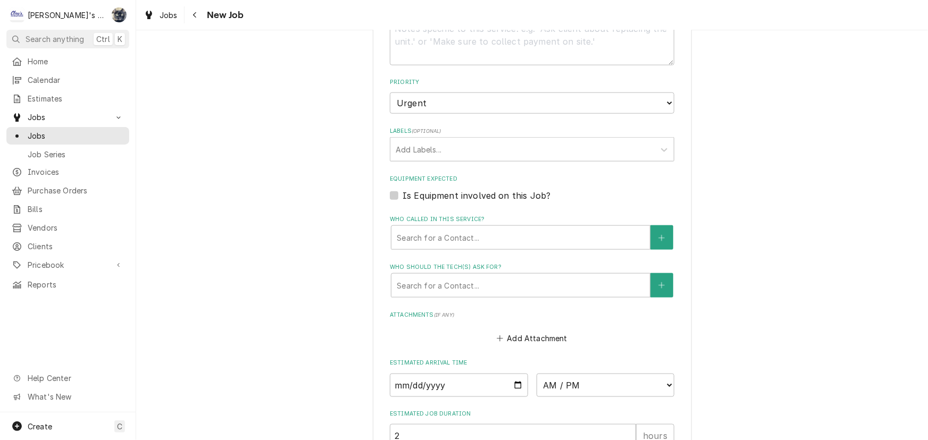
click at [403, 196] on label "Is Equipment involved on this Job?" at bounding box center [477, 195] width 148 height 13
click at [403, 196] on input "Equipment Expected" at bounding box center [545, 200] width 285 height 23
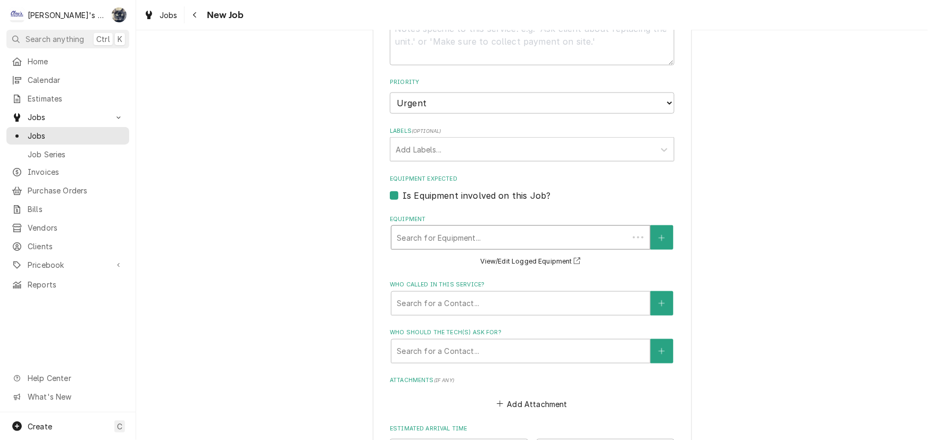
click at [421, 231] on div "Equipment" at bounding box center [510, 237] width 227 height 19
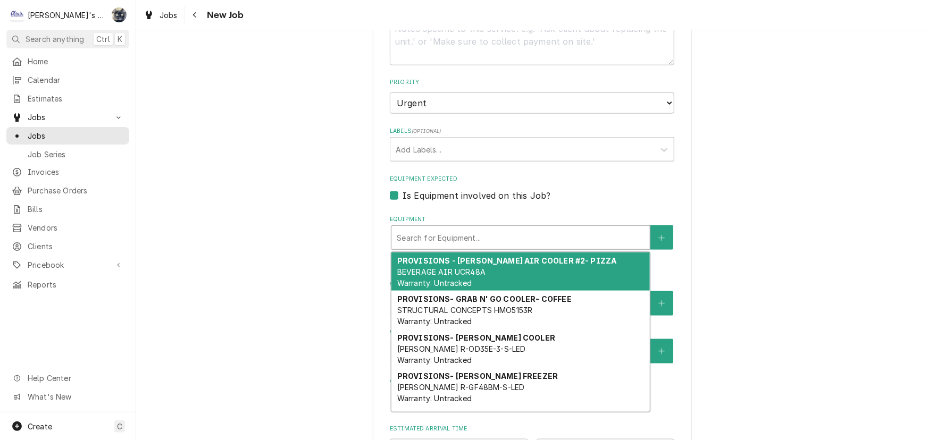
click at [702, 186] on div "Please provide the following information to create a job: Client Details Client…" at bounding box center [532, 107] width 792 height 1290
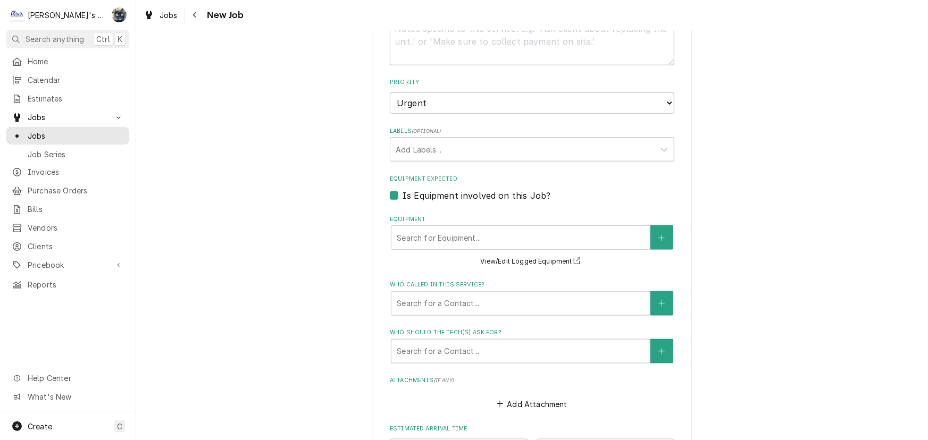
click at [403, 195] on label "Is Equipment involved on this Job?" at bounding box center [477, 195] width 148 height 13
click at [403, 195] on input "Equipment Expected" at bounding box center [545, 200] width 285 height 23
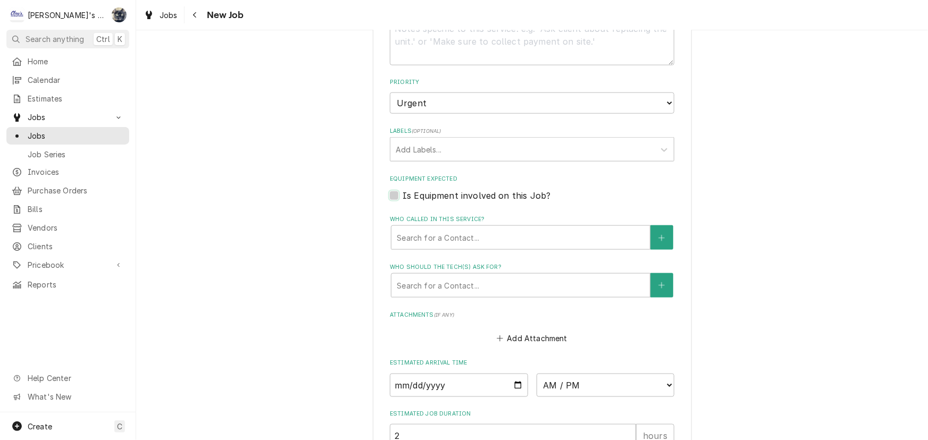
scroll to position [628, 0]
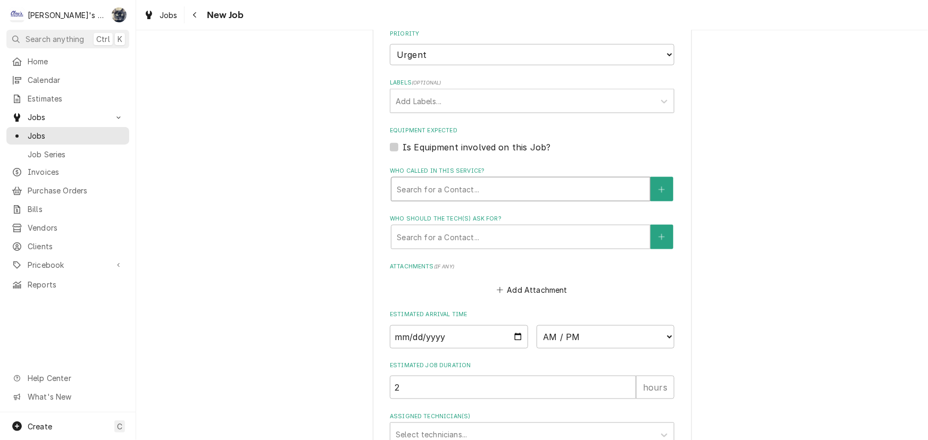
click at [528, 188] on div "Who called in this service?" at bounding box center [521, 189] width 248 height 19
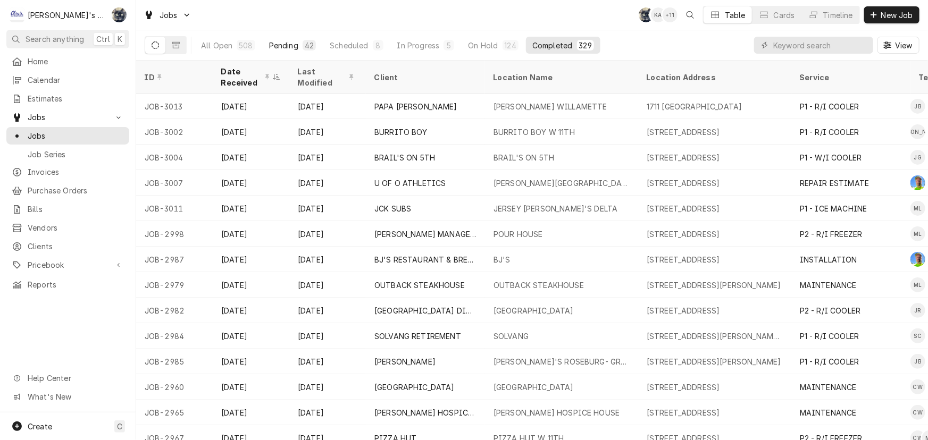
click at [281, 47] on div "Pending" at bounding box center [283, 45] width 29 height 11
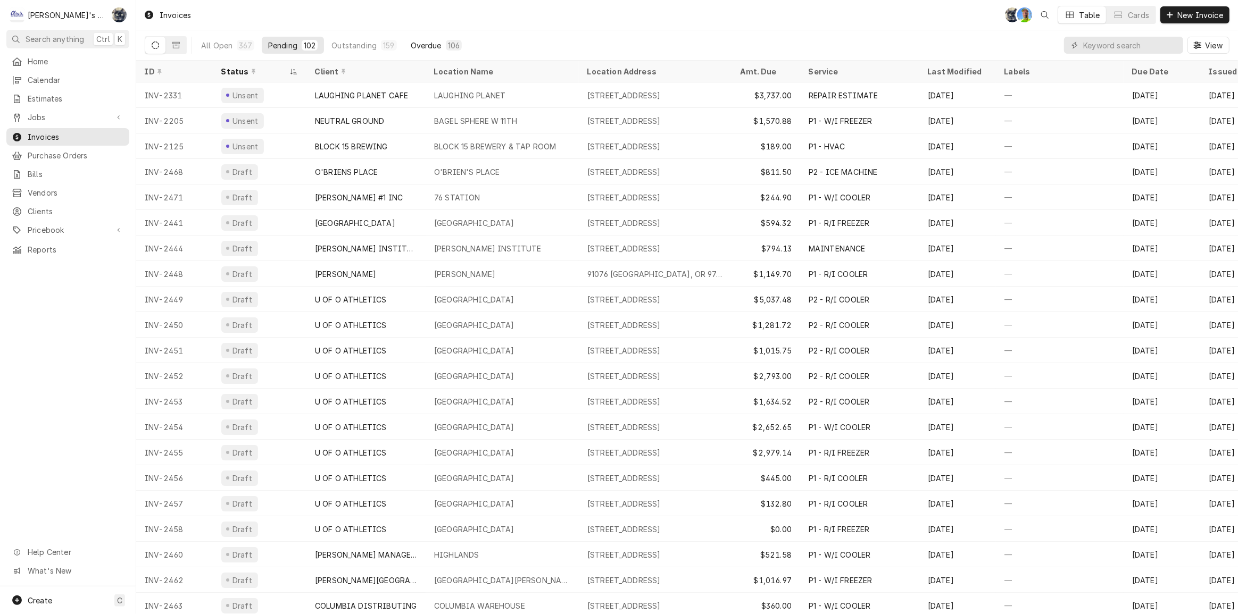
click at [456, 41] on div "106" at bounding box center [454, 45] width 16 height 11
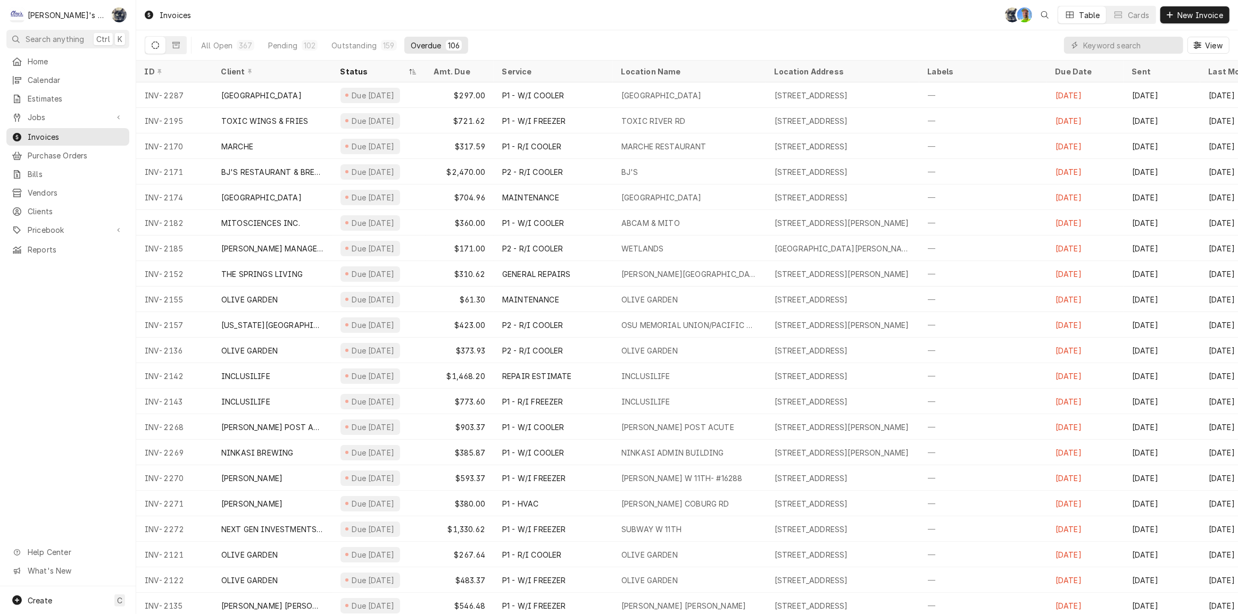
click at [795, 37] on div "All Open 367 Pending 102 Outstanding 159 Overdue 106 View" at bounding box center [687, 45] width 1085 height 30
click at [1108, 47] on input "Dynamic Content Wrapper" at bounding box center [1130, 45] width 95 height 17
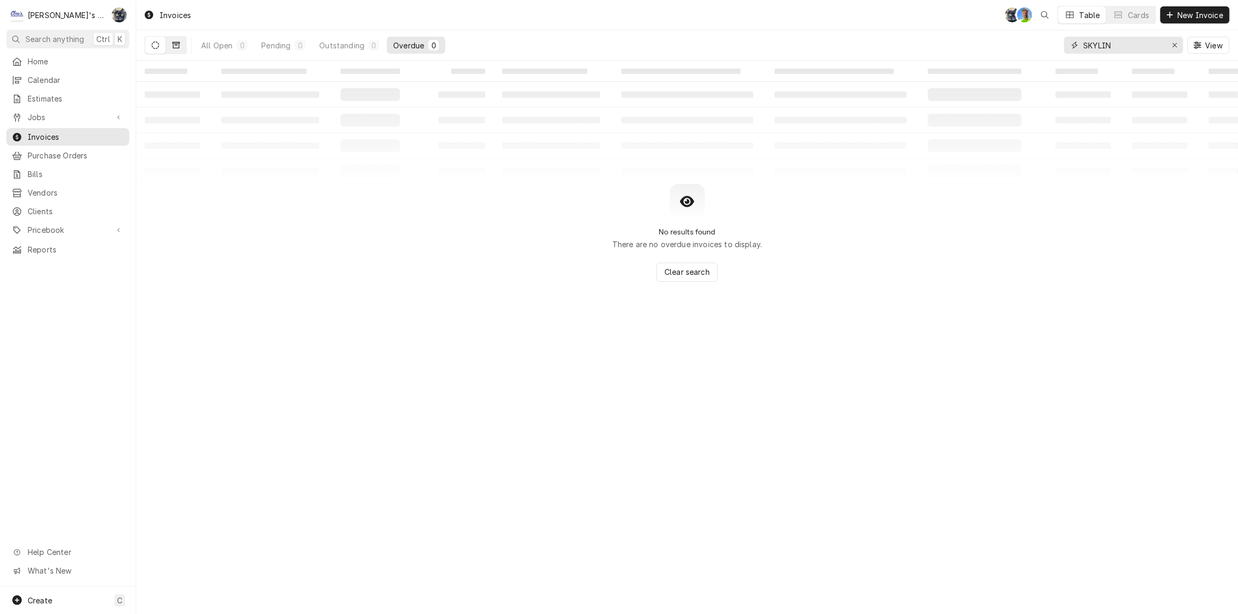
type input "SKYLIN"
click at [177, 48] on icon "Dynamic Content Wrapper" at bounding box center [175, 44] width 7 height 7
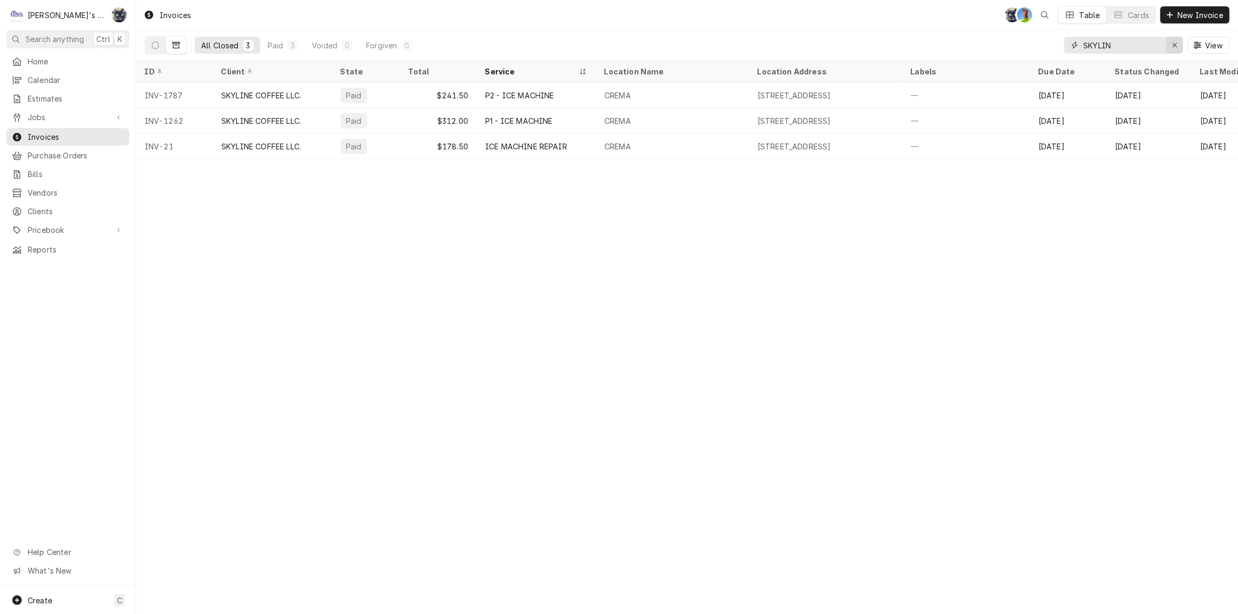
click at [1172, 47] on icon "Erase input" at bounding box center [1175, 44] width 6 height 7
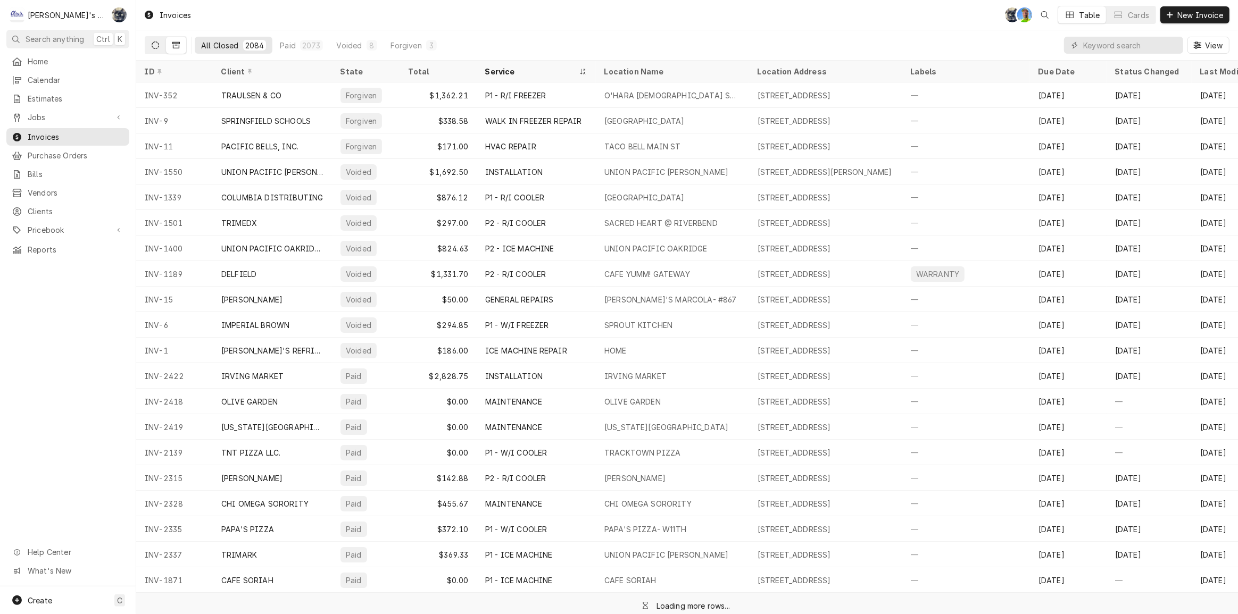
click at [151, 41] on button "Dynamic Content Wrapper" at bounding box center [155, 45] width 20 height 17
